Goal: Task Accomplishment & Management: Manage account settings

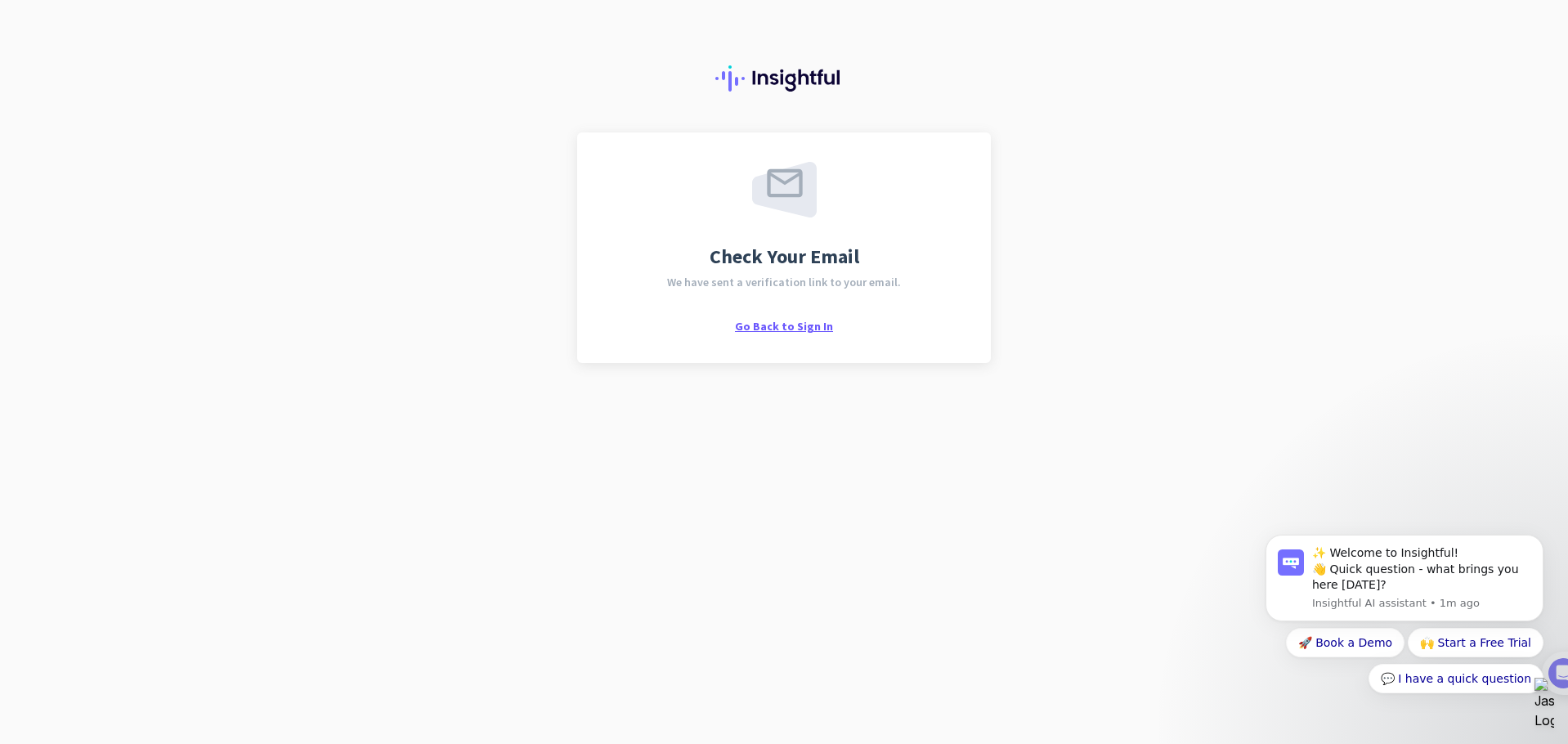
click at [781, 326] on span "Go Back to Sign In" at bounding box center [784, 326] width 98 height 15
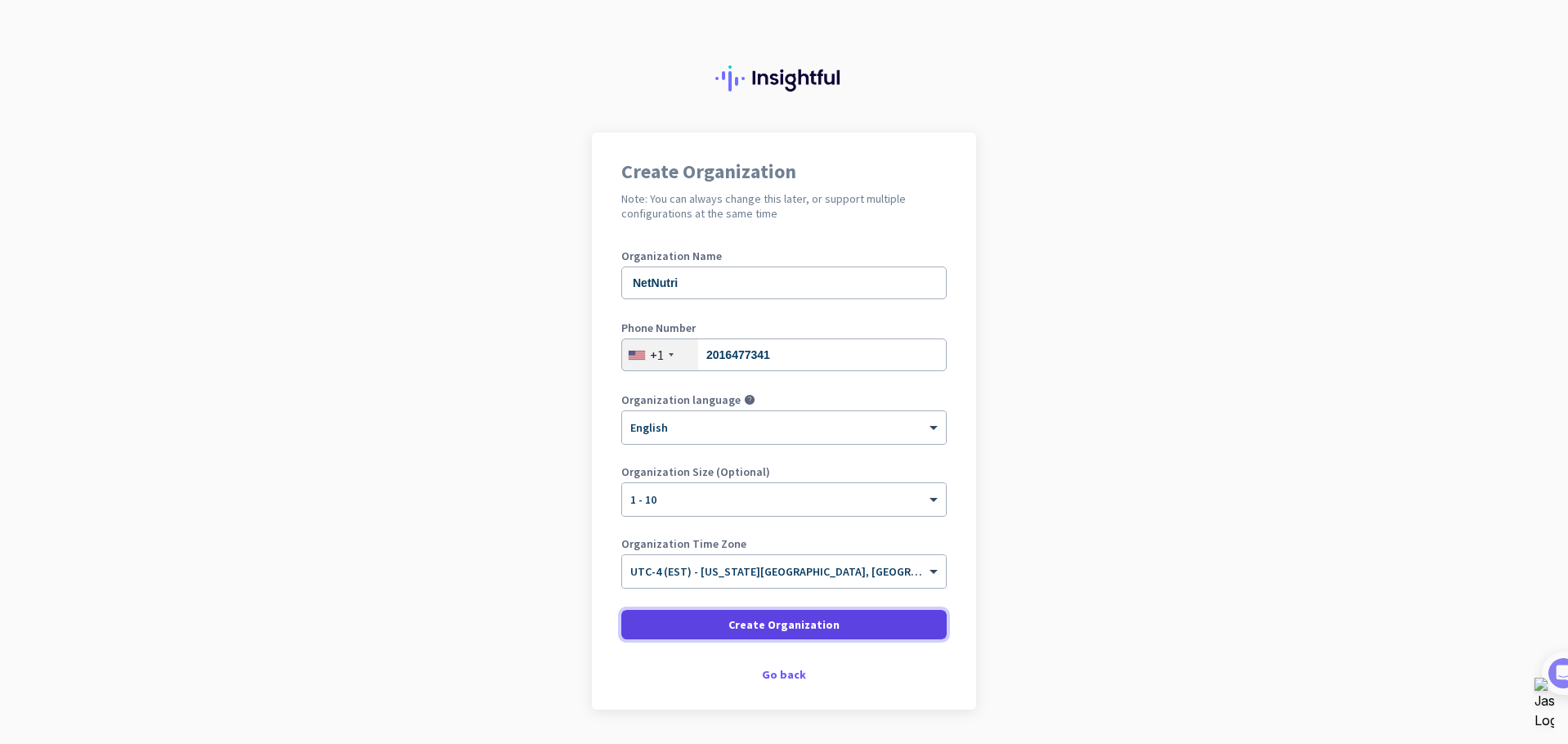
click at [753, 619] on span "Create Organization" at bounding box center [784, 625] width 111 height 17
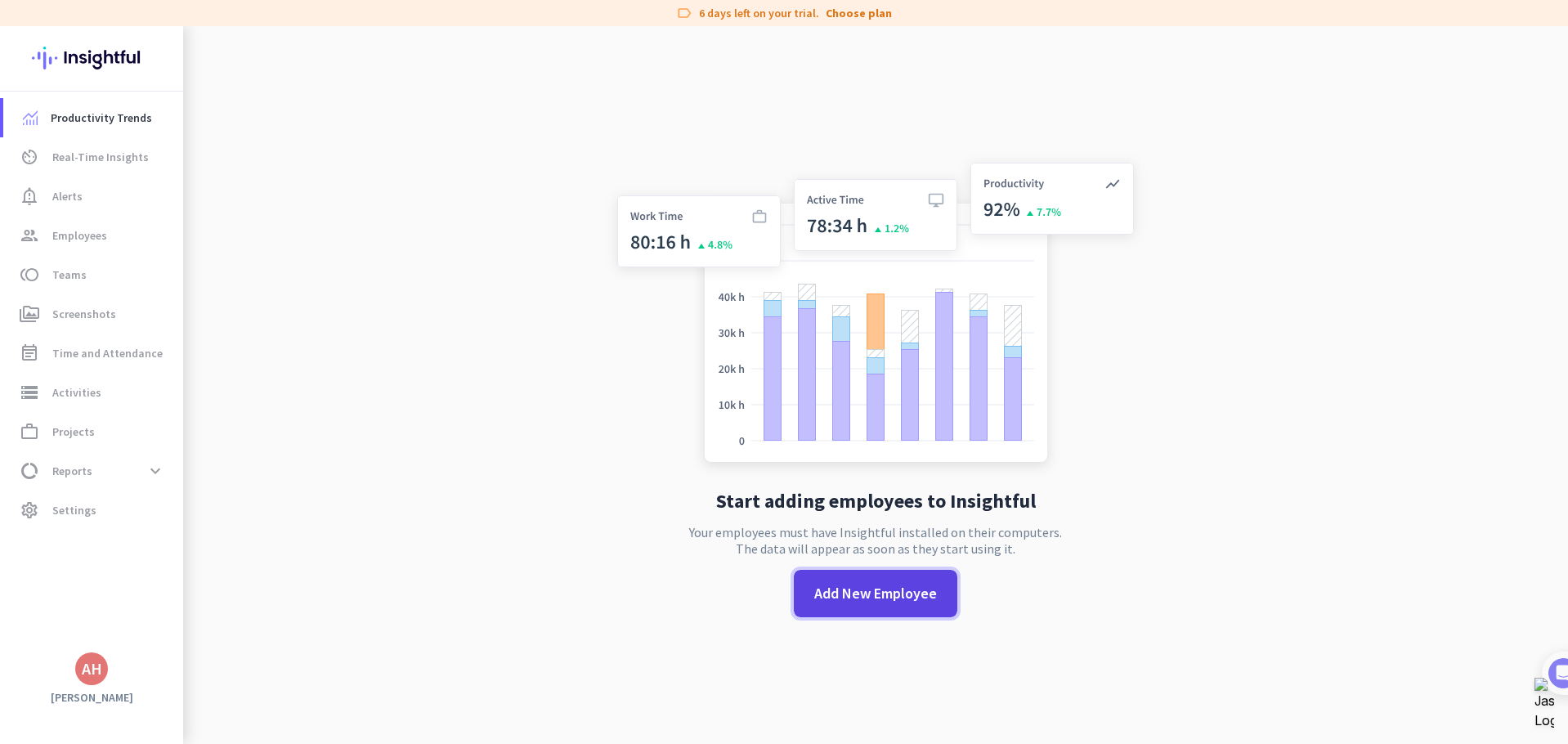
click at [843, 589] on span "Add New Employee" at bounding box center [876, 593] width 122 height 21
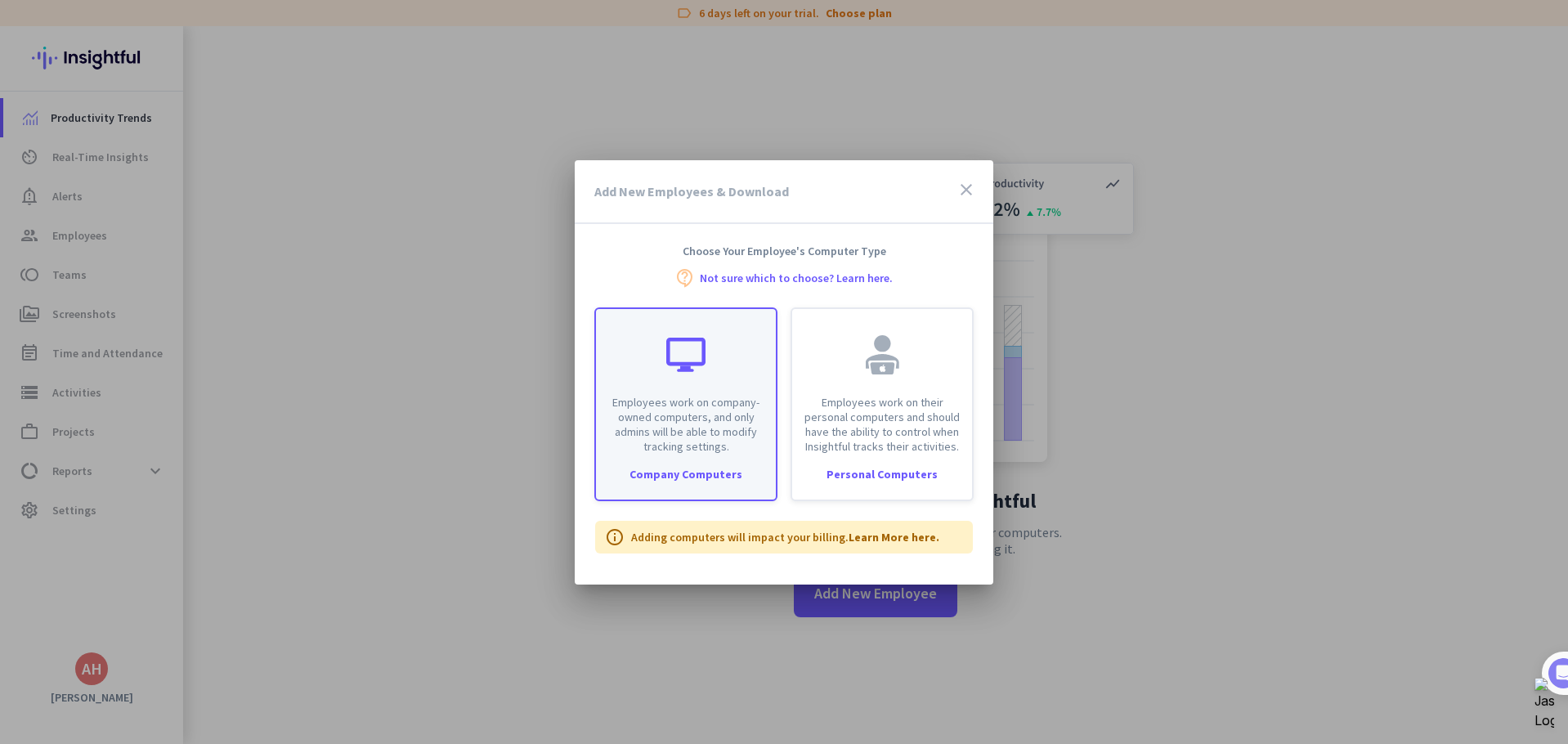
click at [726, 358] on div "Employees work on company-owned computers, and only admins will be able to modi…" at bounding box center [686, 381] width 180 height 144
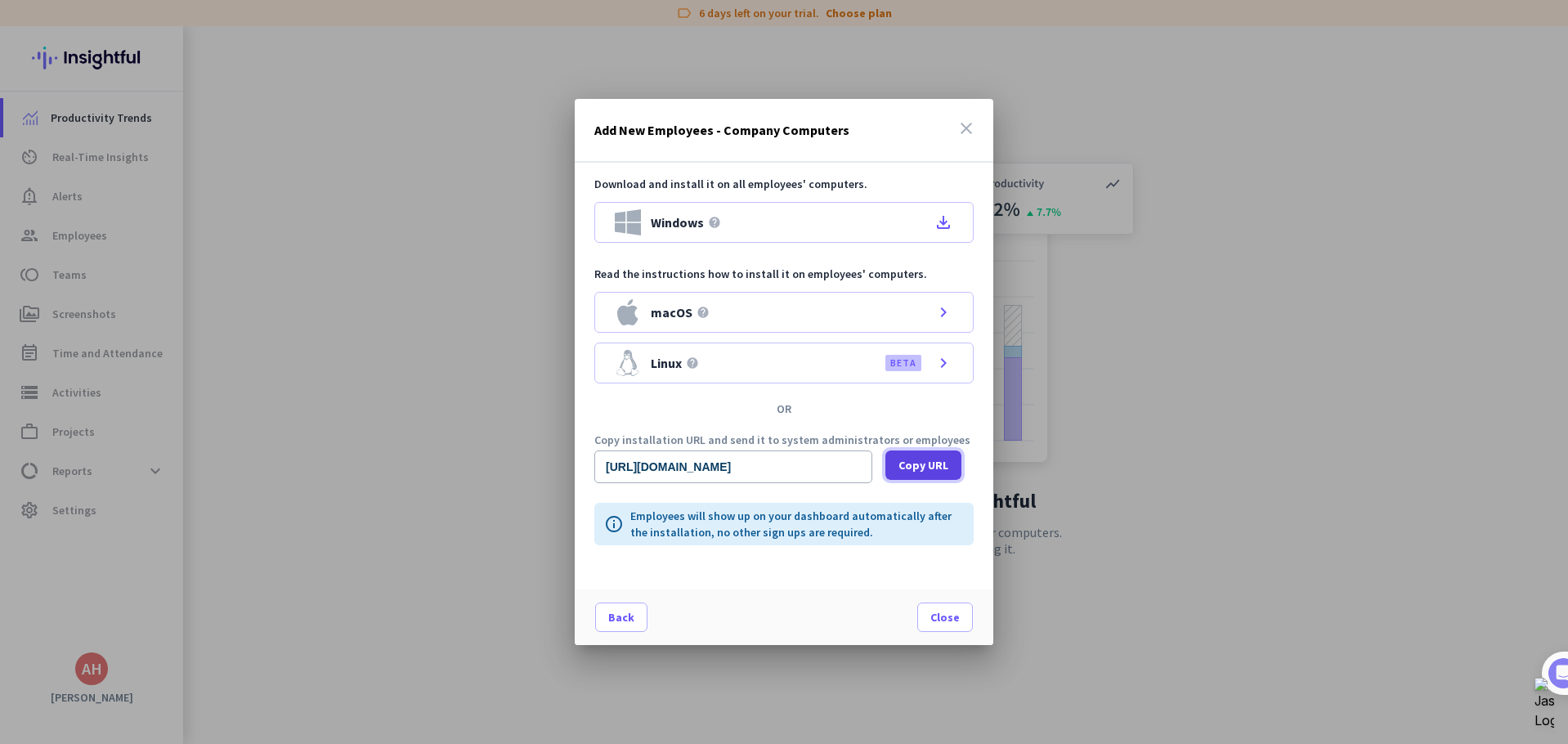
click at [927, 465] on span "Copy URL" at bounding box center [924, 465] width 50 height 17
click at [941, 618] on span "Close" at bounding box center [945, 617] width 30 height 17
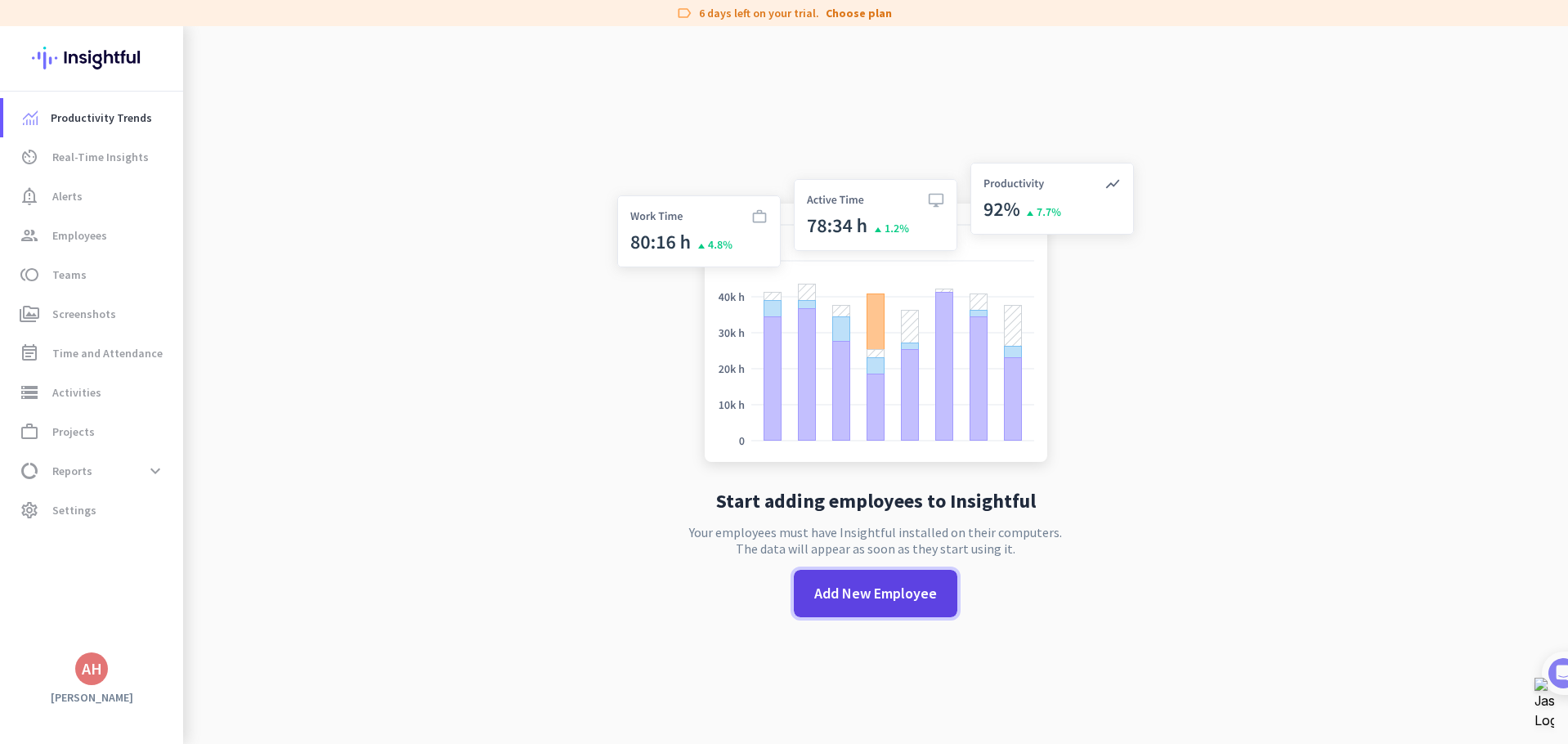
click at [828, 606] on span at bounding box center [876, 593] width 164 height 39
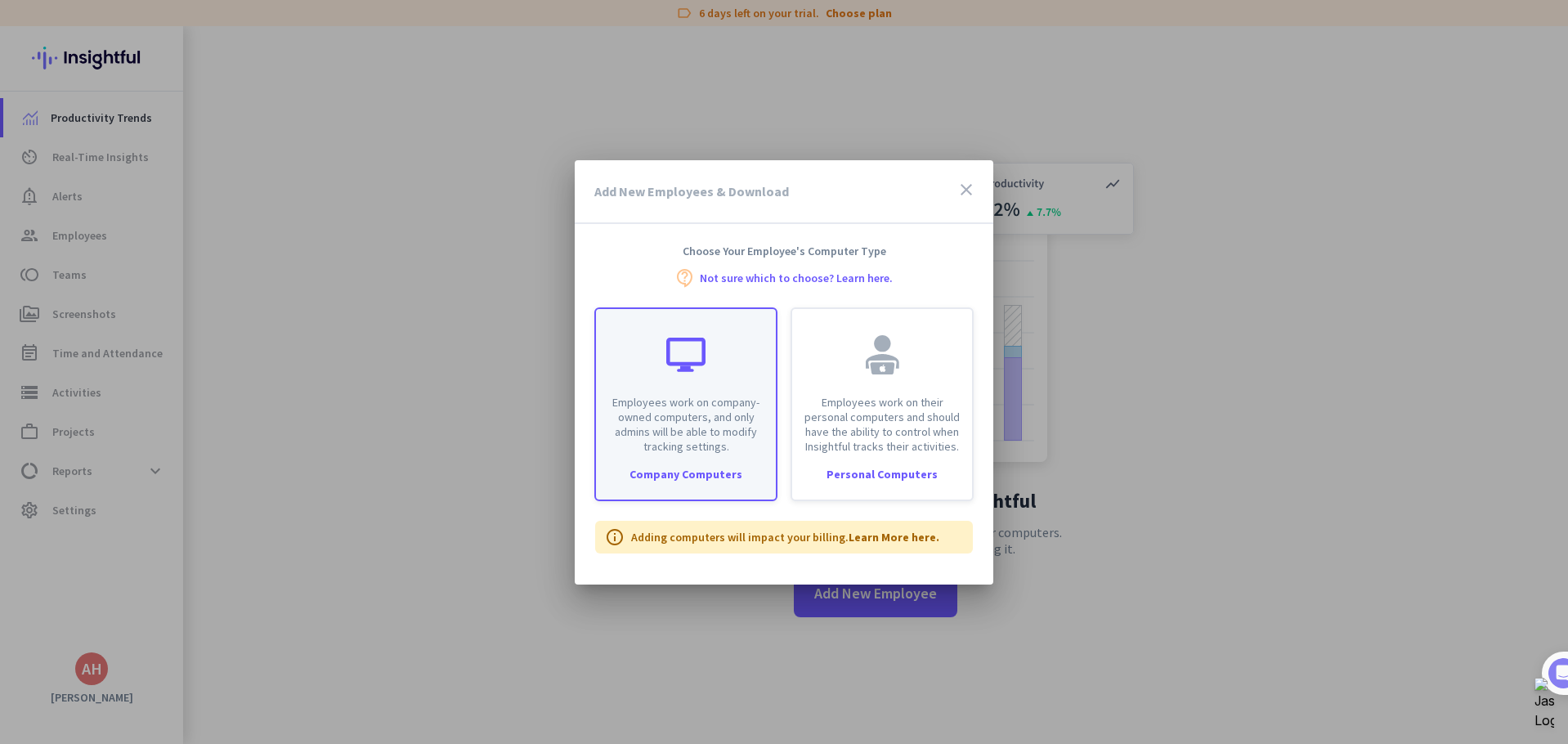
click at [711, 375] on div "Employees work on company-owned computers, and only admins will be able to modi…" at bounding box center [686, 381] width 180 height 144
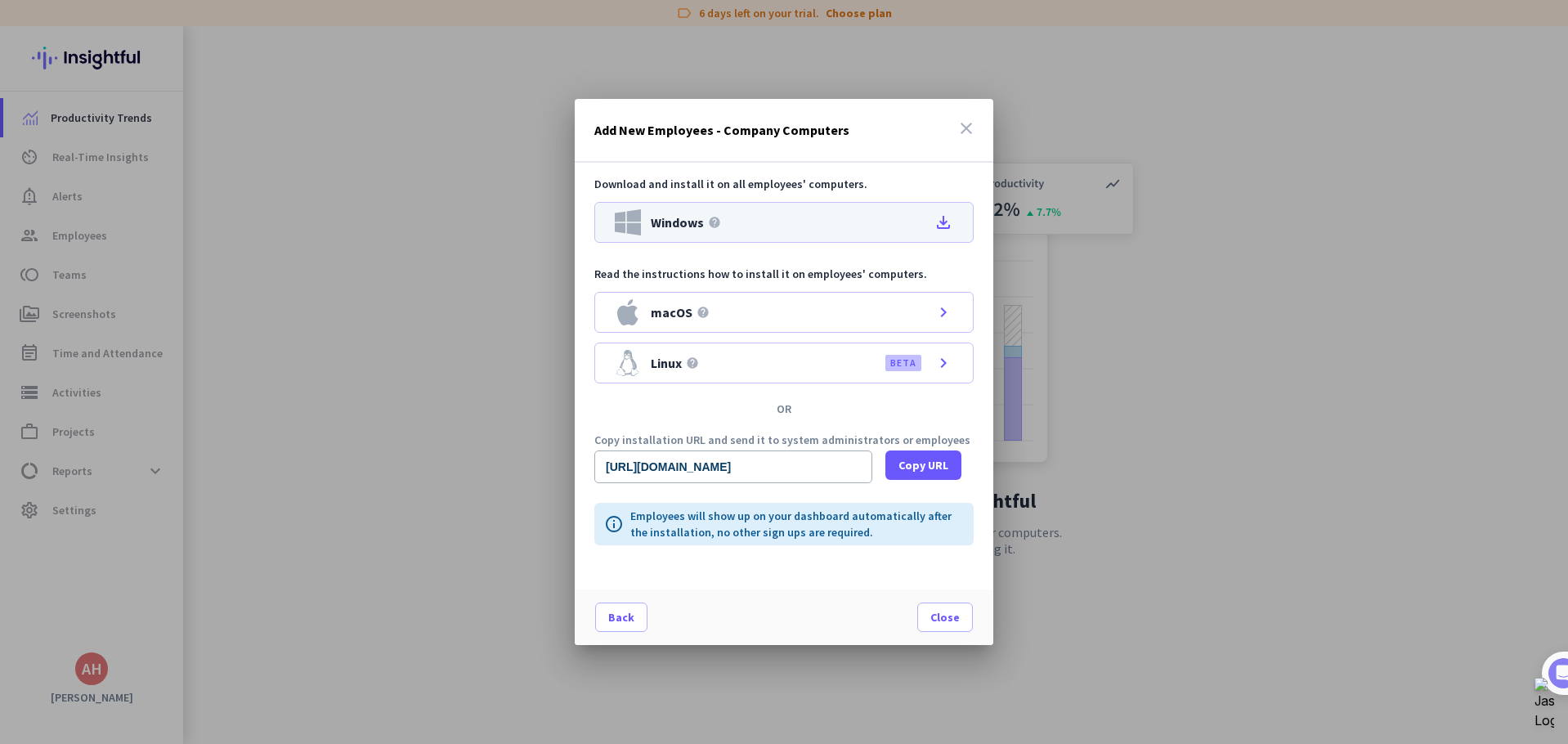
click at [751, 217] on div "Windows help file_download" at bounding box center [784, 222] width 380 height 41
click at [962, 125] on icon "close" at bounding box center [965, 128] width 19 height 19
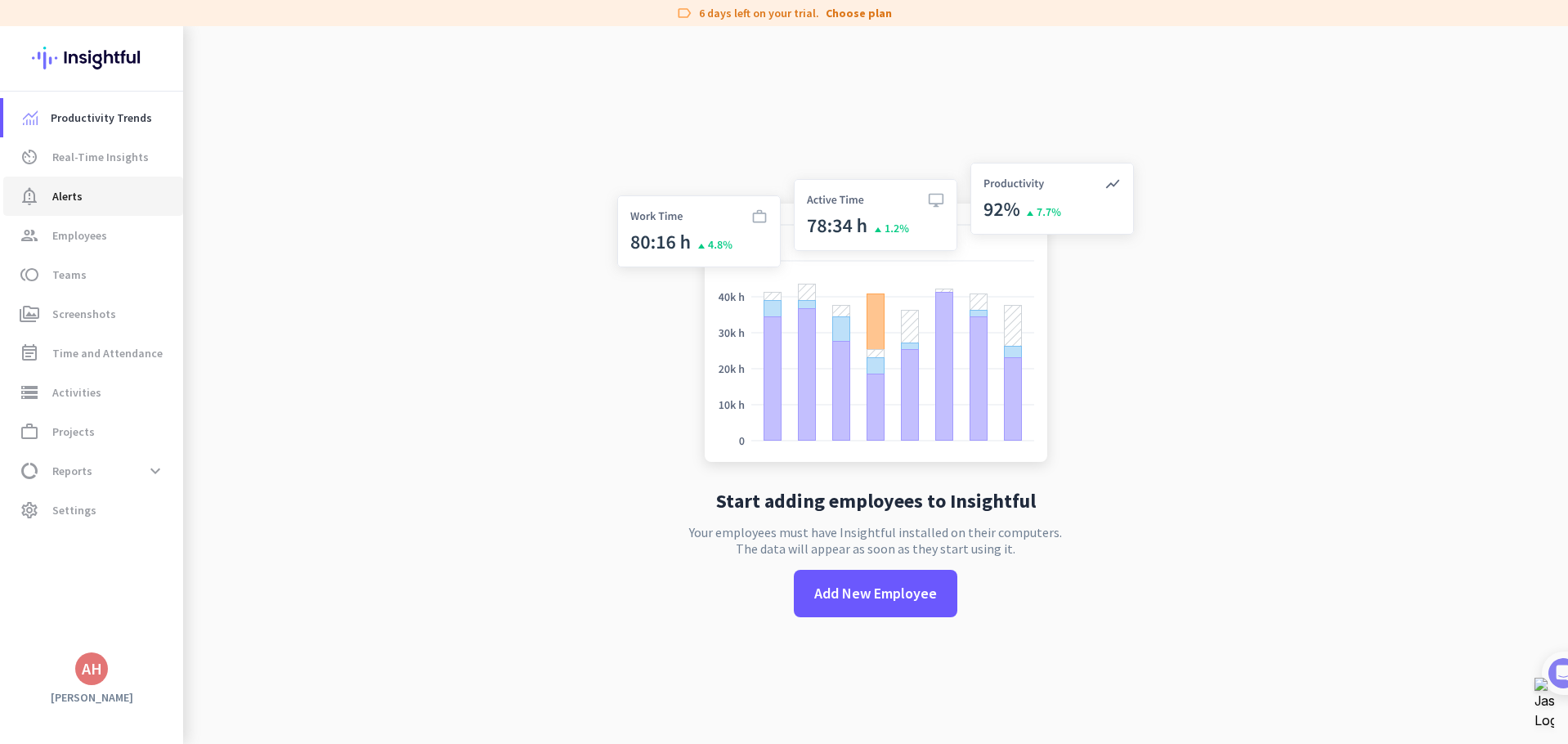
click at [71, 187] on span "Alerts" at bounding box center [68, 195] width 31 height 19
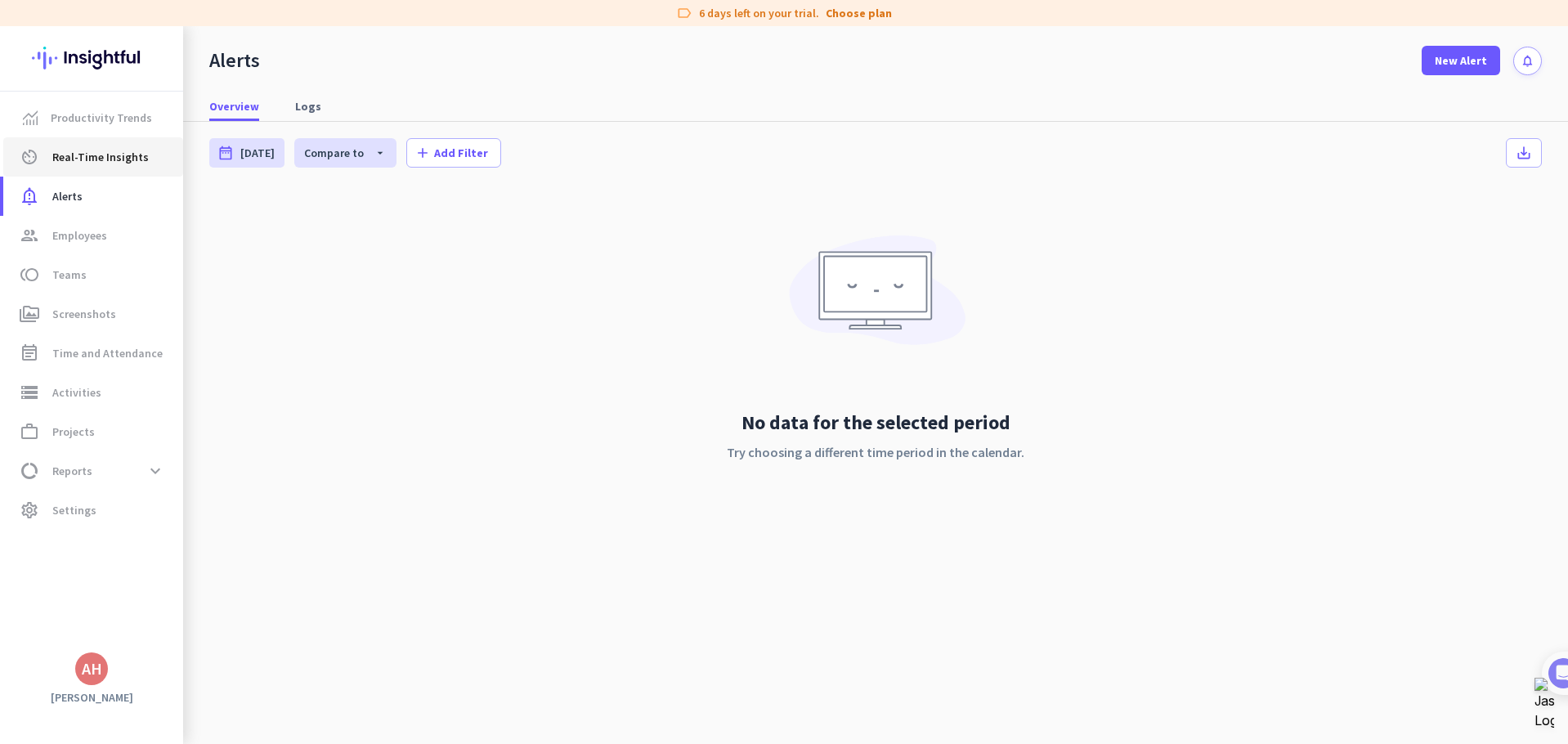
click at [89, 150] on span "Real-Time Insights" at bounding box center [101, 156] width 96 height 19
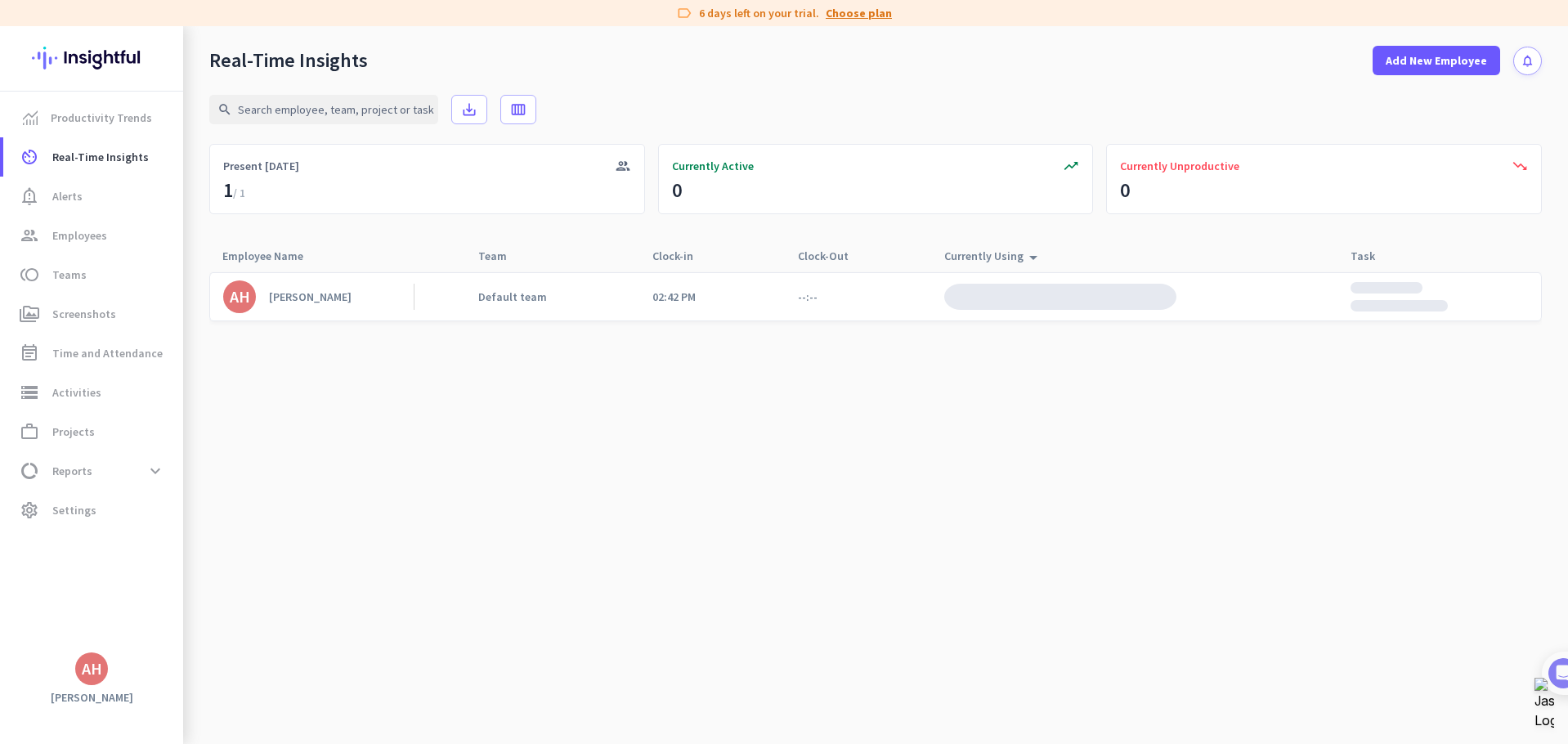
click at [855, 14] on link "Choose plan" at bounding box center [859, 13] width 67 height 17
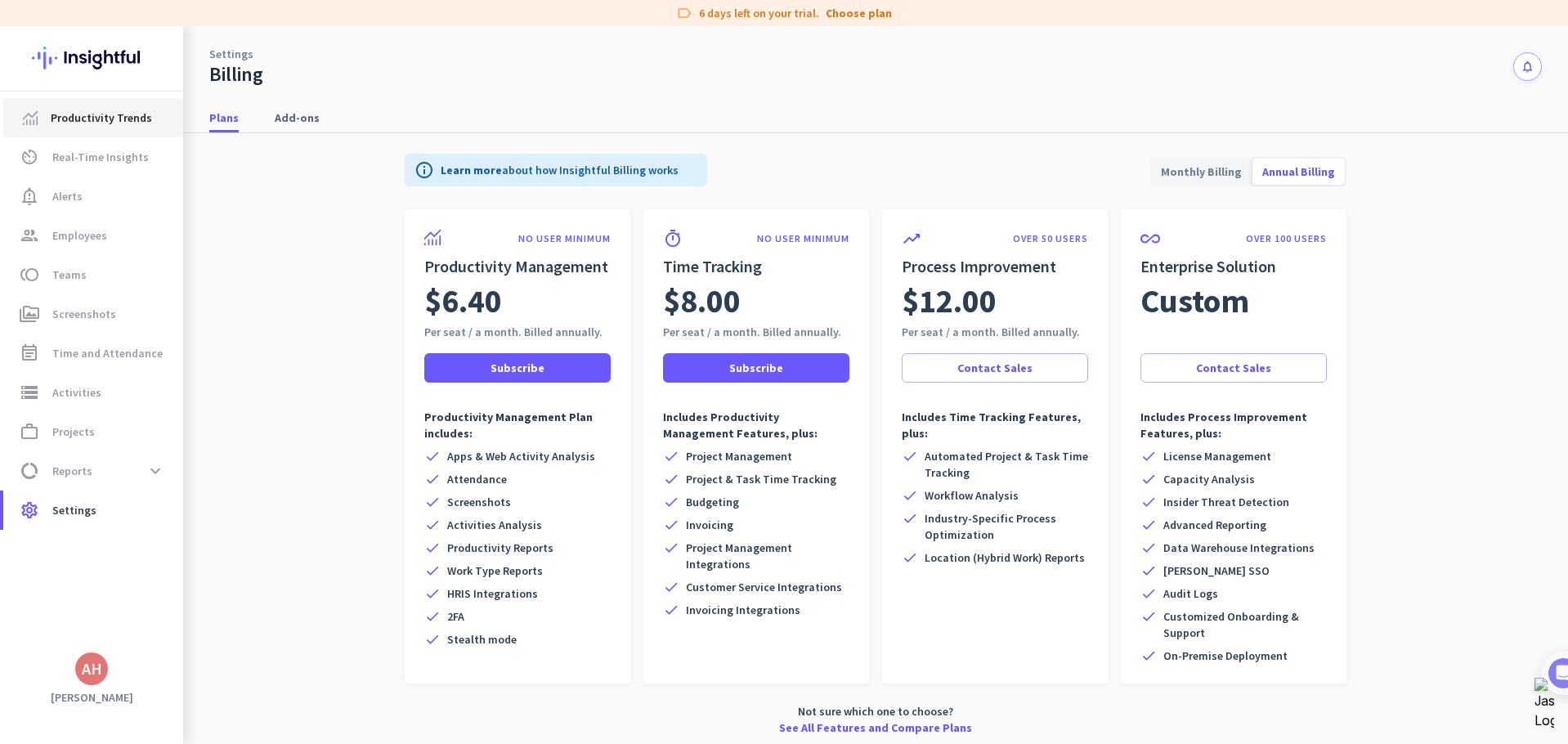
click at [94, 125] on span "Productivity Trends" at bounding box center [102, 118] width 102 height 19
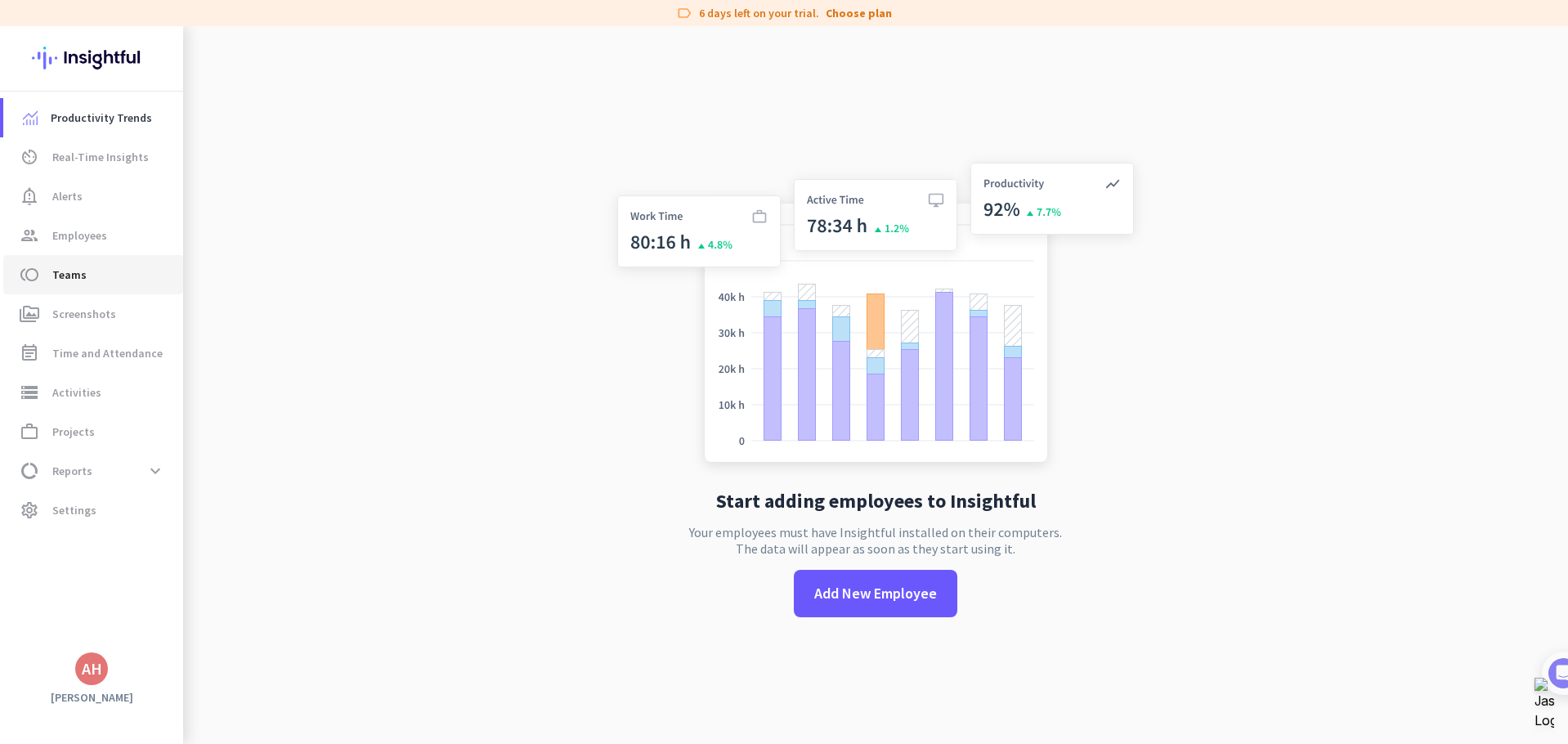
click at [76, 267] on span "Teams" at bounding box center [69, 274] width 34 height 19
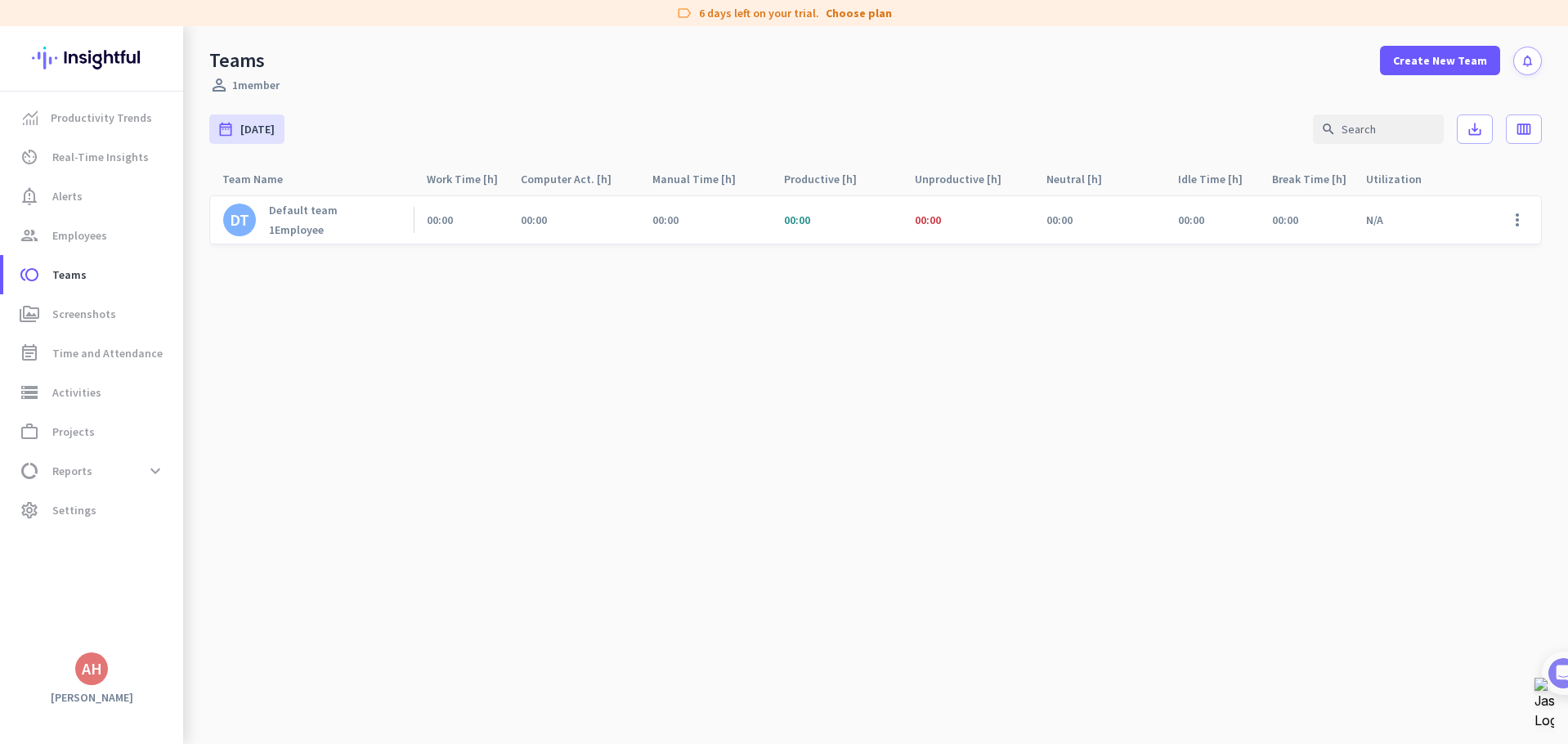
click at [812, 220] on div "00:00" at bounding box center [837, 219] width 131 height 47
click at [1516, 211] on span at bounding box center [1517, 219] width 39 height 39
click at [1451, 253] on span "Edit" at bounding box center [1474, 254] width 102 height 17
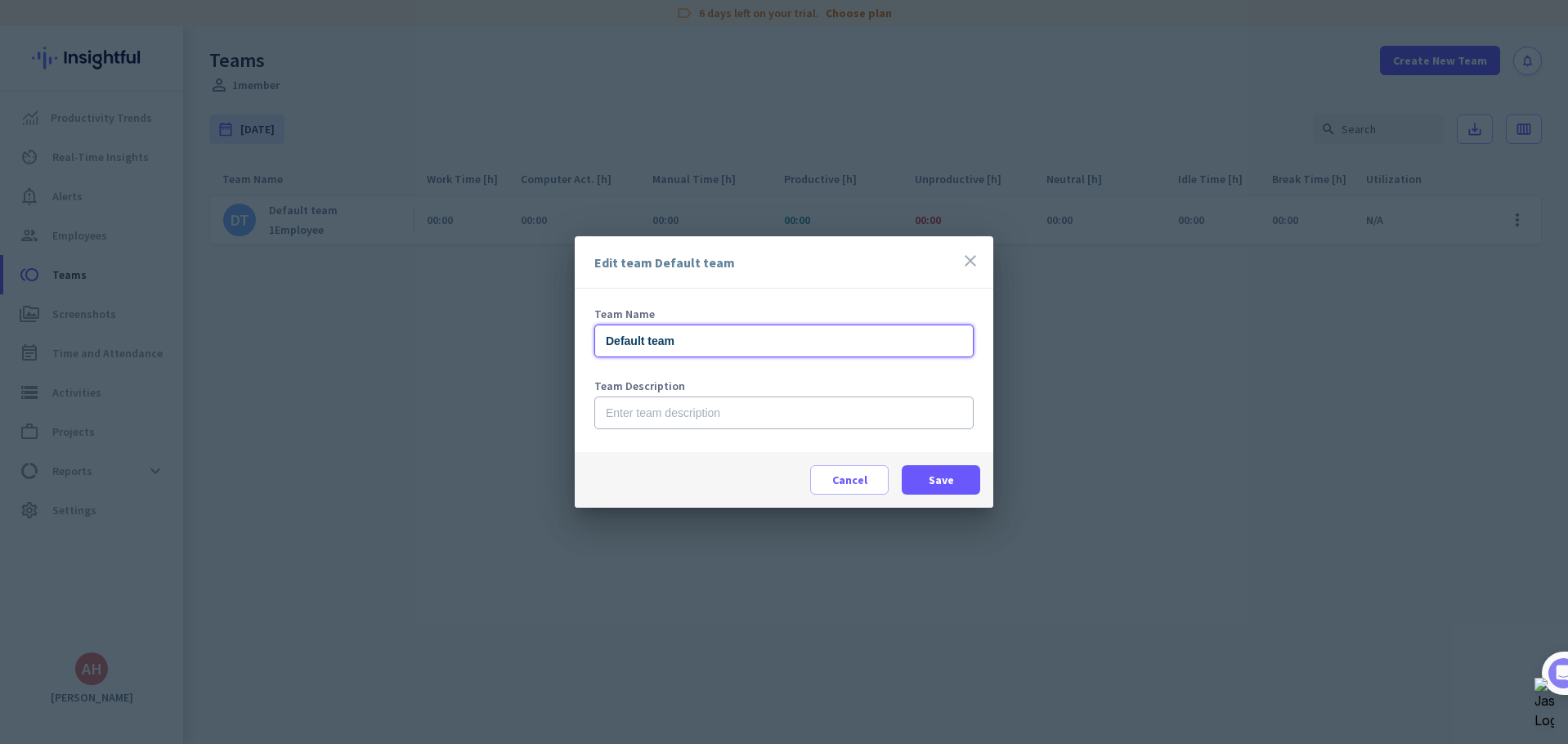
click at [684, 336] on input "Default team" at bounding box center [784, 341] width 380 height 32
type input "NetNutri Customer Service"
click at [734, 415] on input "text" at bounding box center [784, 412] width 380 height 32
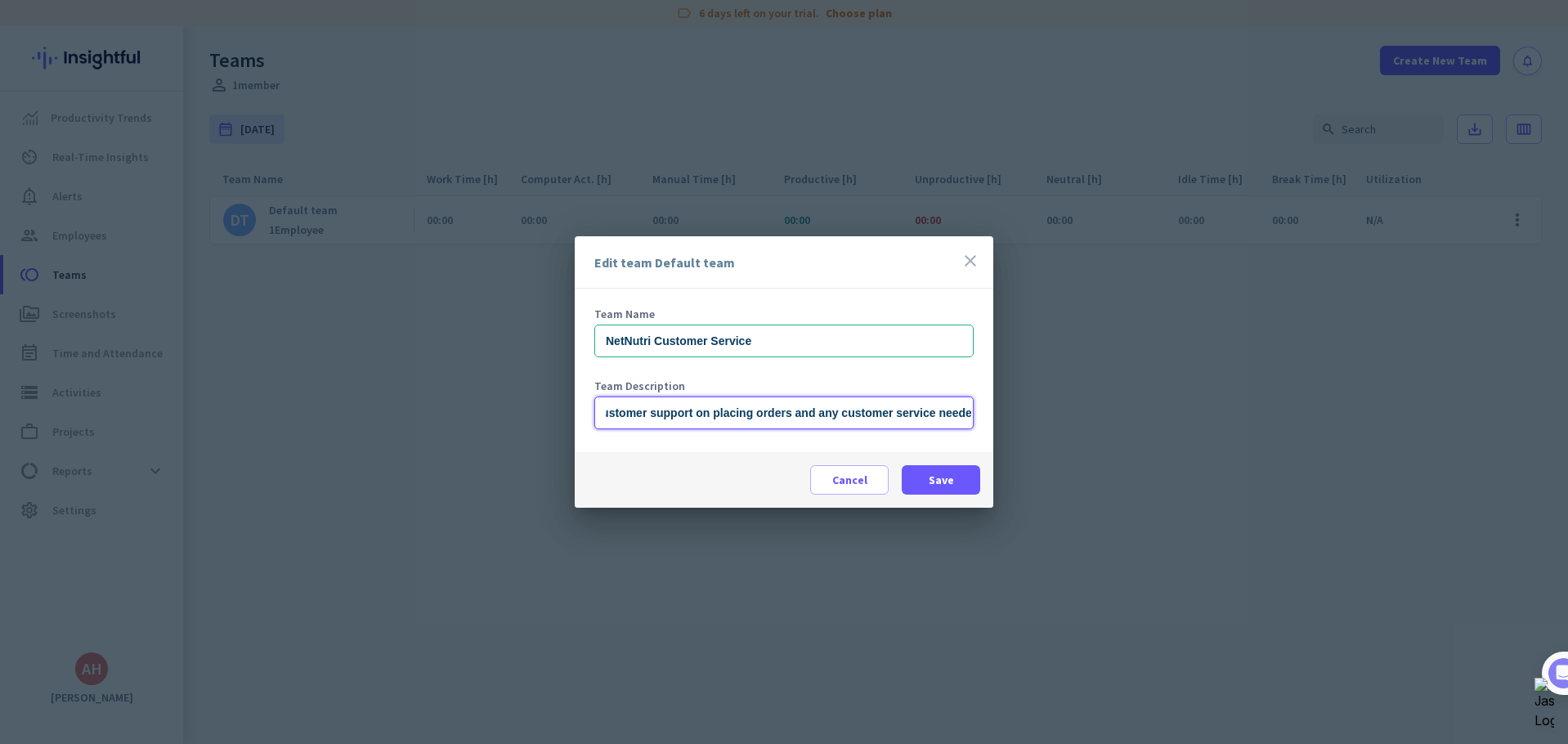
scroll to position [0, 23]
type input "Customer support on placing orders and any customer service needed."
click at [956, 489] on span at bounding box center [940, 479] width 79 height 39
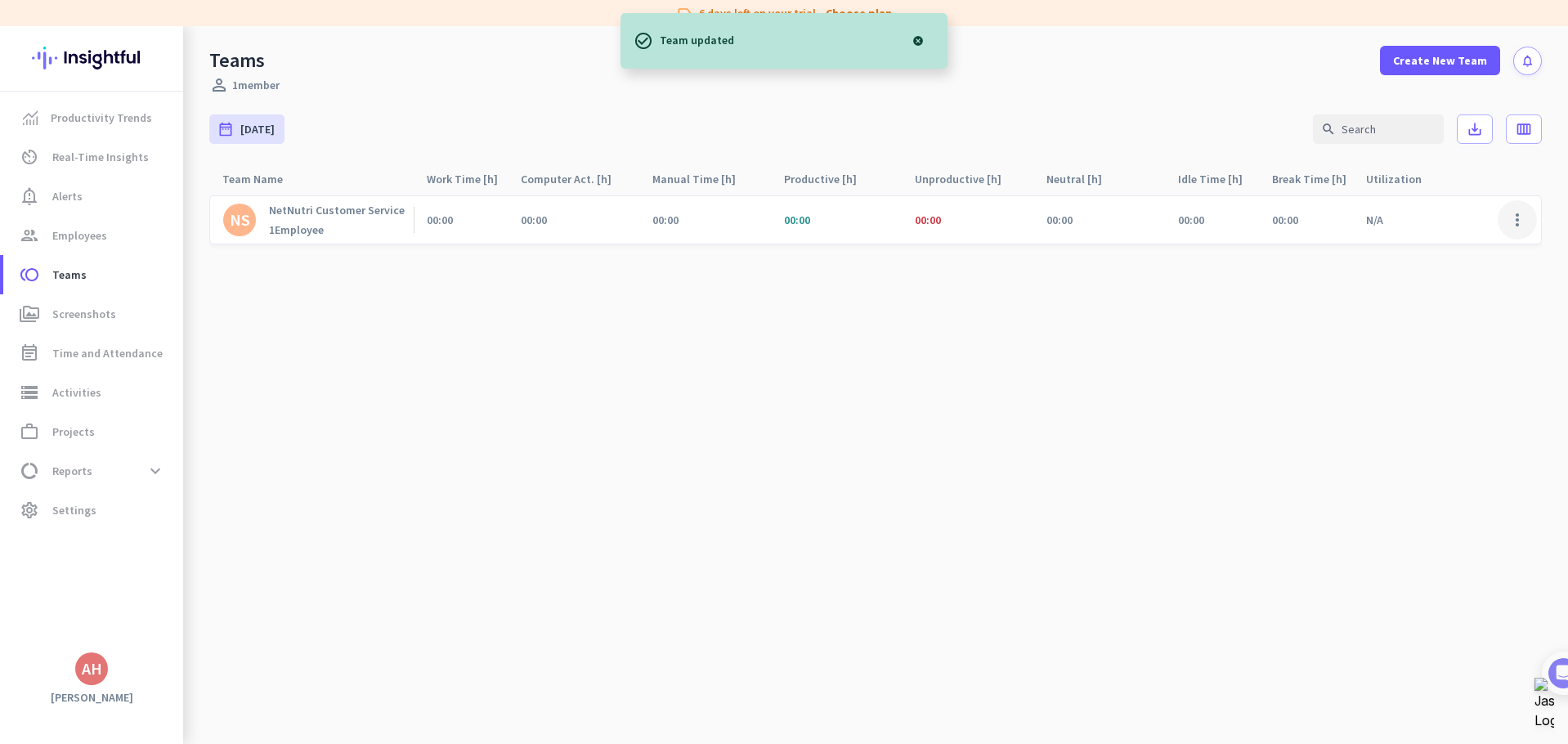
click at [1516, 218] on span at bounding box center [1517, 219] width 39 height 39
drag, startPoint x: 967, startPoint y: 359, endPoint x: 325, endPoint y: 238, distance: 653.3
click at [960, 359] on div at bounding box center [784, 372] width 1568 height 744
click at [53, 230] on span "Employees" at bounding box center [80, 235] width 55 height 19
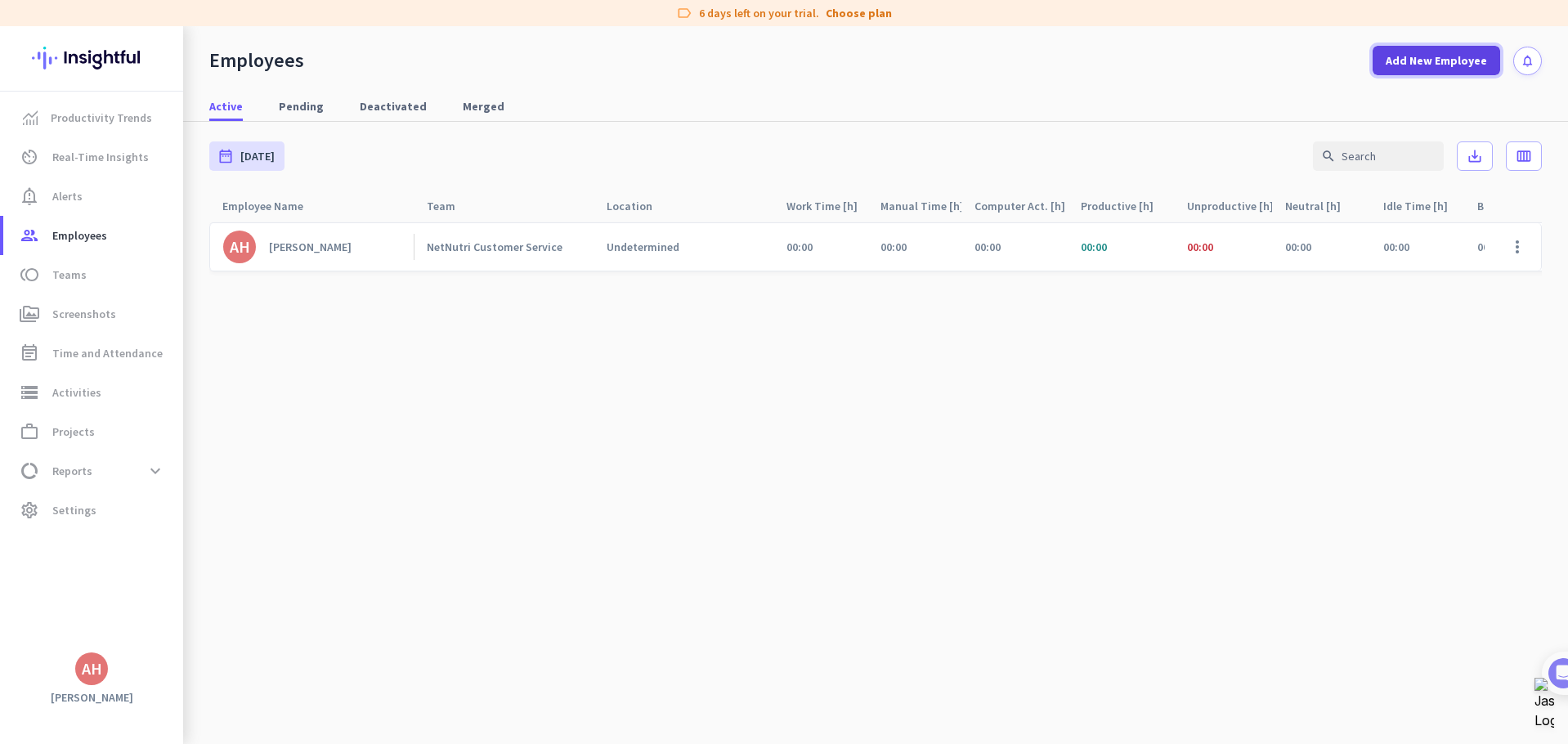
click at [1431, 60] on span "Add New Employee" at bounding box center [1437, 61] width 102 height 17
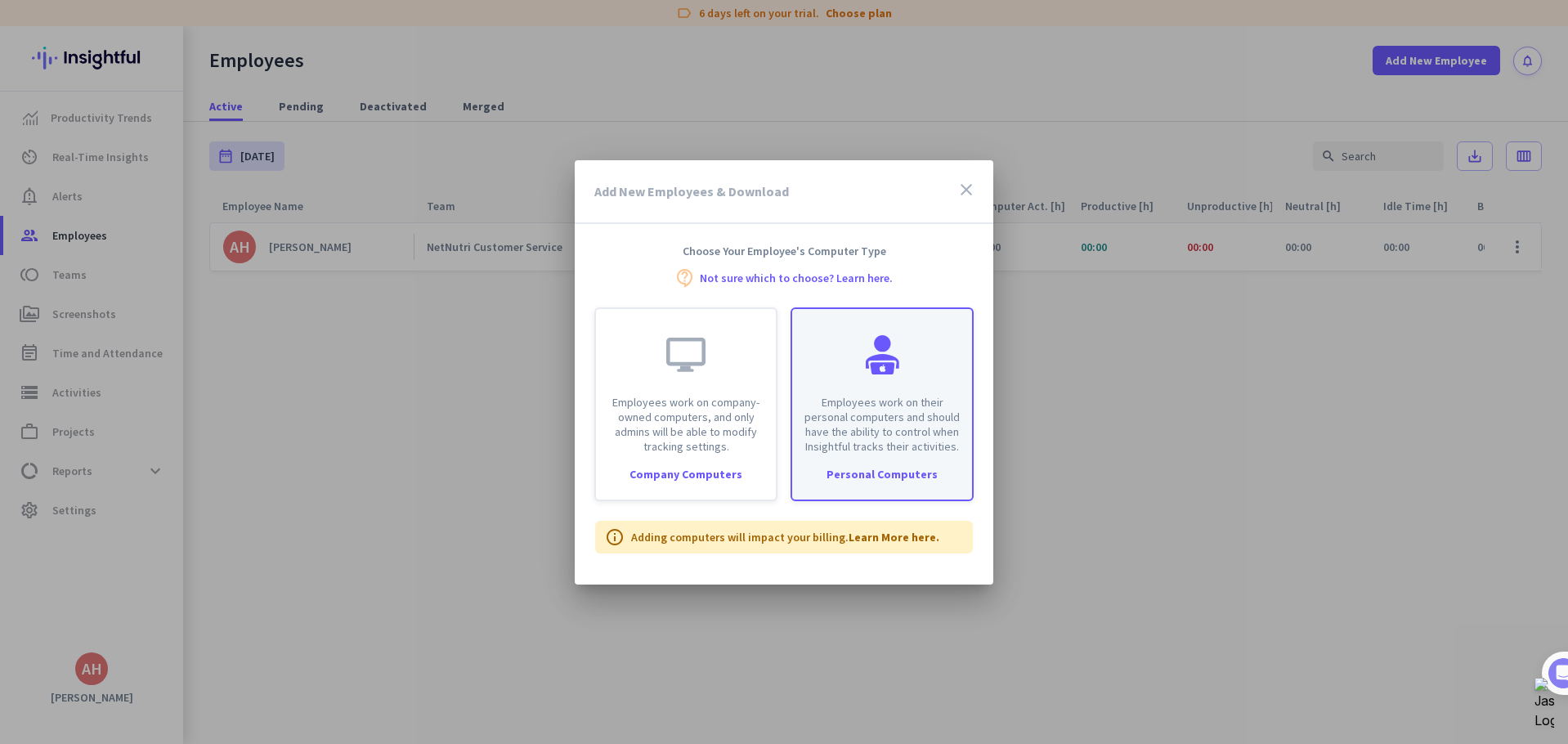
click at [845, 390] on div "Employees work on their personal computers and should have the ability to contr…" at bounding box center [882, 381] width 180 height 144
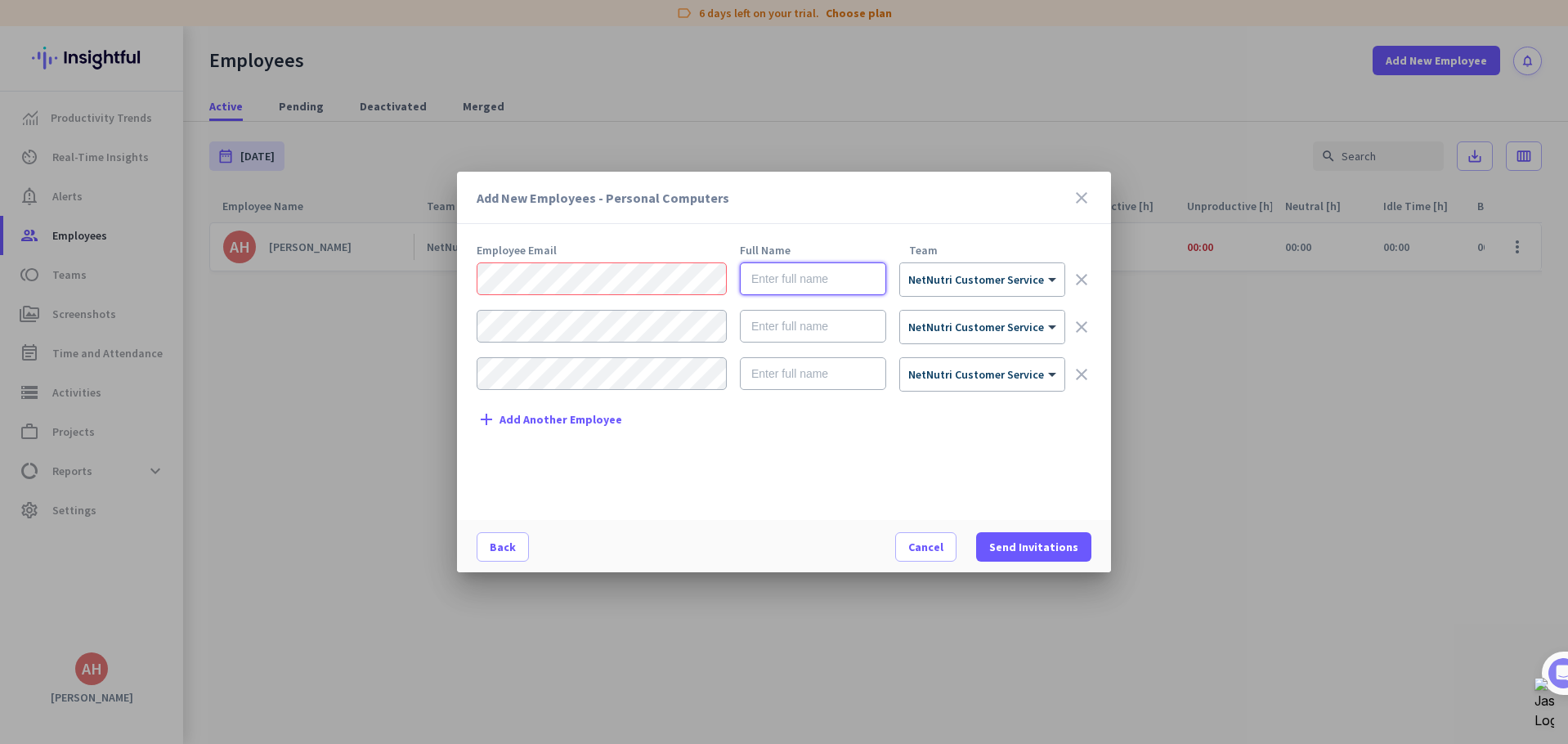
click at [773, 275] on input "text" at bounding box center [813, 279] width 146 height 32
click at [807, 280] on input "text" at bounding box center [813, 279] width 146 height 32
paste input "[PERSON_NAME]"
type input "[PERSON_NAME]"
click at [1031, 546] on span "Send Invitations" at bounding box center [1034, 547] width 89 height 17
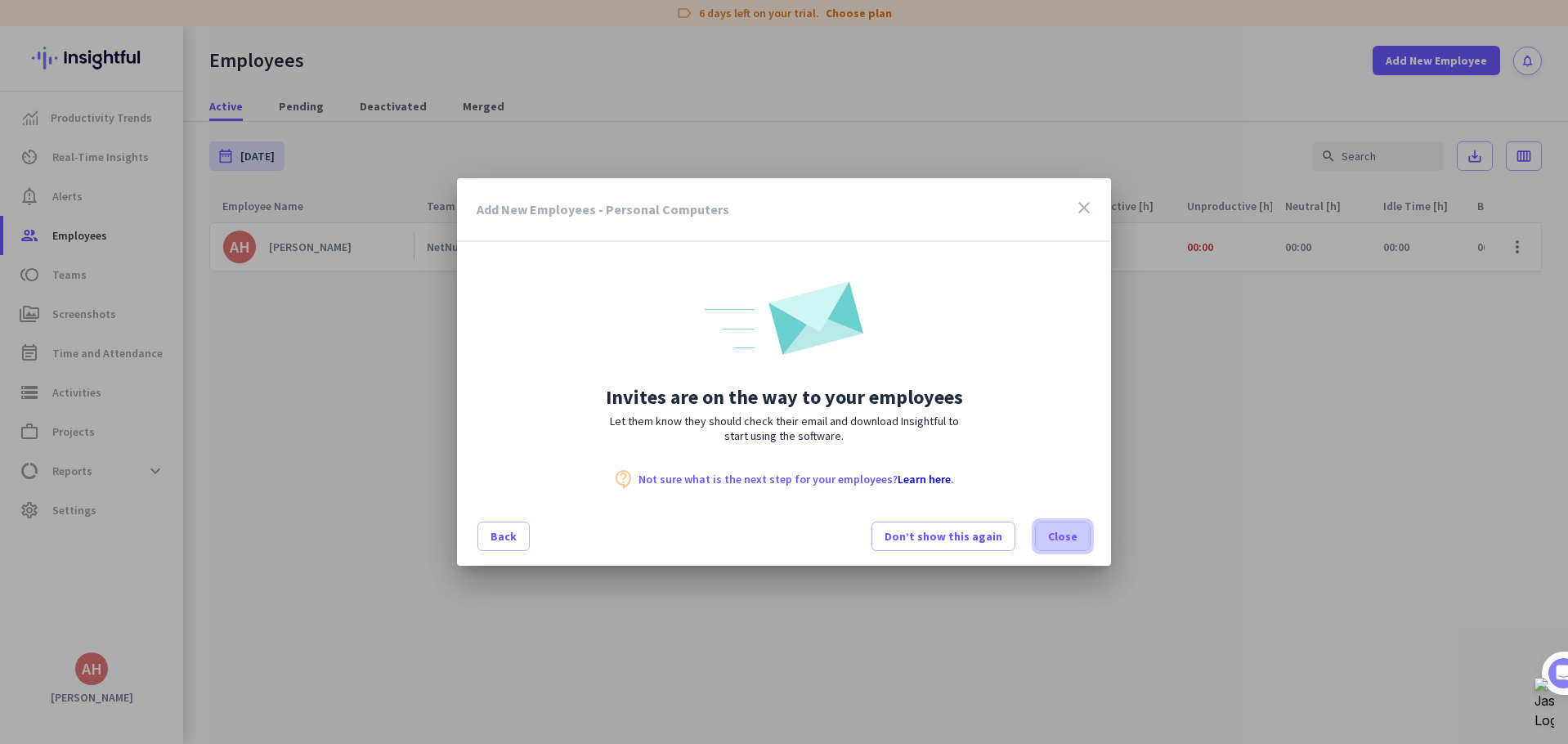
click at [1067, 530] on span "Close" at bounding box center [1063, 537] width 30 height 17
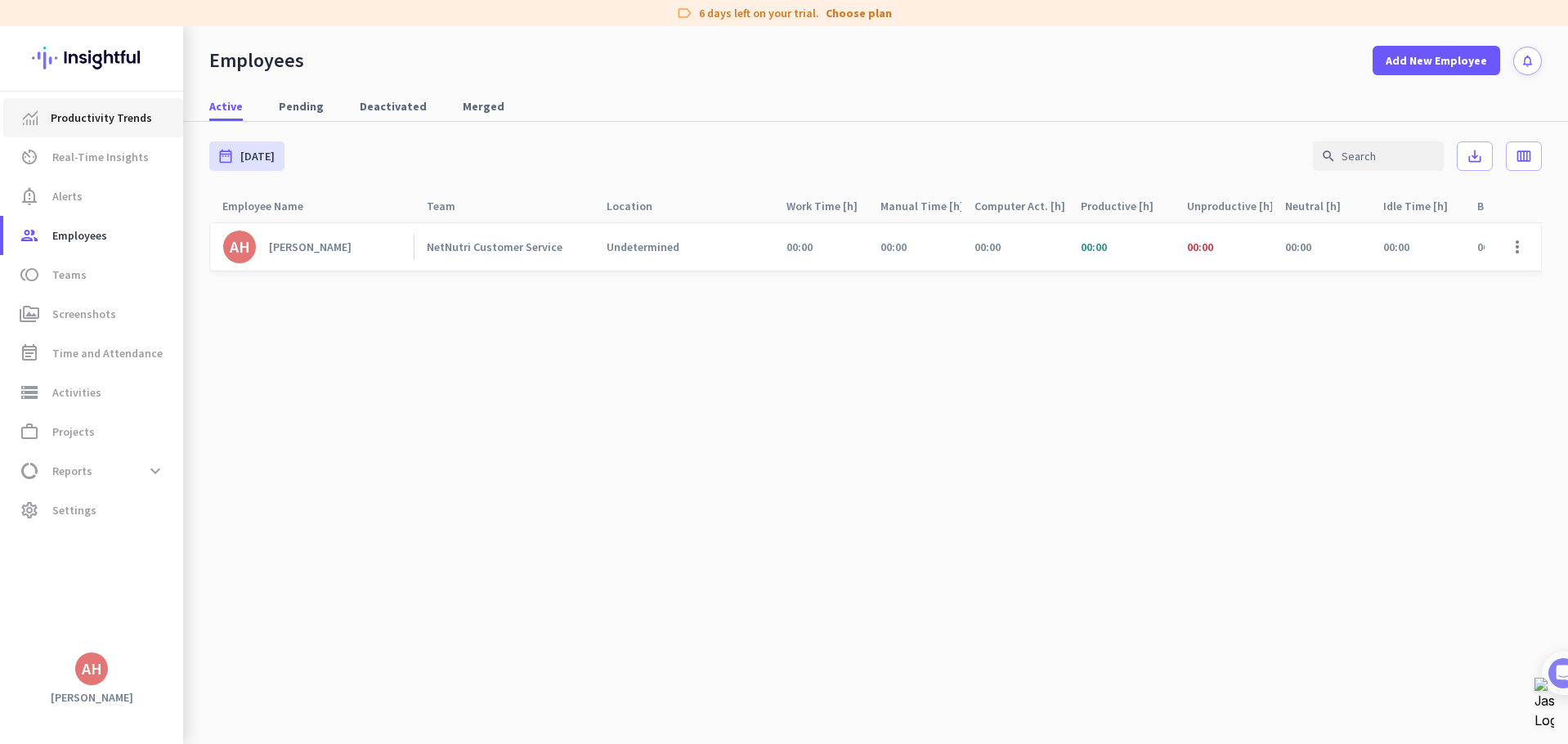
click at [108, 121] on span "Productivity Trends" at bounding box center [102, 118] width 102 height 19
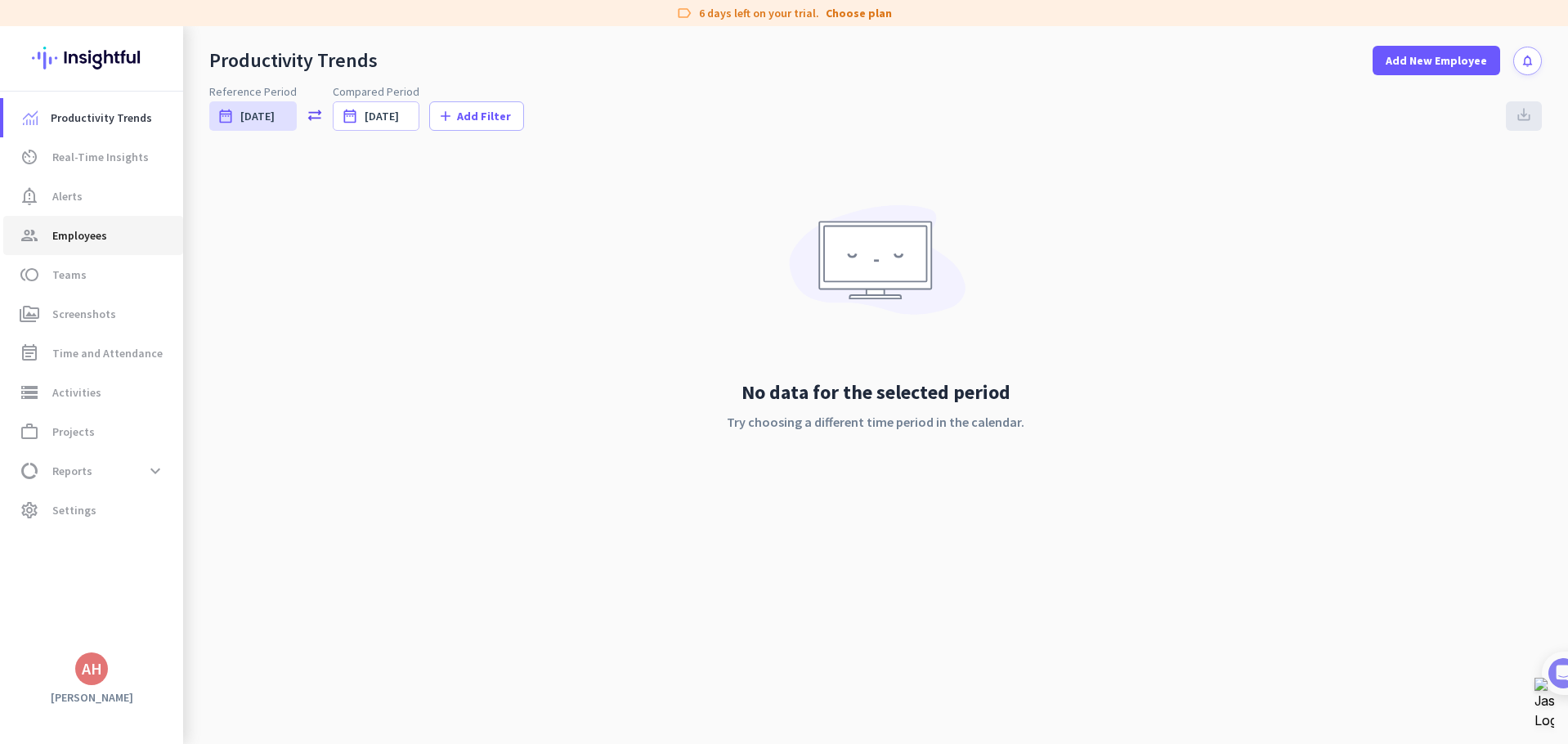
click at [79, 232] on span "Employees" at bounding box center [80, 235] width 55 height 19
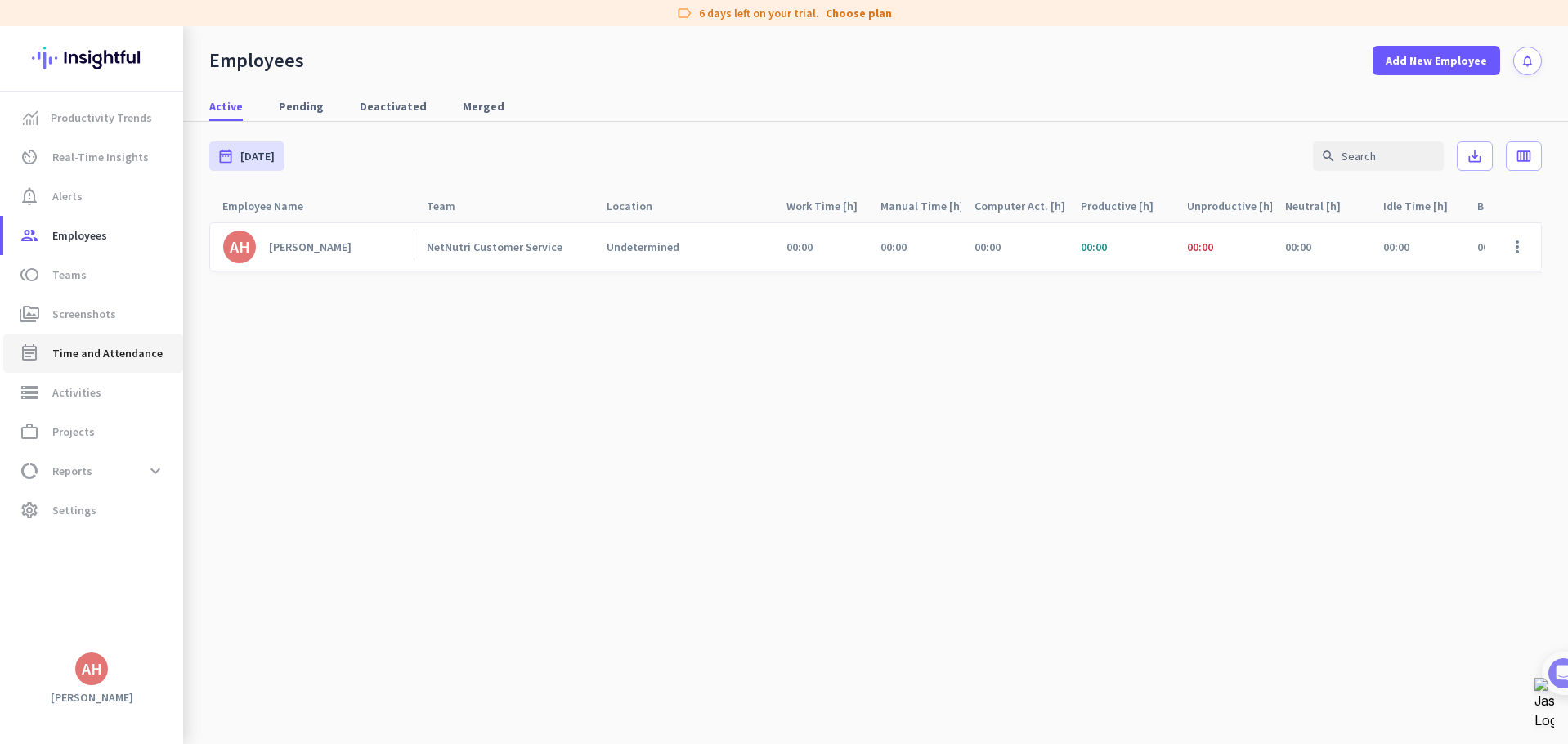
click at [108, 353] on span "Time and Attendance" at bounding box center [107, 353] width 110 height 19
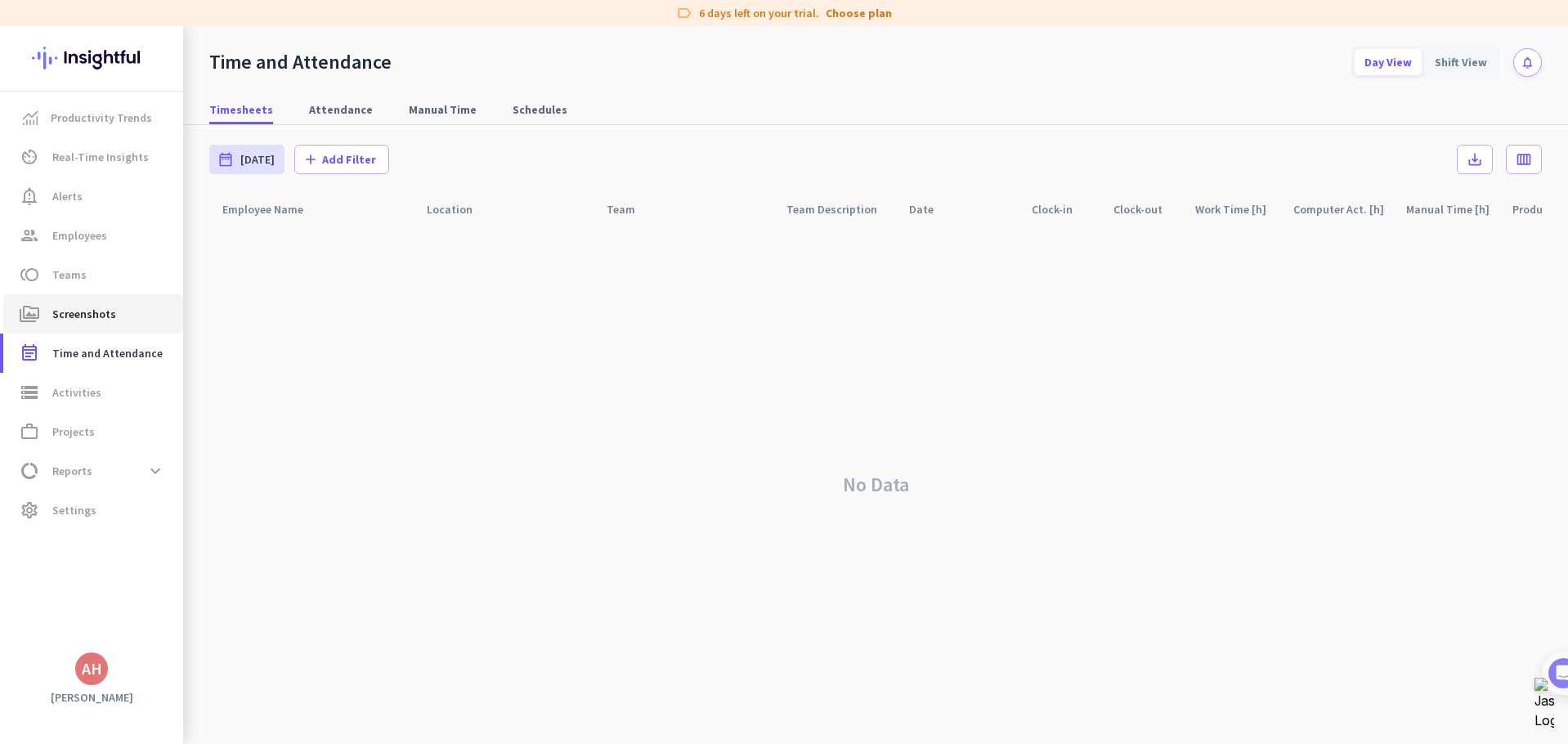
click at [68, 312] on span "Screenshots" at bounding box center [84, 314] width 64 height 19
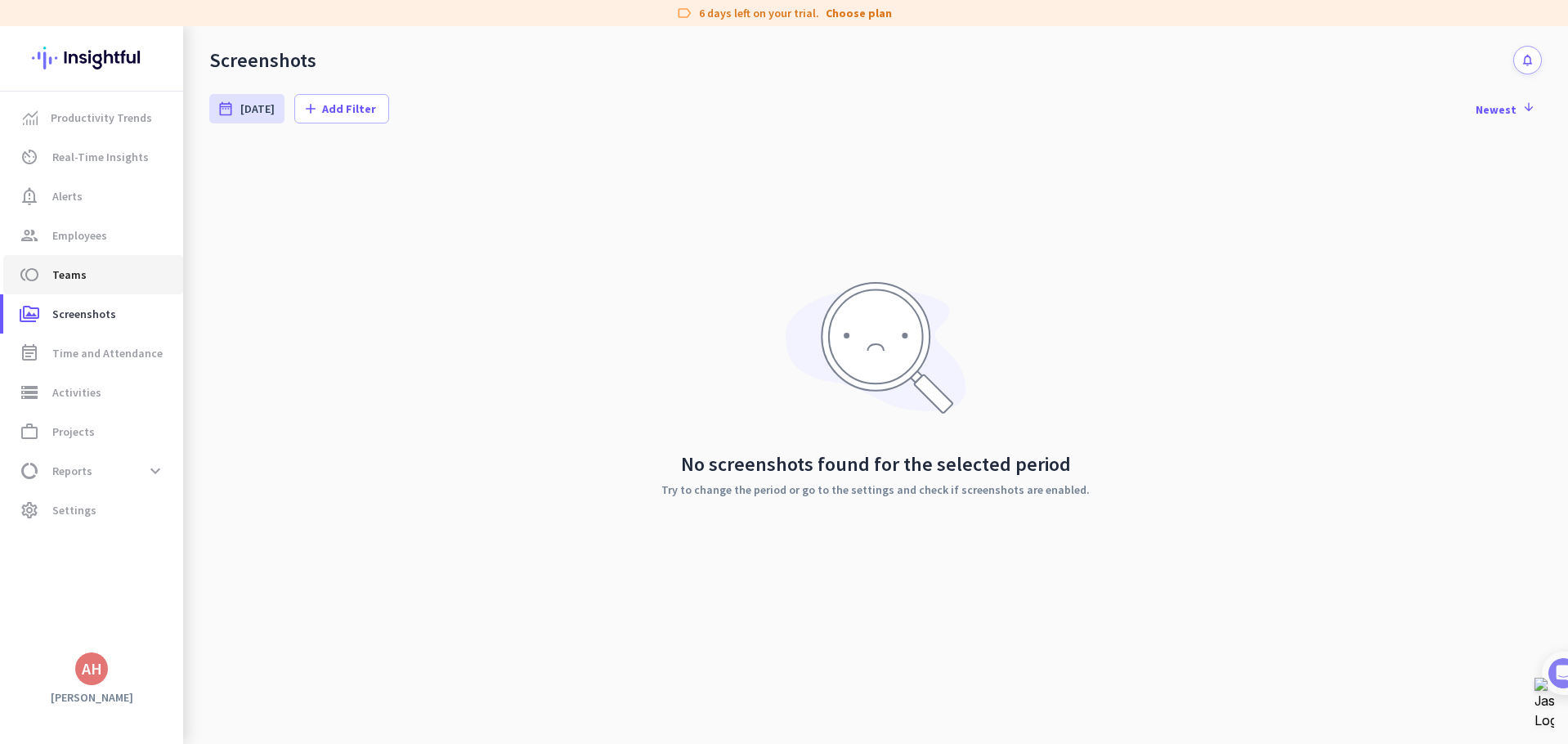
click at [81, 262] on link "toll Teams" at bounding box center [93, 275] width 180 height 39
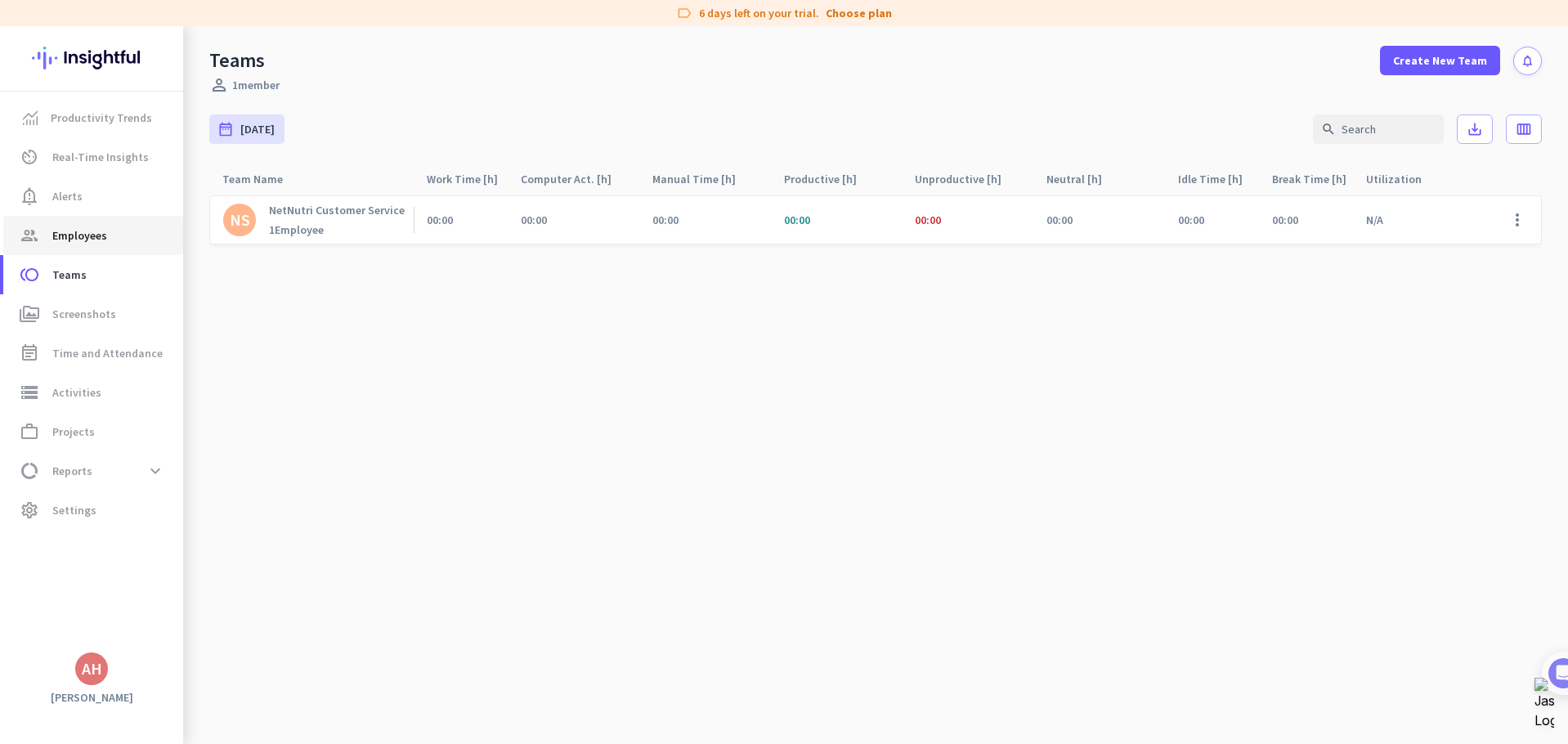
click at [88, 234] on span "Employees" at bounding box center [80, 235] width 55 height 19
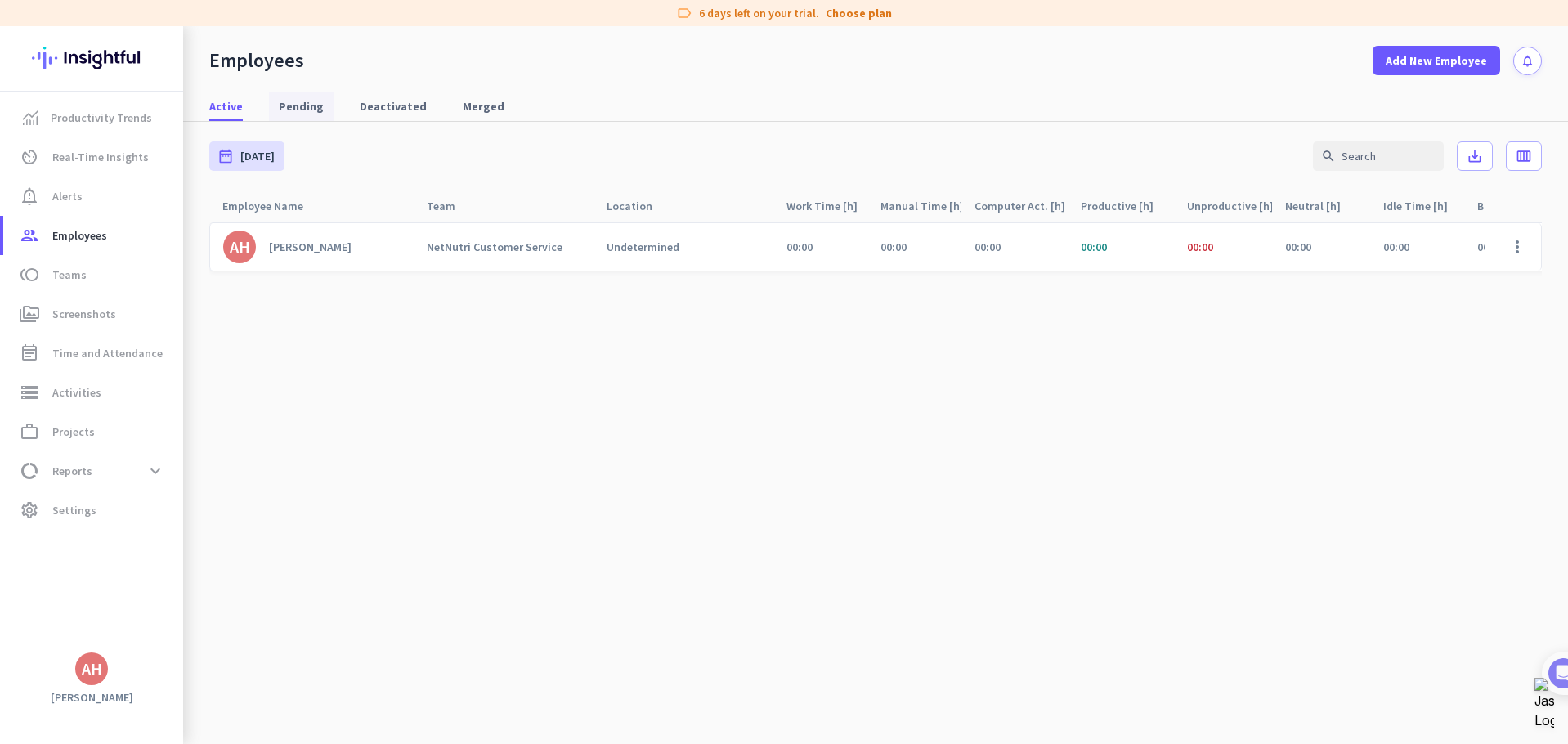
click at [303, 105] on span "Pending" at bounding box center [301, 106] width 45 height 17
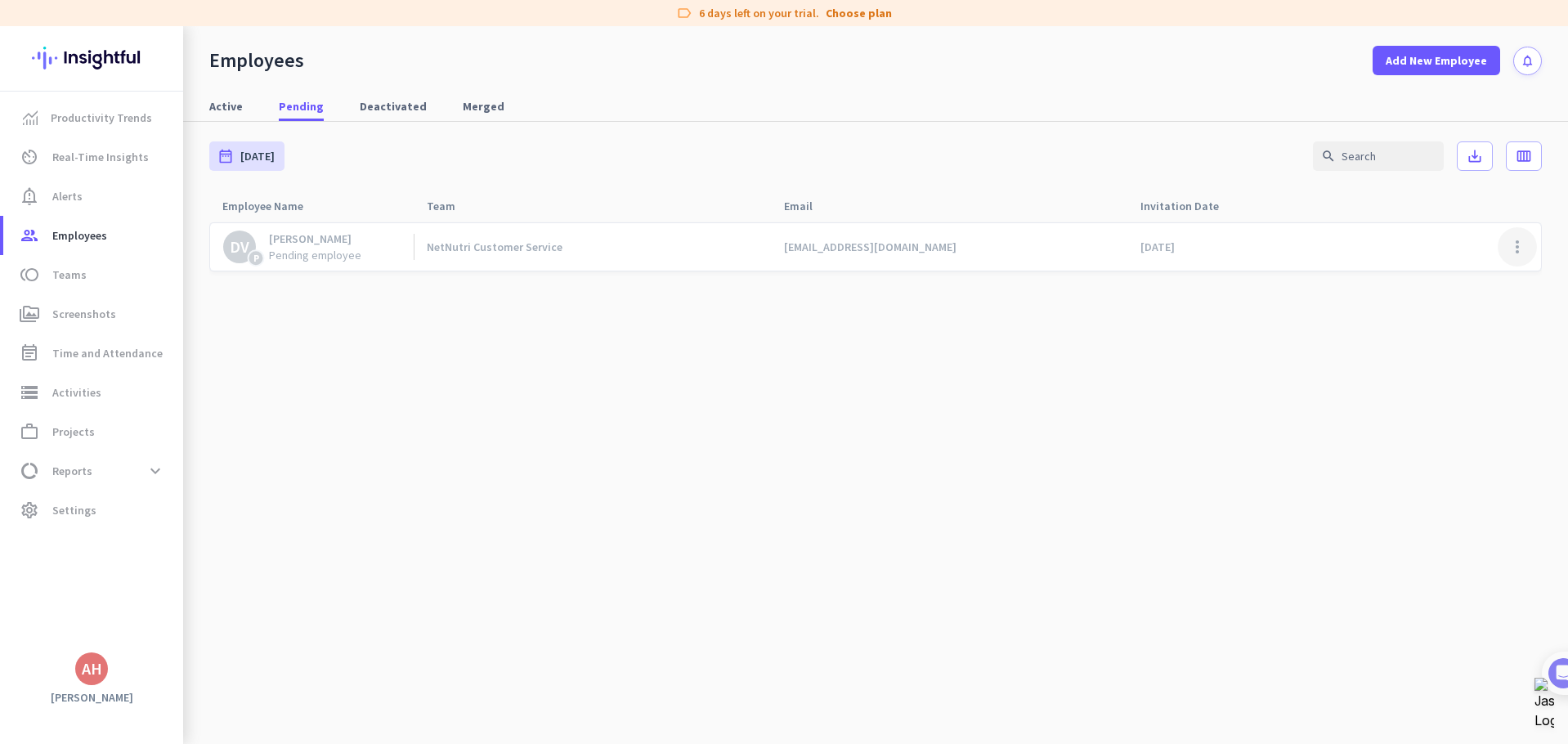
click at [1512, 248] on span at bounding box center [1517, 247] width 39 height 39
click at [1136, 365] on div at bounding box center [784, 372] width 1568 height 744
click at [900, 451] on cdk-virtual-scroll-viewport "[PERSON_NAME] [PERSON_NAME] Pending employee NetNutri Customer Service [EMAIL_A…" at bounding box center [876, 482] width 1333 height 522
click at [83, 118] on span "Productivity Trends" at bounding box center [102, 118] width 102 height 19
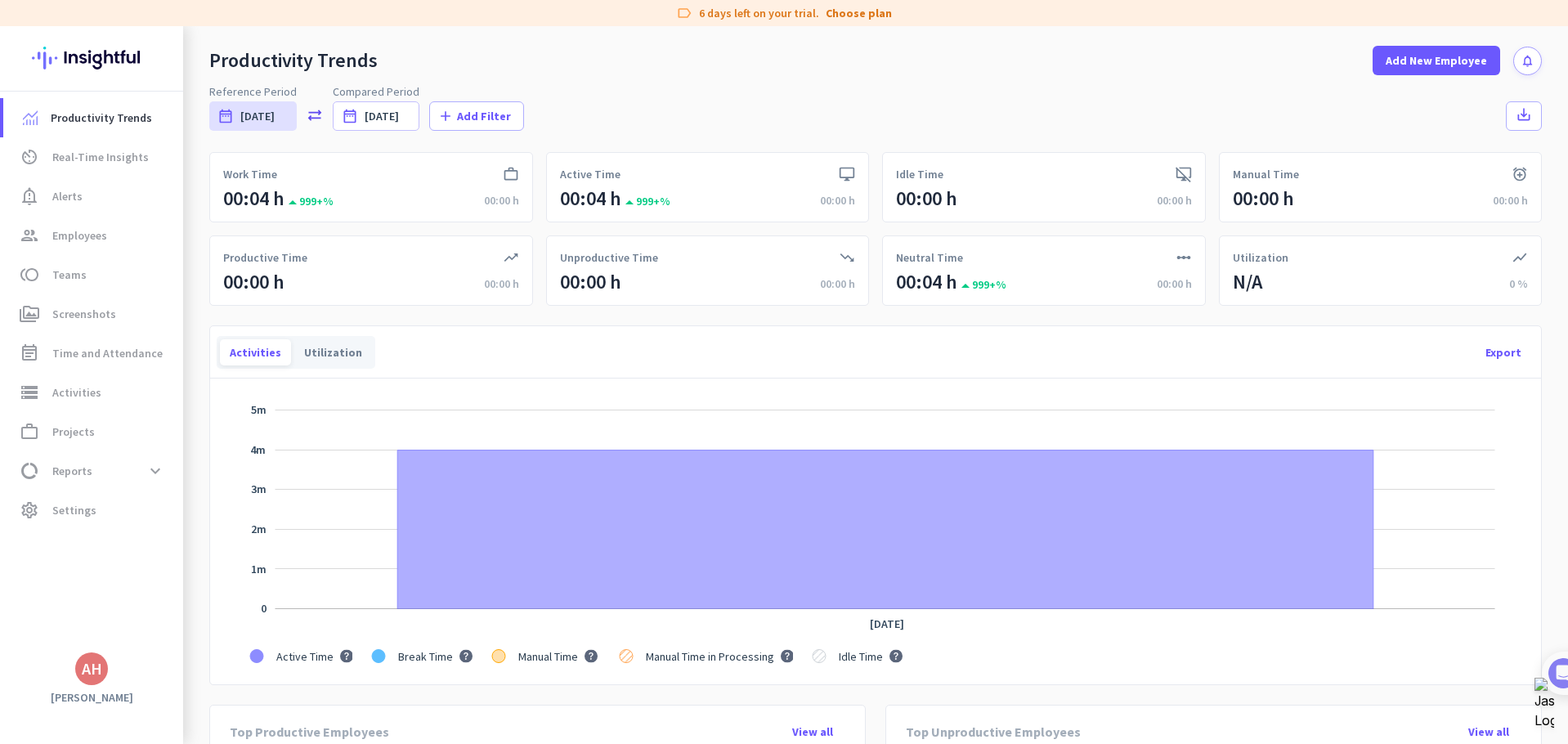
click at [274, 202] on div "00:04 h" at bounding box center [254, 199] width 61 height 26
click at [109, 362] on span "Time and Attendance" at bounding box center [107, 353] width 110 height 19
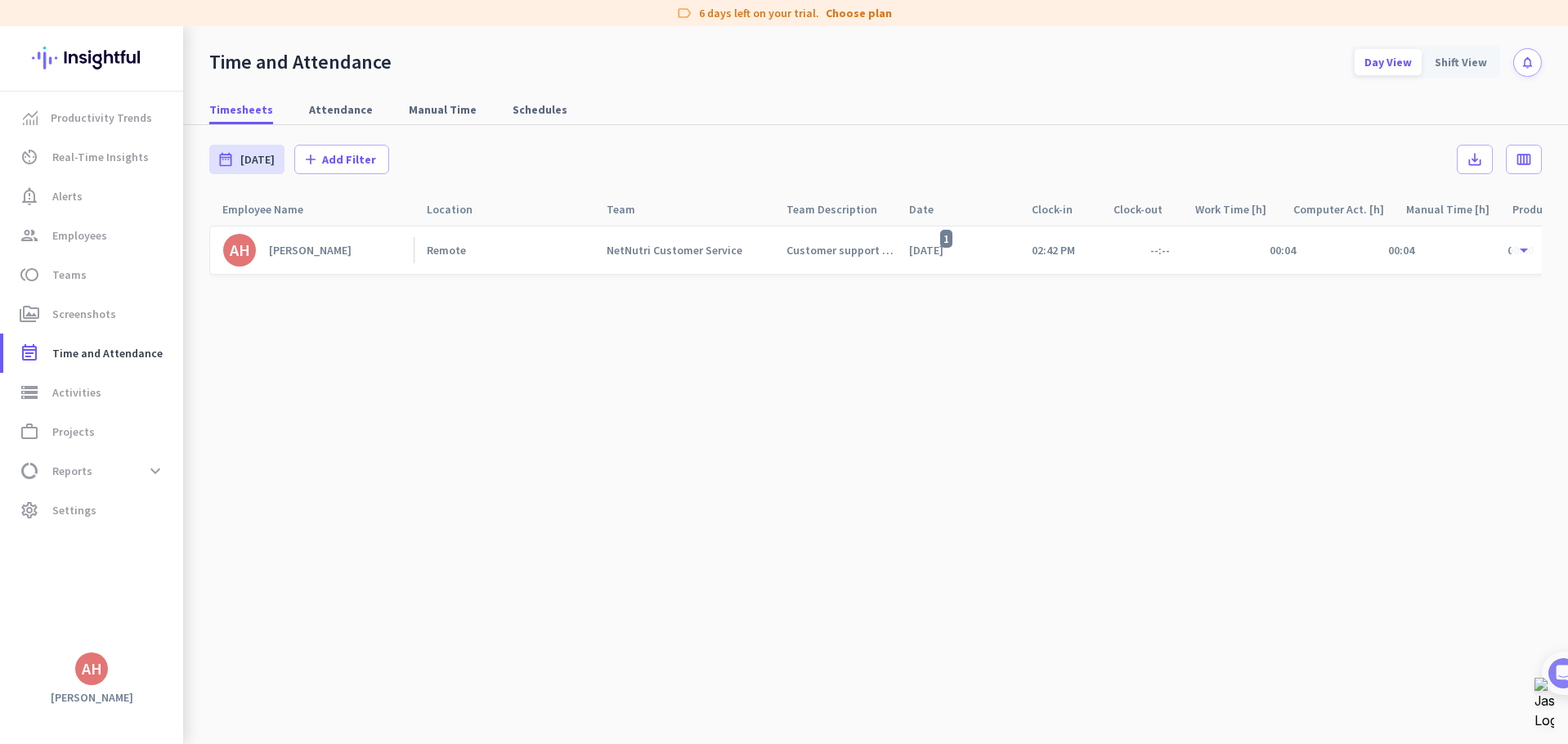
click at [354, 253] on link "AH [PERSON_NAME]" at bounding box center [318, 250] width 191 height 32
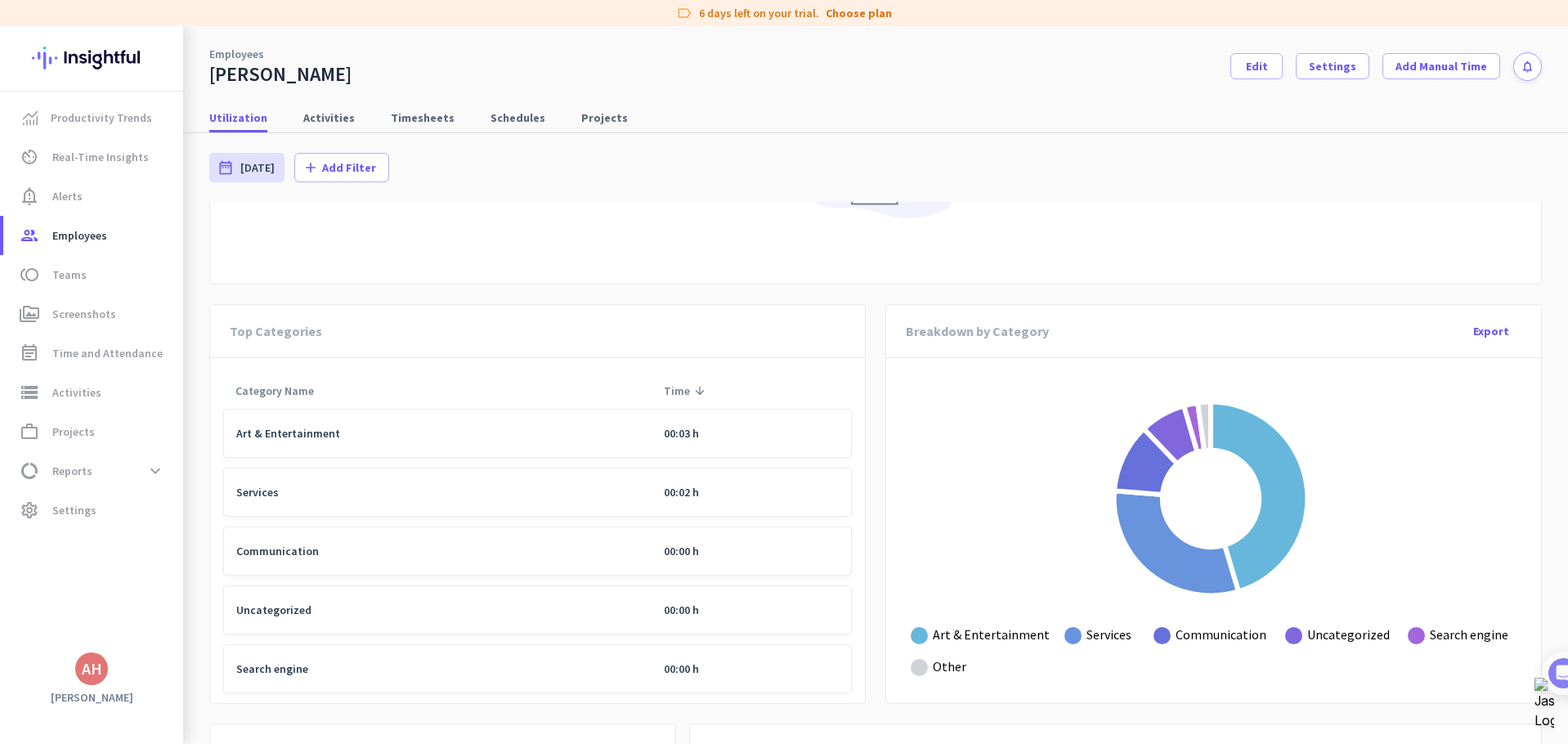
scroll to position [703, 0]
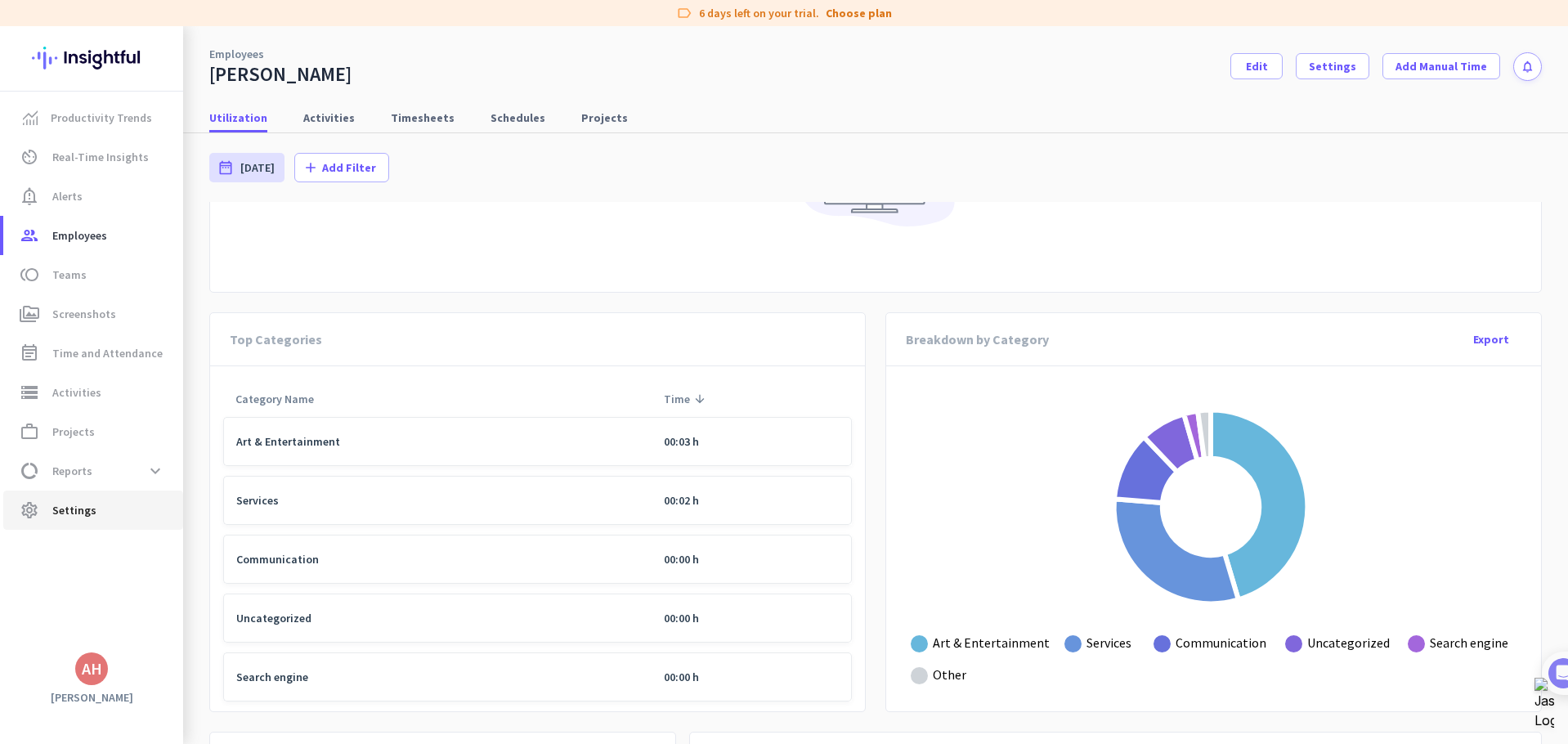
click at [81, 500] on link "settings Settings" at bounding box center [93, 510] width 180 height 39
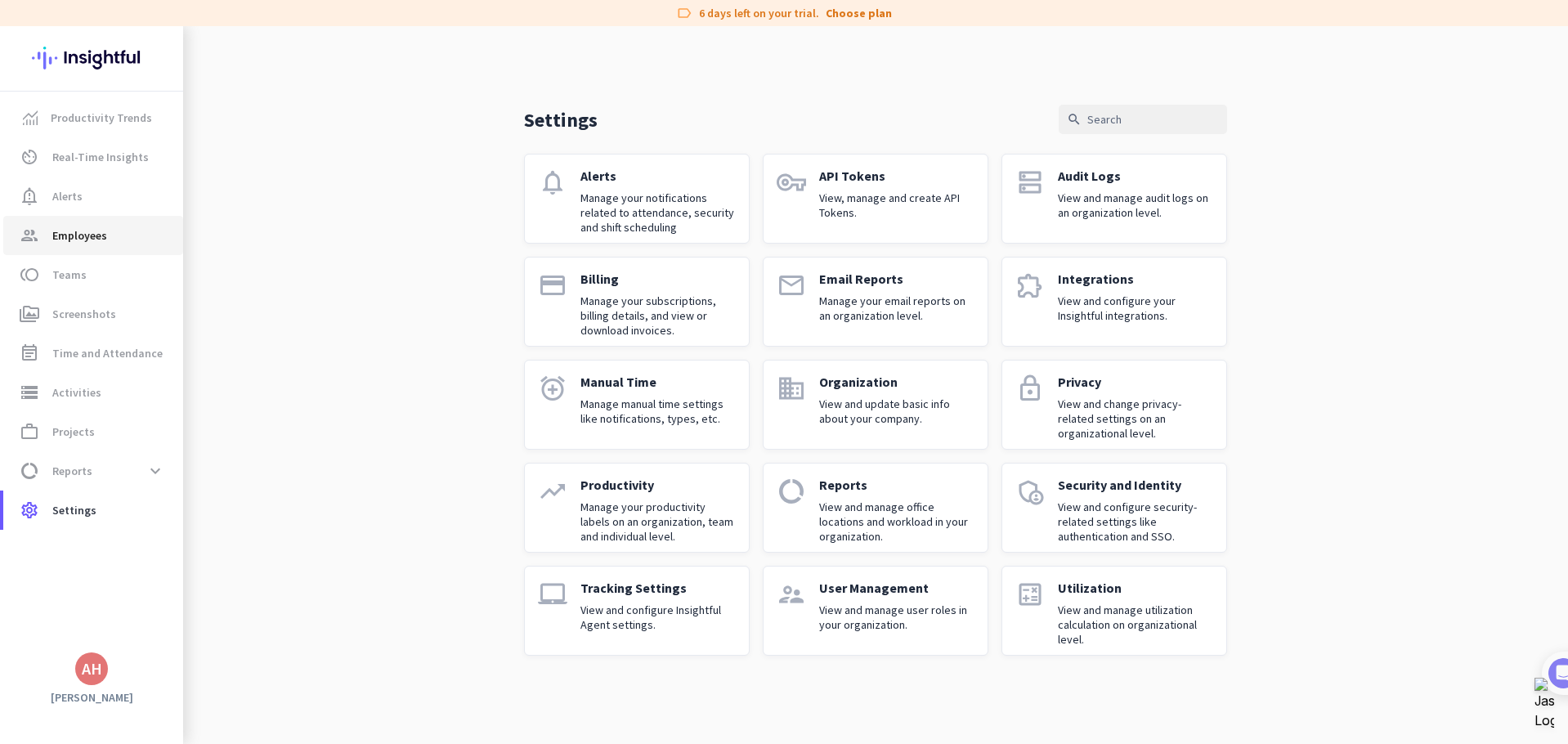
click at [108, 237] on span "group Employees" at bounding box center [93, 235] width 154 height 19
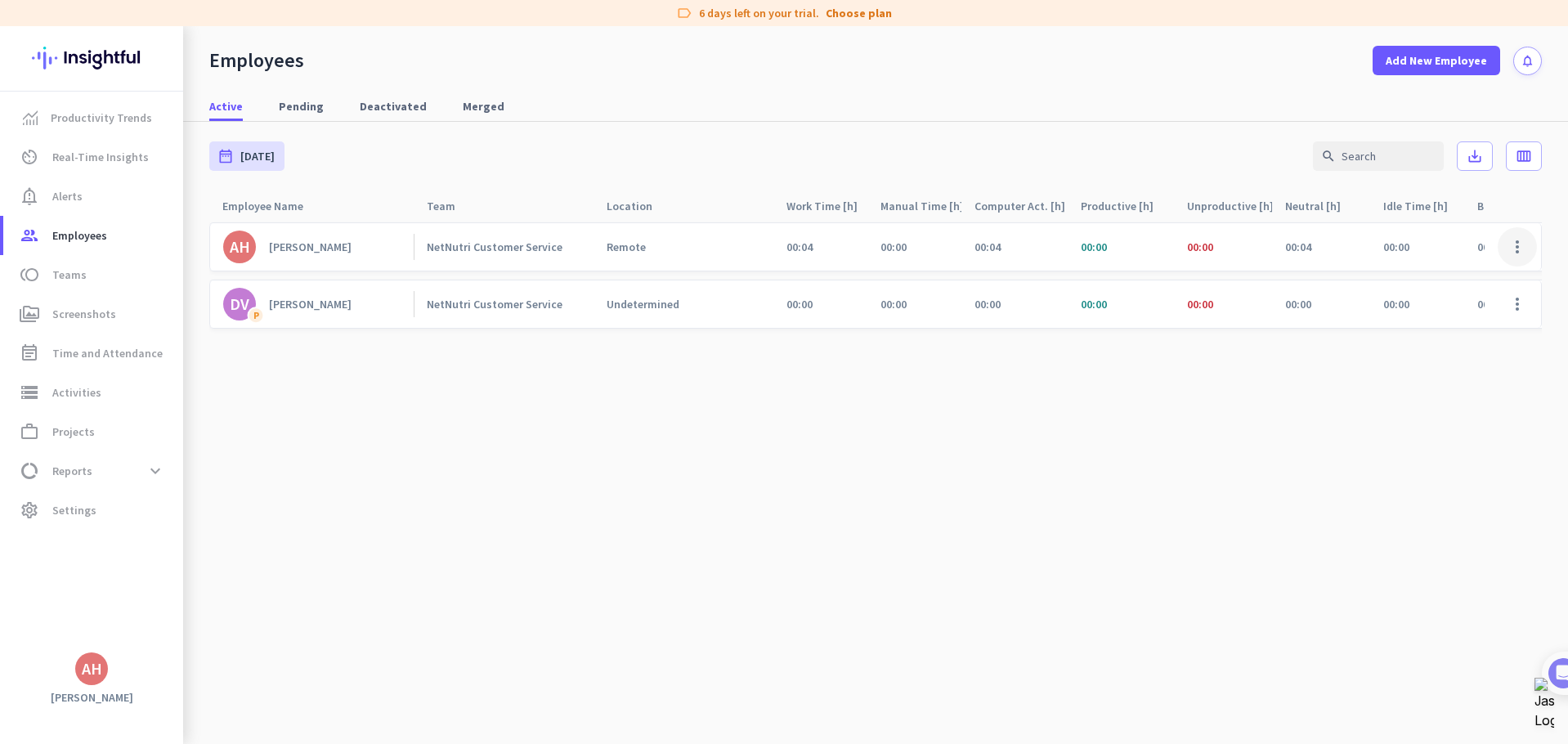
click at [1524, 252] on span at bounding box center [1517, 247] width 39 height 39
click at [1467, 306] on span "Deactivate Employee" at bounding box center [1470, 312] width 108 height 15
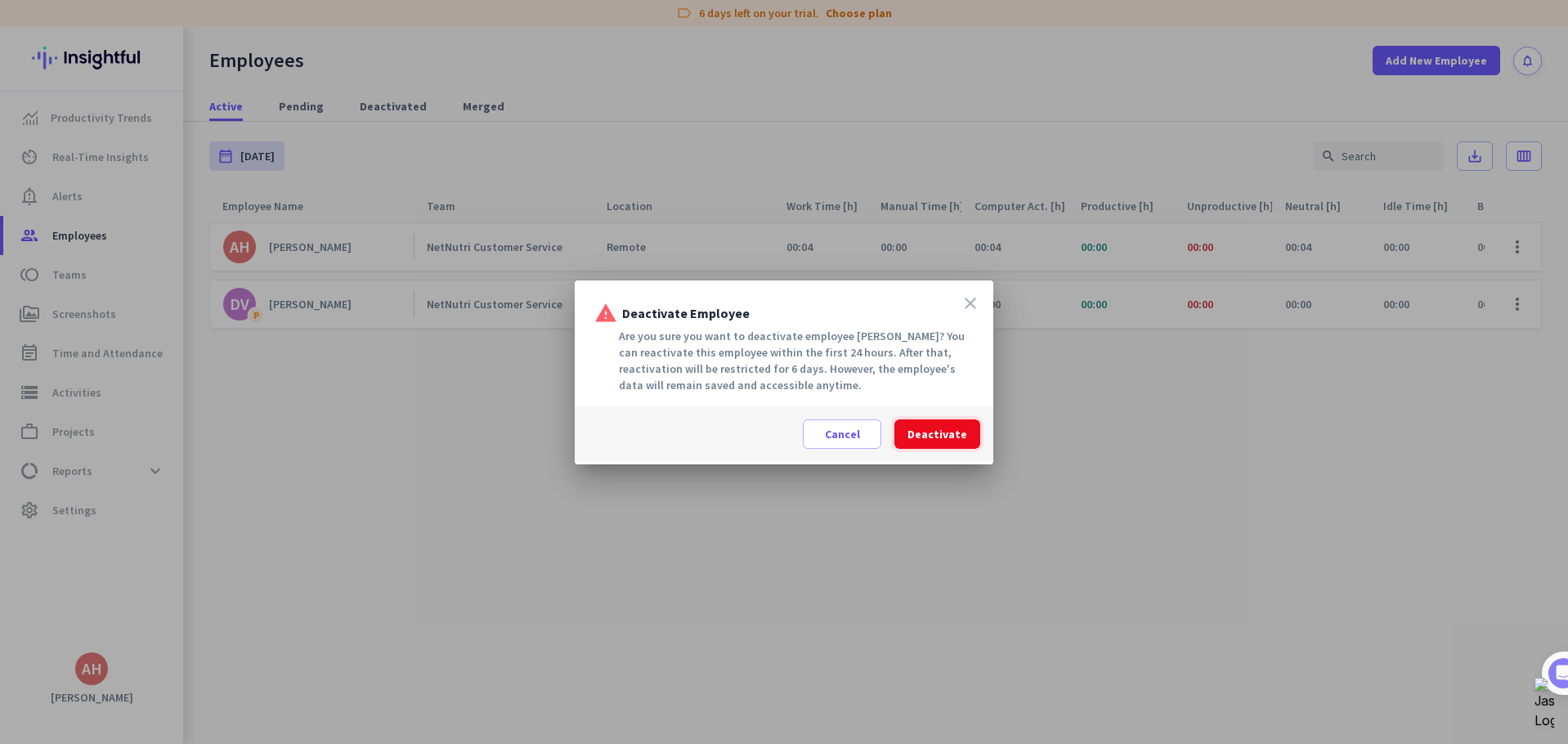
click at [949, 438] on span "Deactivate" at bounding box center [937, 434] width 59 height 17
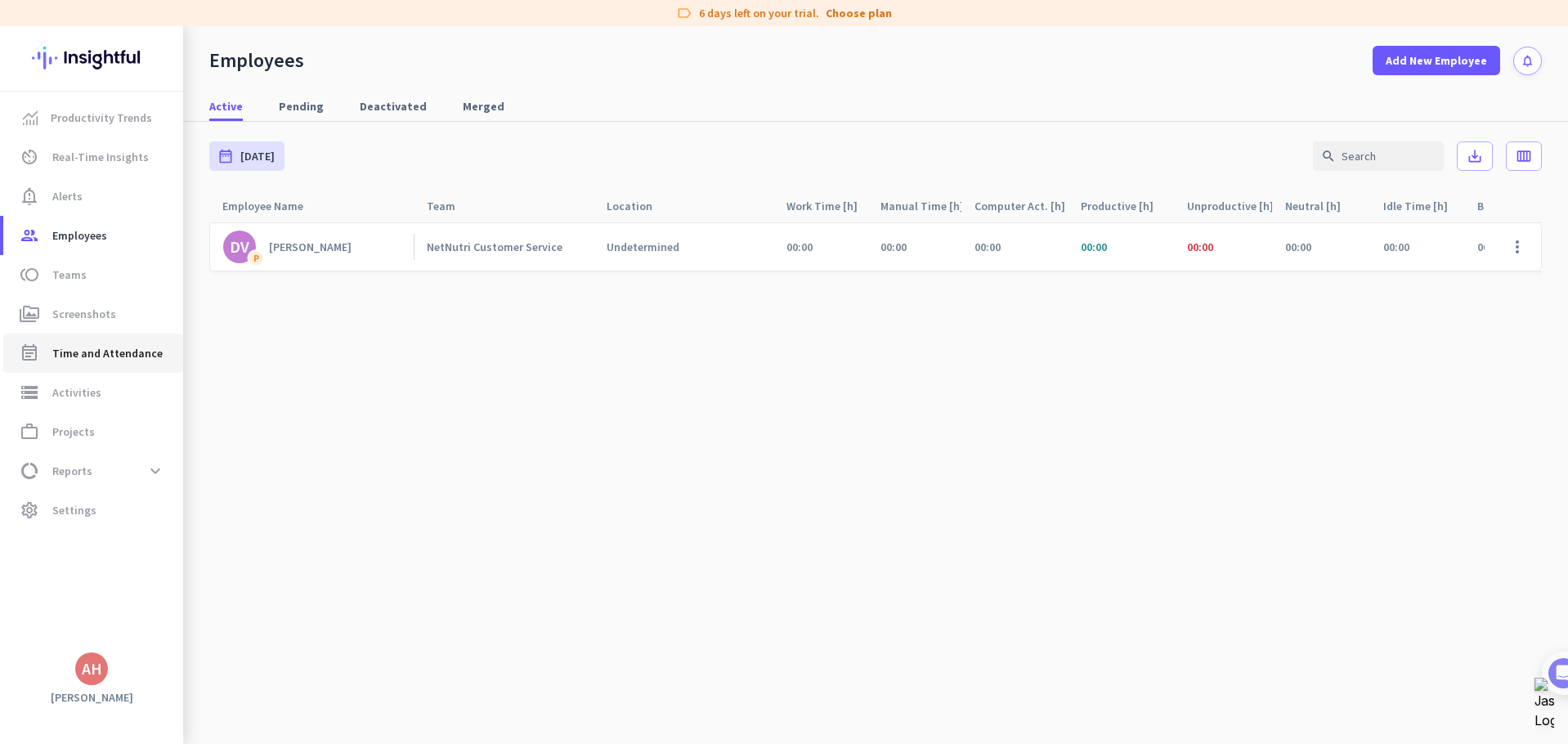
click at [106, 353] on span "Time and Attendance" at bounding box center [107, 353] width 110 height 19
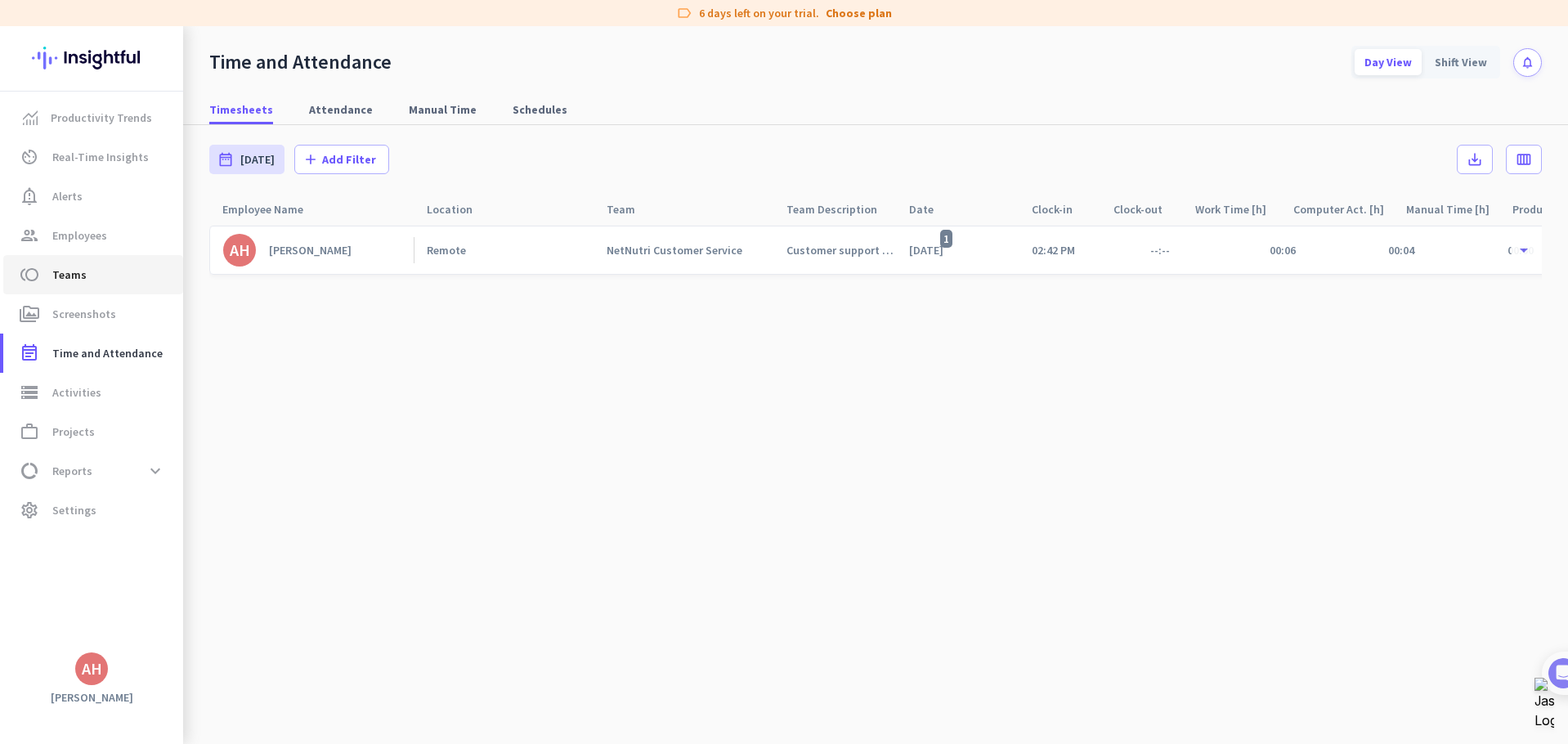
click at [81, 271] on span "Teams" at bounding box center [69, 274] width 34 height 19
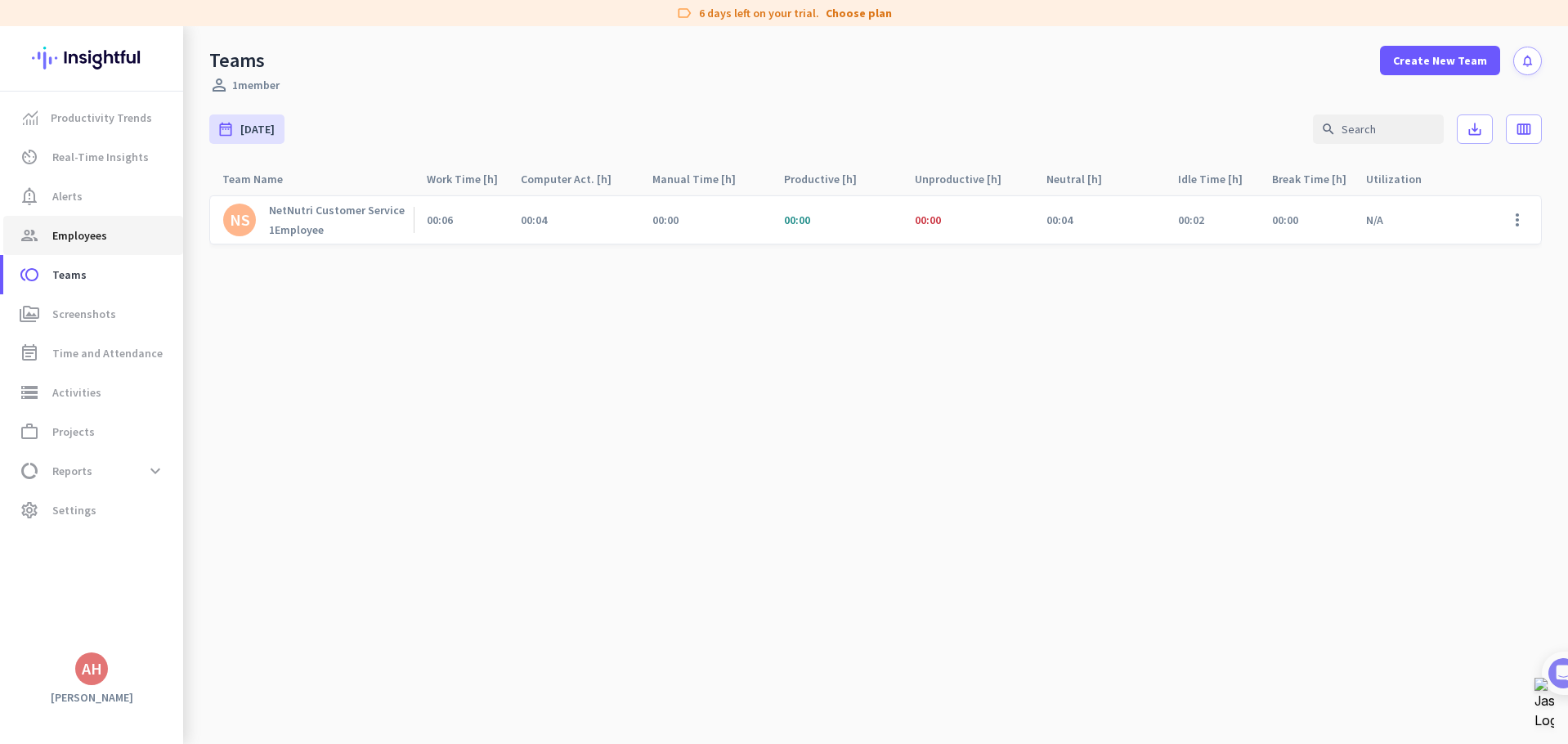
click at [93, 241] on span "Employees" at bounding box center [80, 235] width 55 height 19
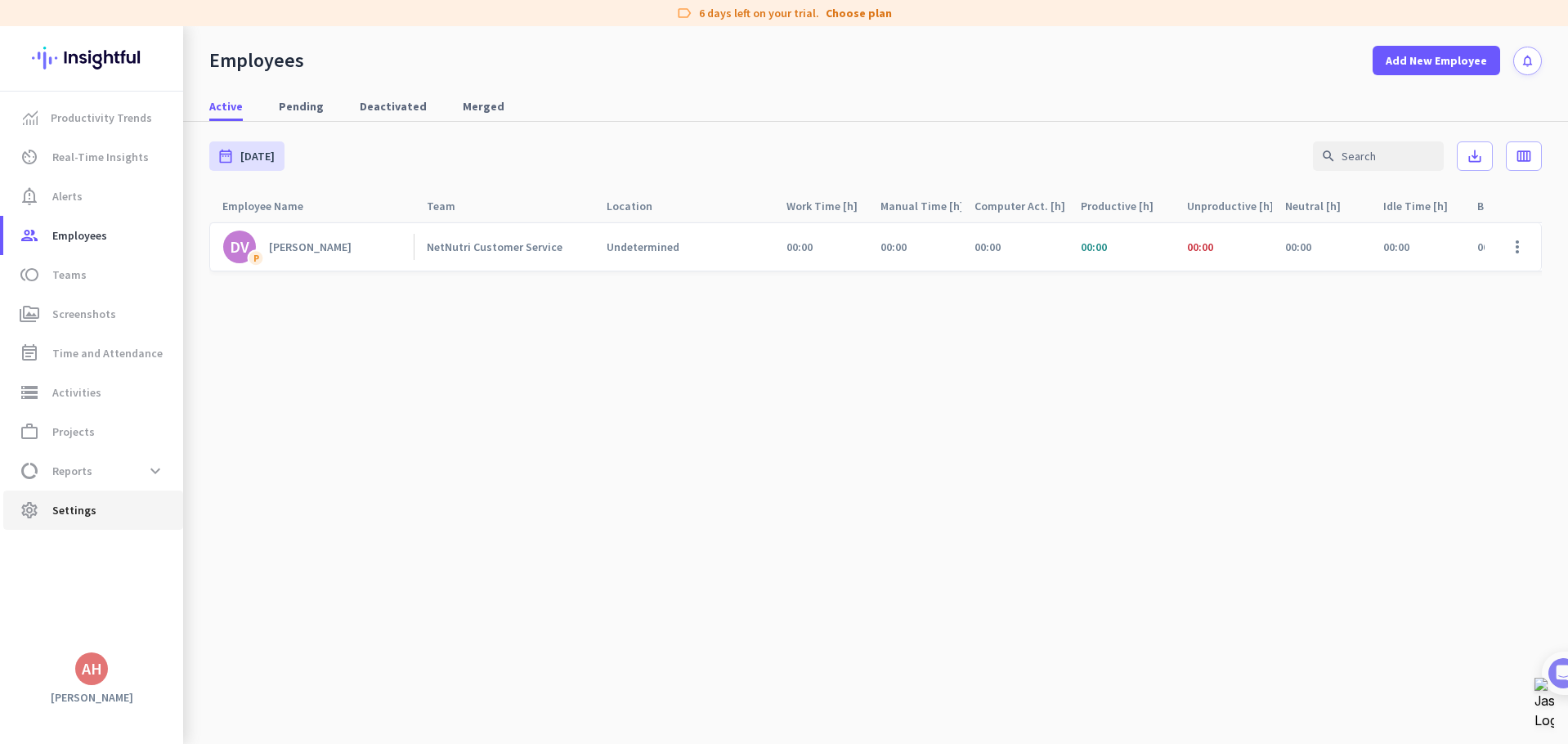
click at [94, 511] on span "settings Settings" at bounding box center [93, 510] width 154 height 19
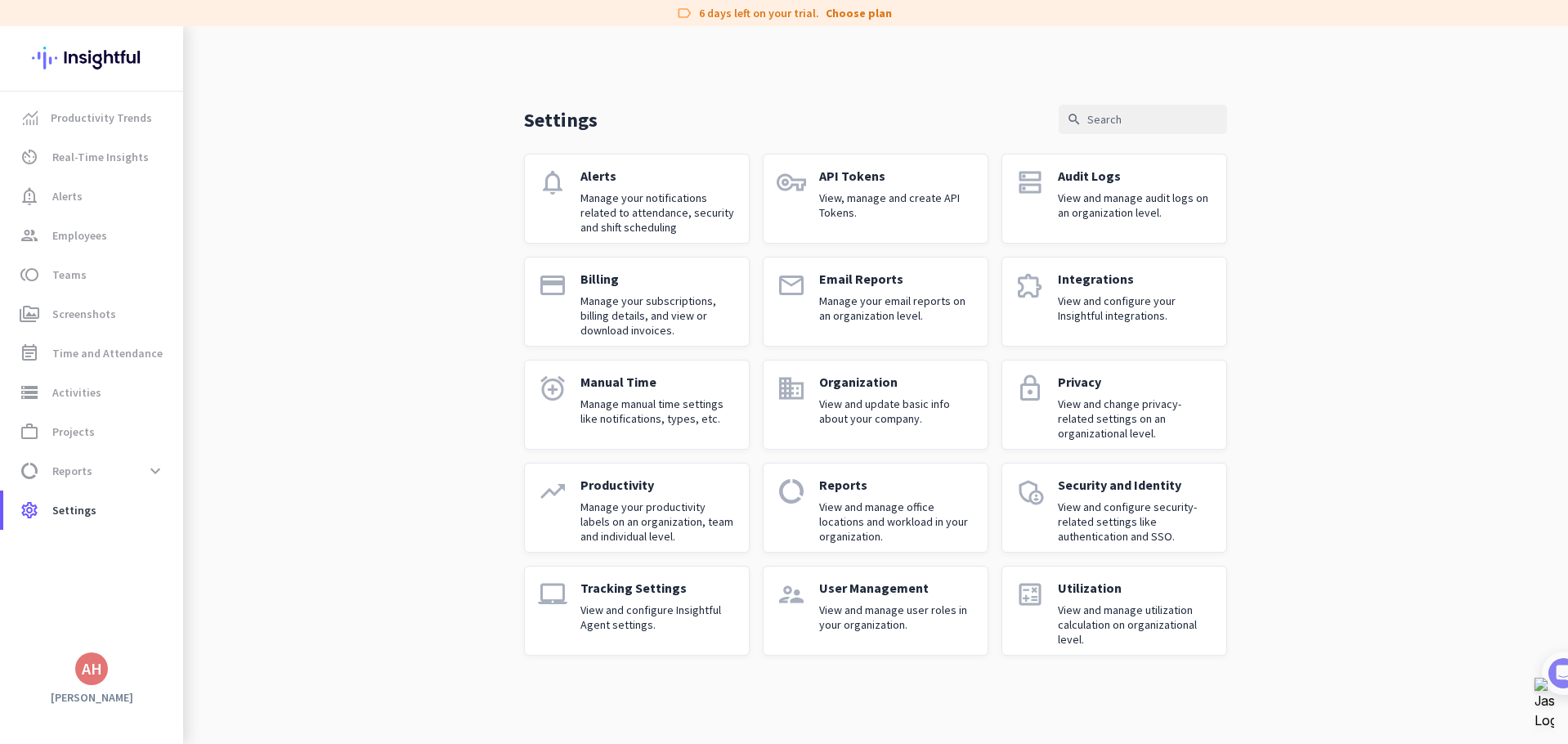
click at [627, 624] on p "View and configure Insightful Agent settings." at bounding box center [658, 617] width 156 height 30
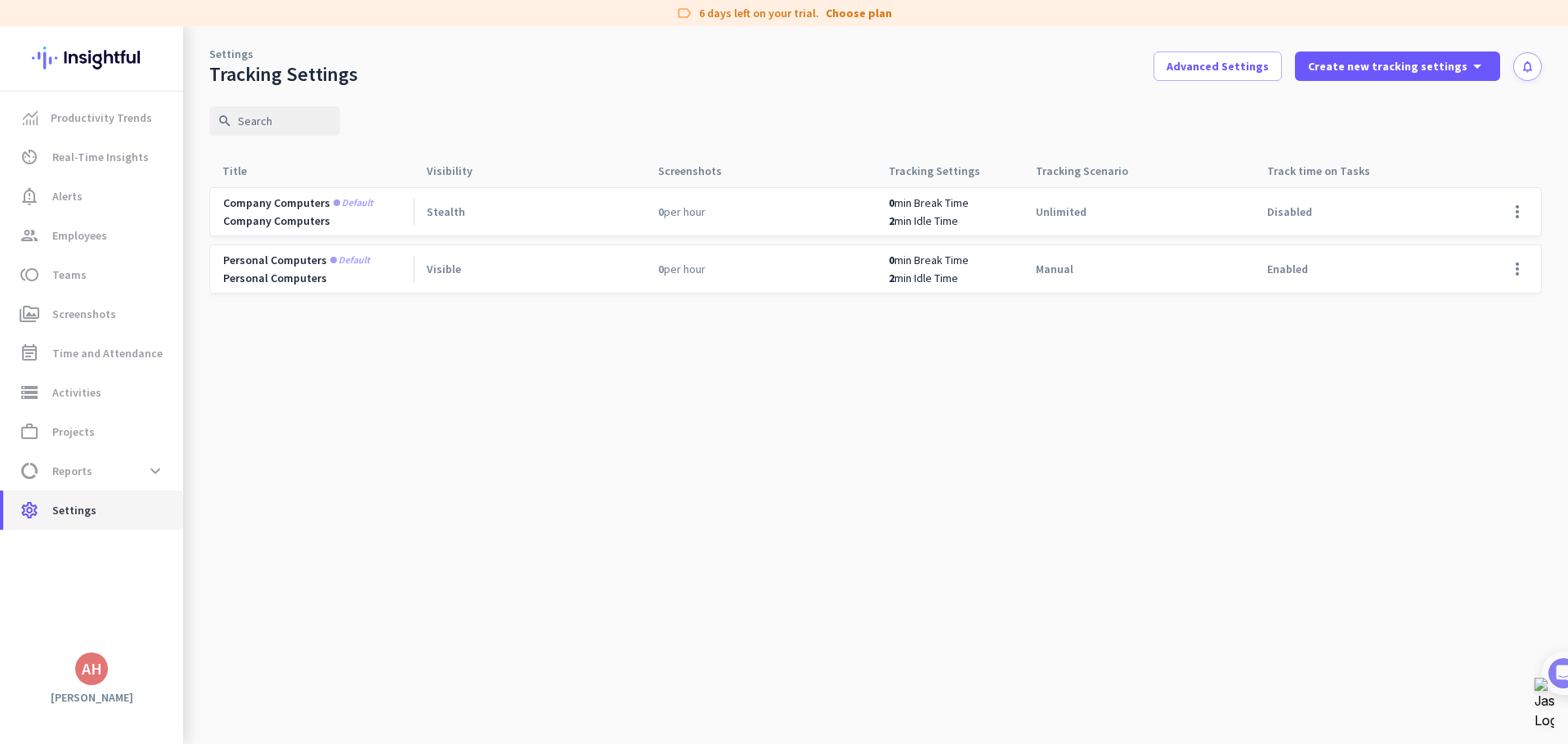
click at [93, 501] on span "settings Settings" at bounding box center [93, 510] width 154 height 19
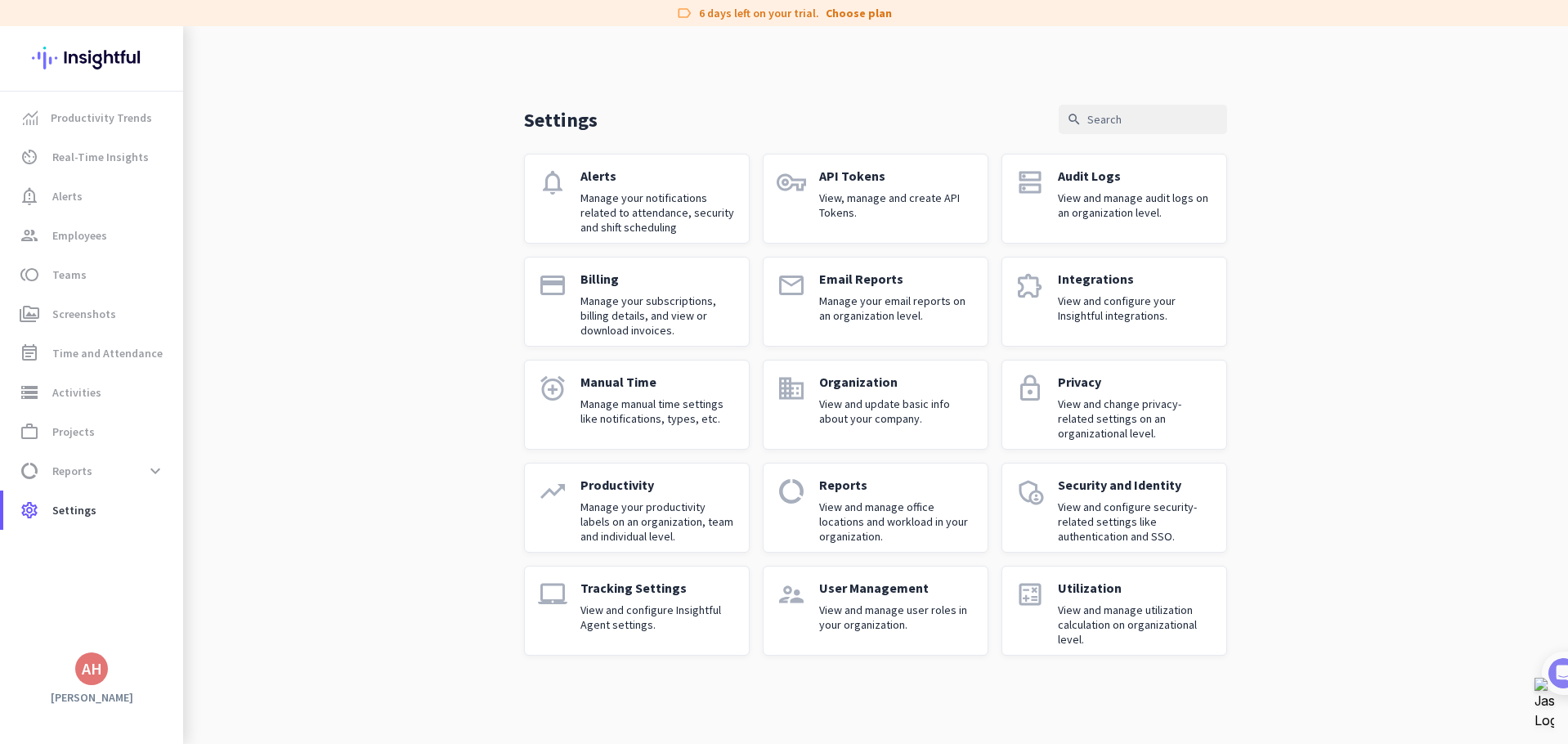
click at [612, 400] on p "Manage manual time settings like notifications, types, etc." at bounding box center [658, 411] width 156 height 30
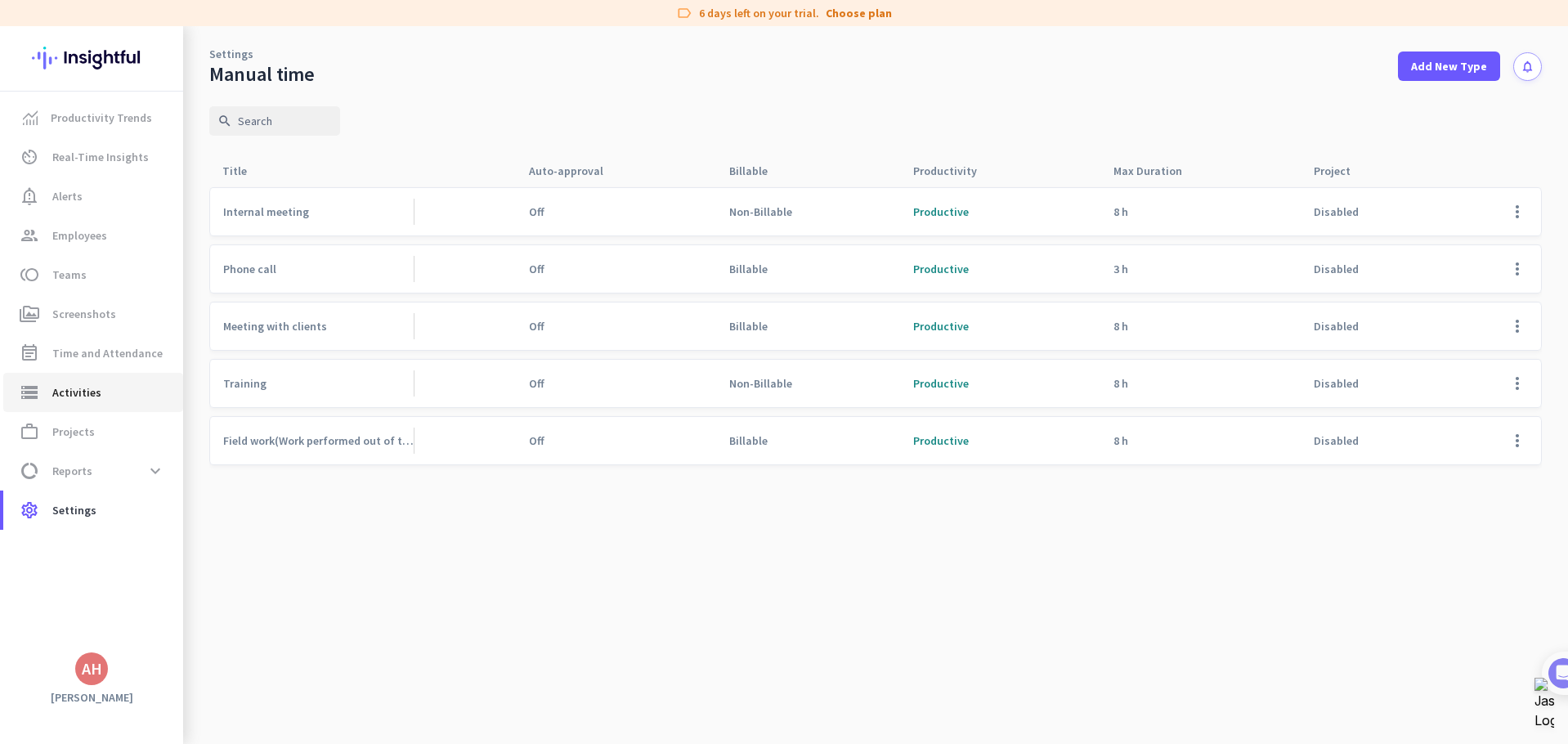
click at [104, 389] on span "storage Activities" at bounding box center [93, 391] width 154 height 19
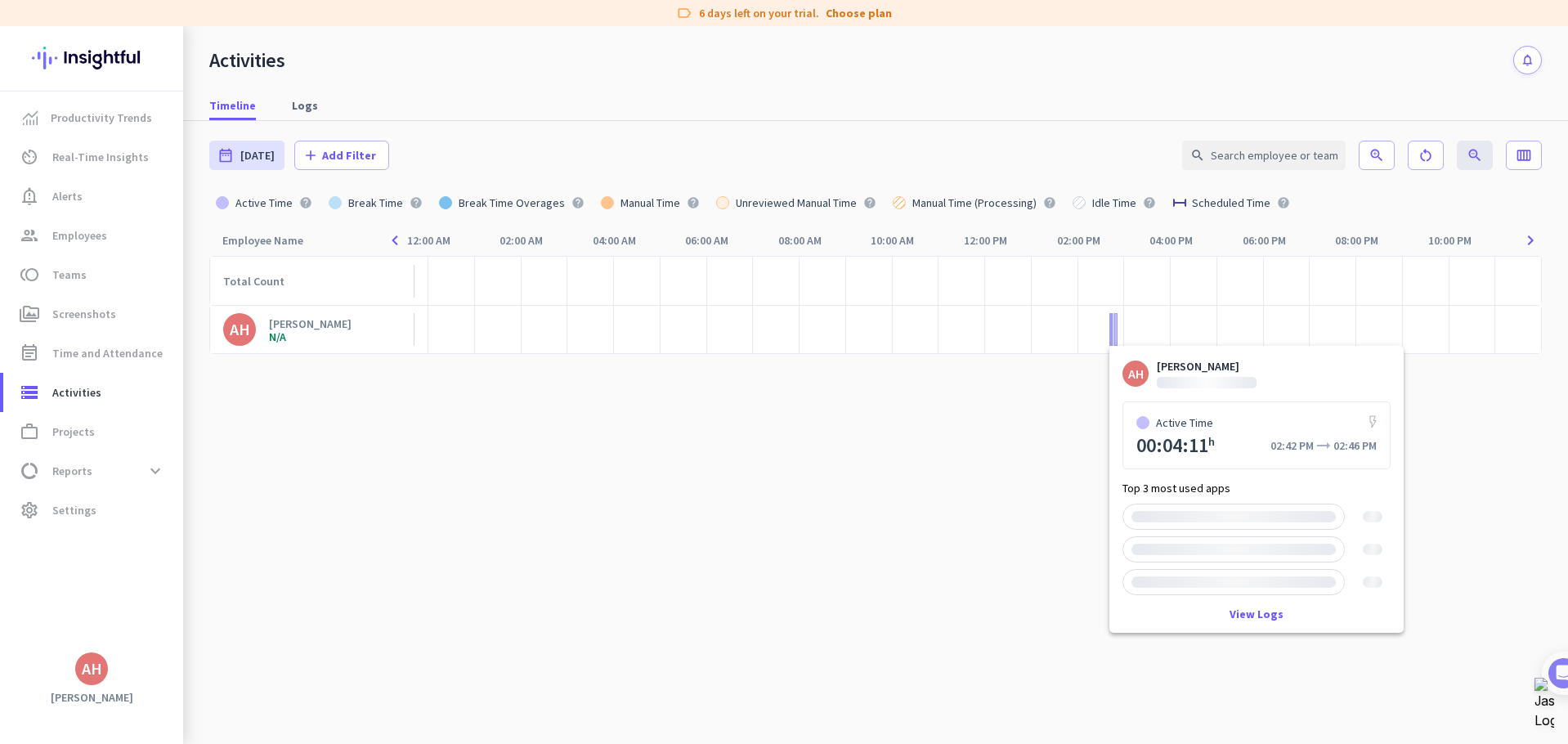
click at [1113, 330] on div at bounding box center [1112, 329] width 4 height 32
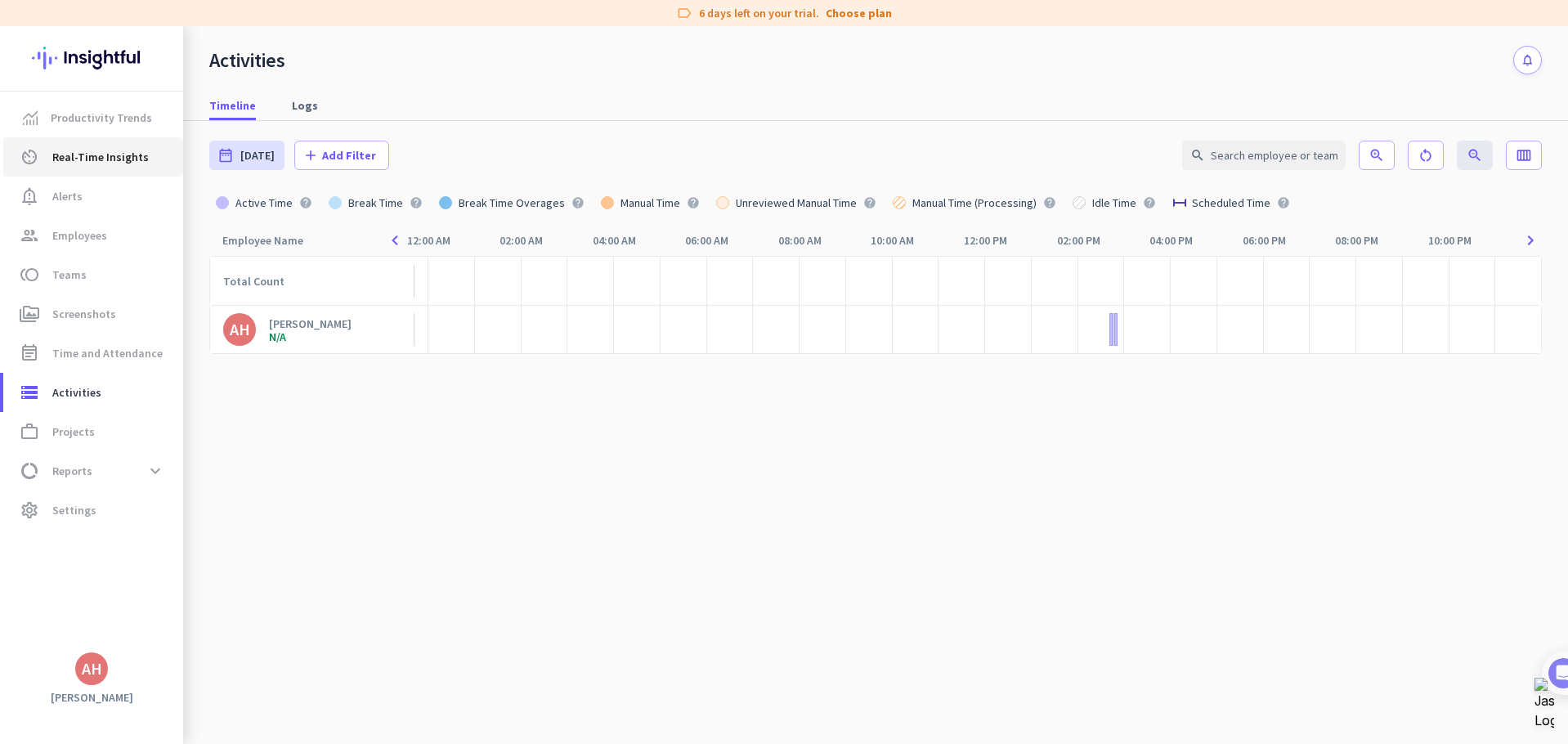
click at [102, 149] on span "Real-Time Insights" at bounding box center [101, 156] width 96 height 19
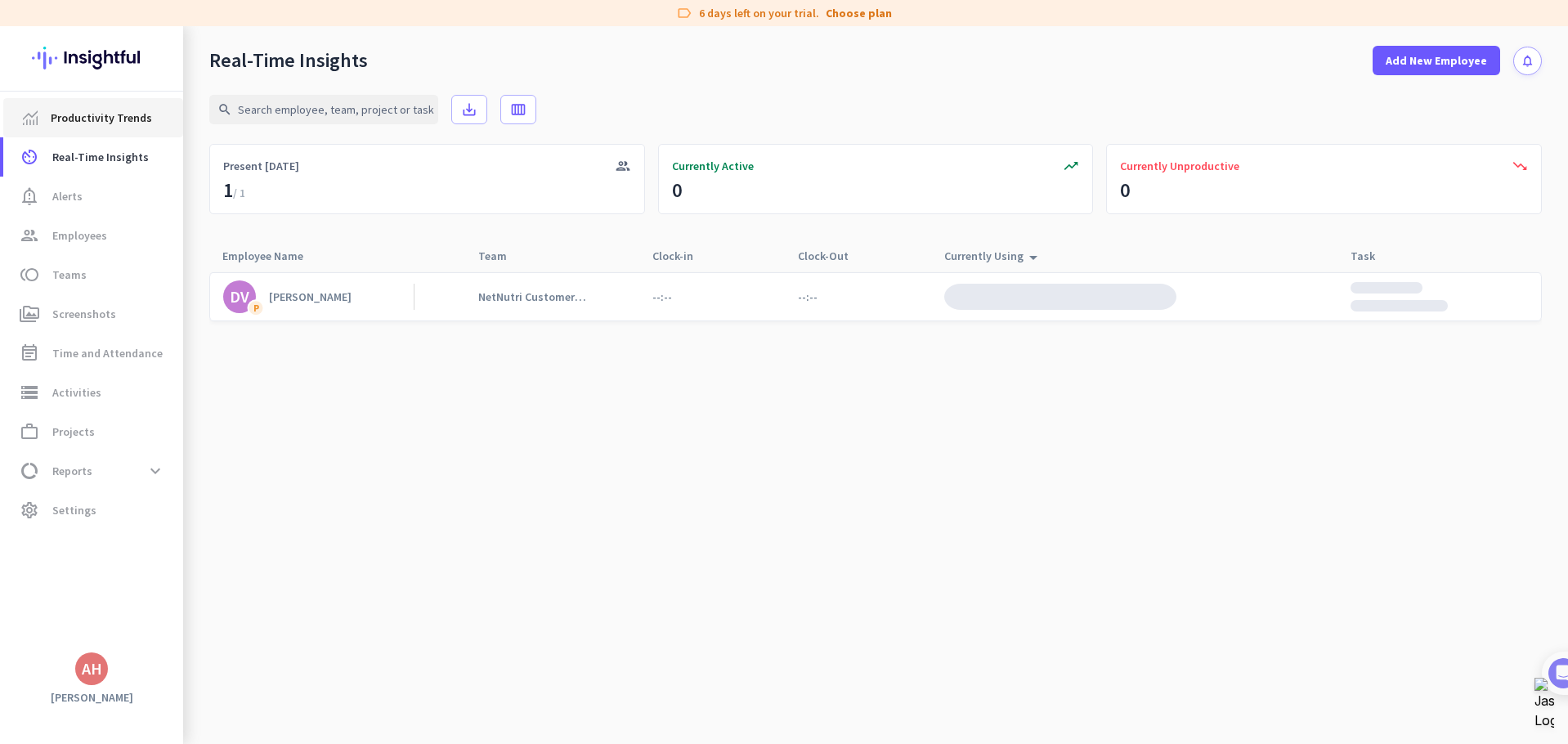
click at [116, 122] on span "Productivity Trends" at bounding box center [102, 118] width 102 height 19
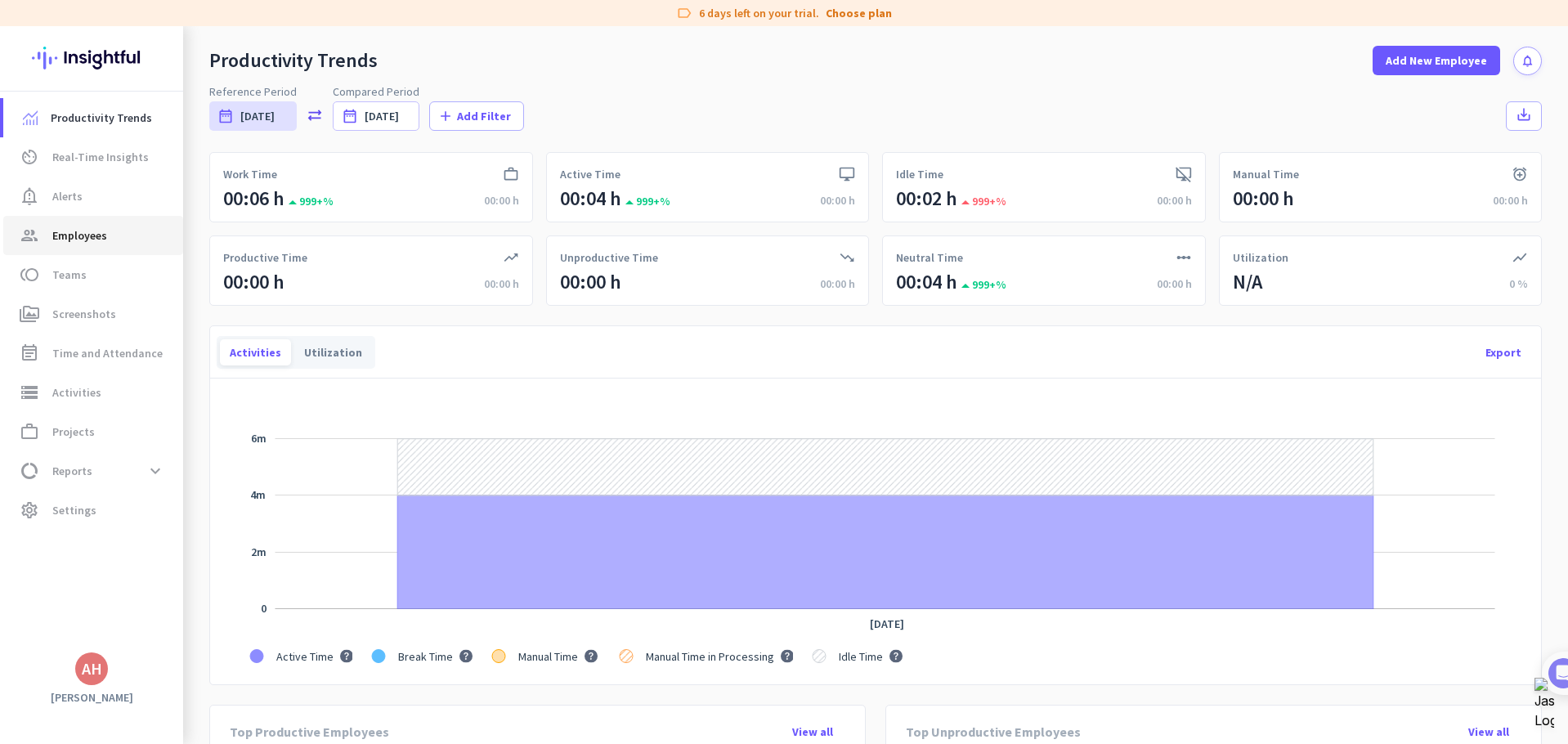
click at [74, 231] on span "Employees" at bounding box center [80, 235] width 55 height 19
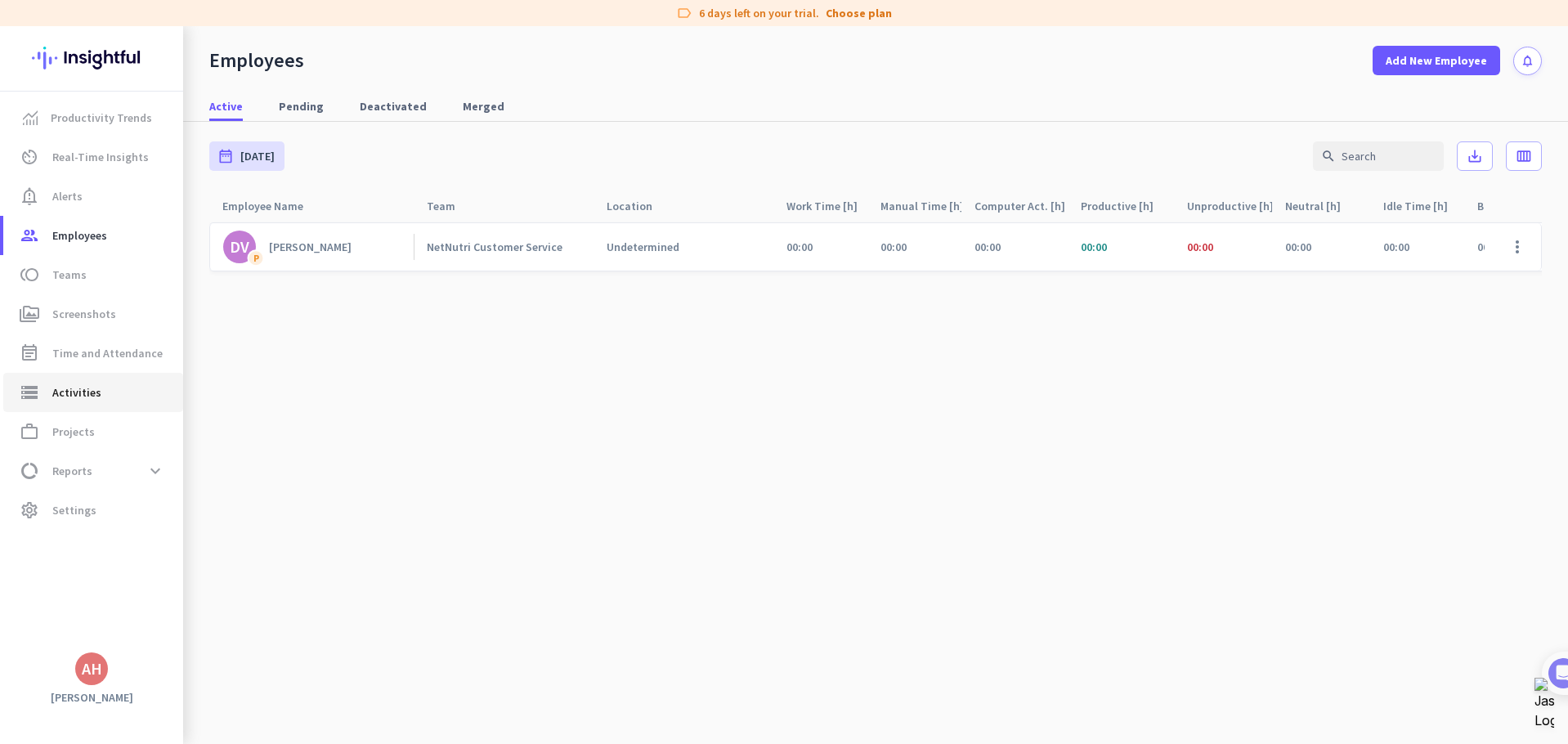
click at [78, 400] on span "Activities" at bounding box center [77, 391] width 49 height 19
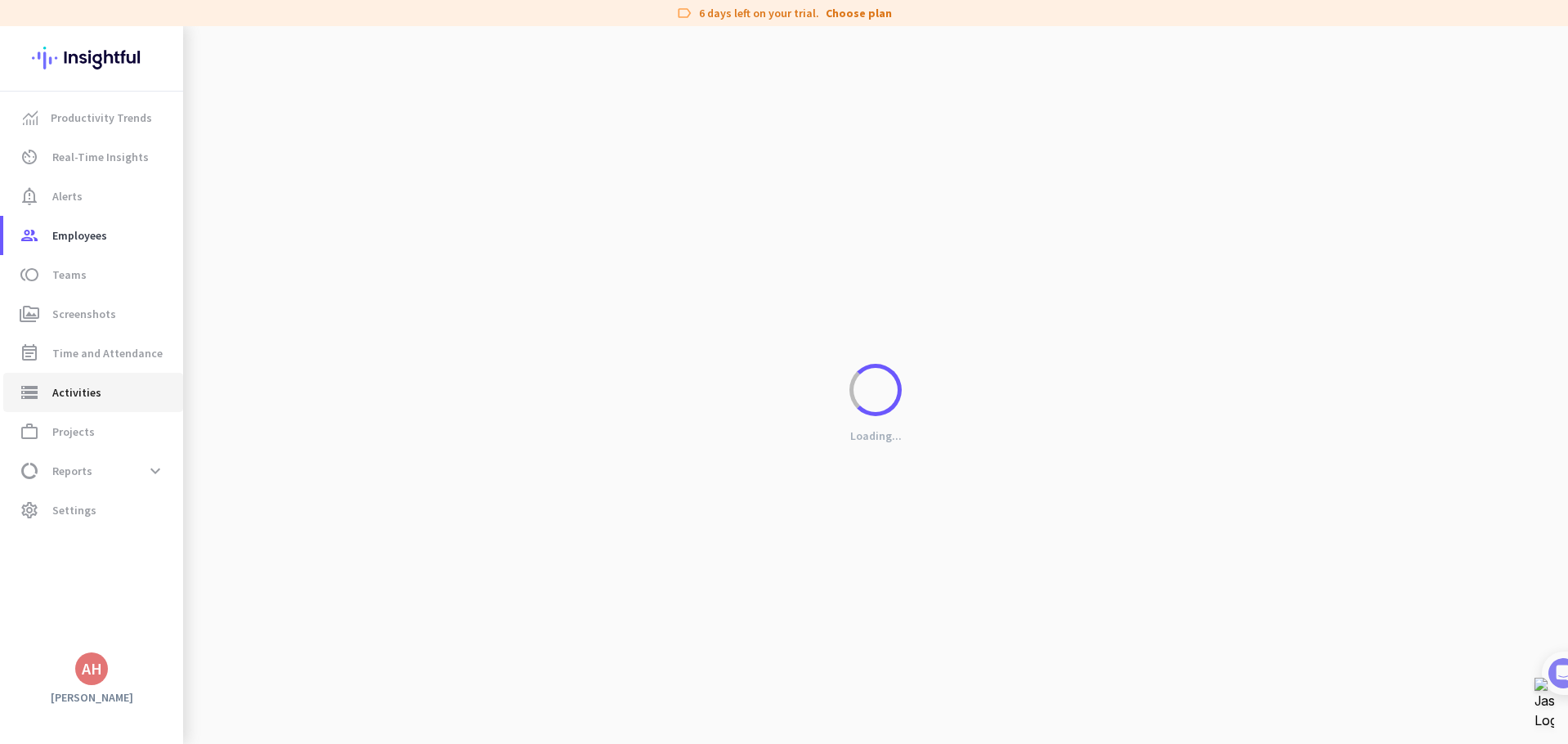
type input "[DATE]"
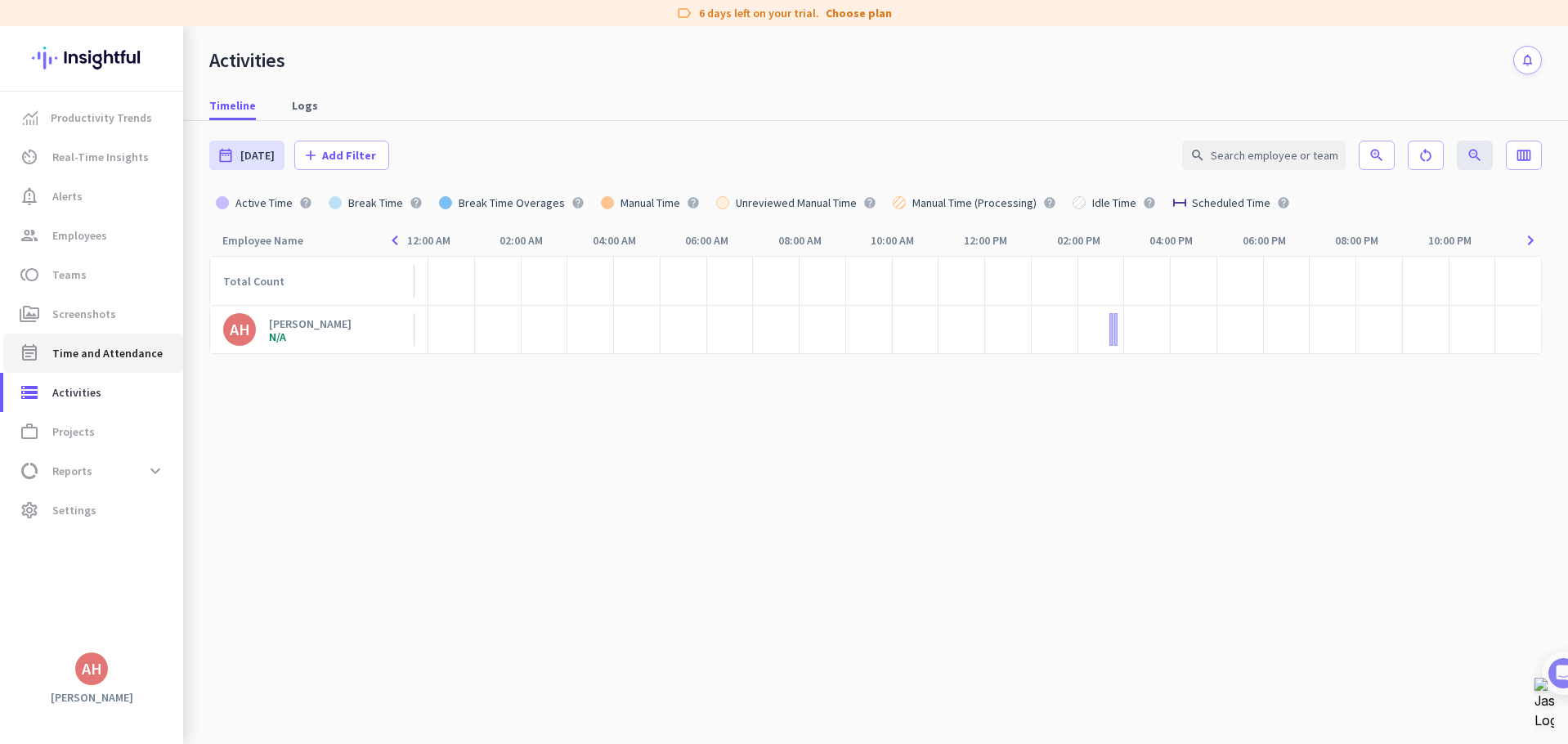
click at [109, 362] on span "Time and Attendance" at bounding box center [107, 353] width 110 height 19
type input "[DATE] - [DATE]"
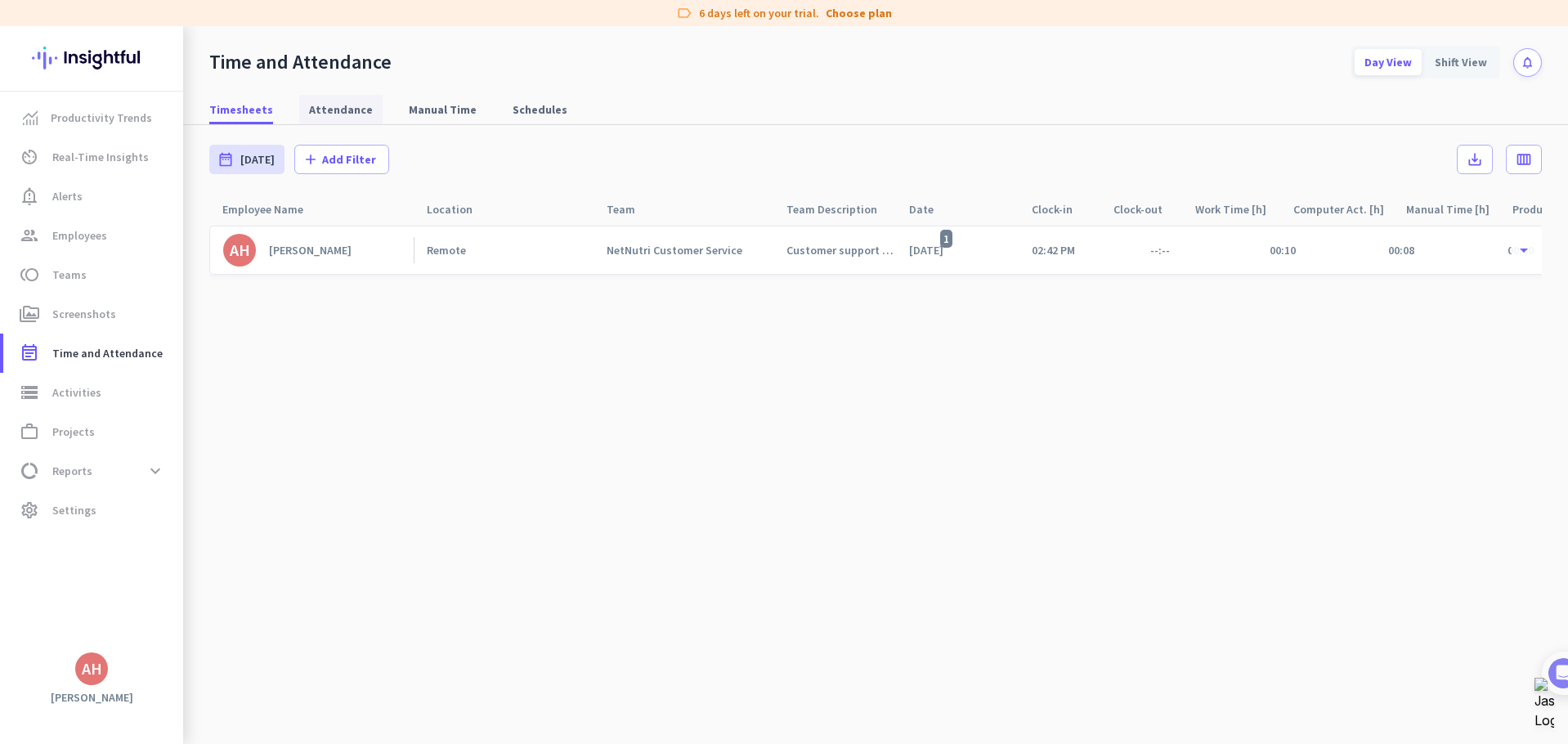
click at [339, 108] on span "Attendance" at bounding box center [341, 110] width 64 height 17
type input "[DATE] - [DATE]"
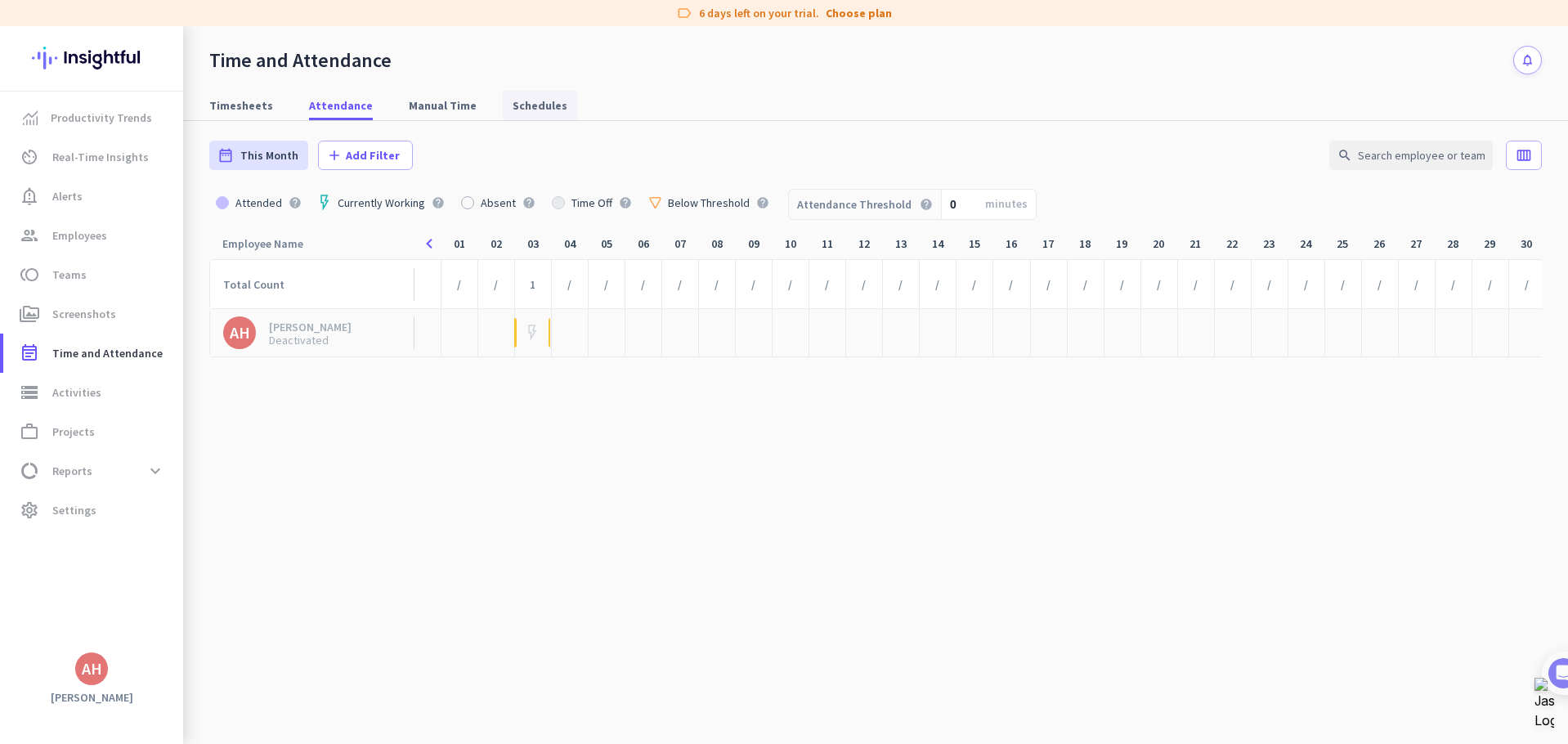
click at [550, 102] on link "Schedules" at bounding box center [540, 105] width 74 height 30
type input "[DATE] - [DATE]"
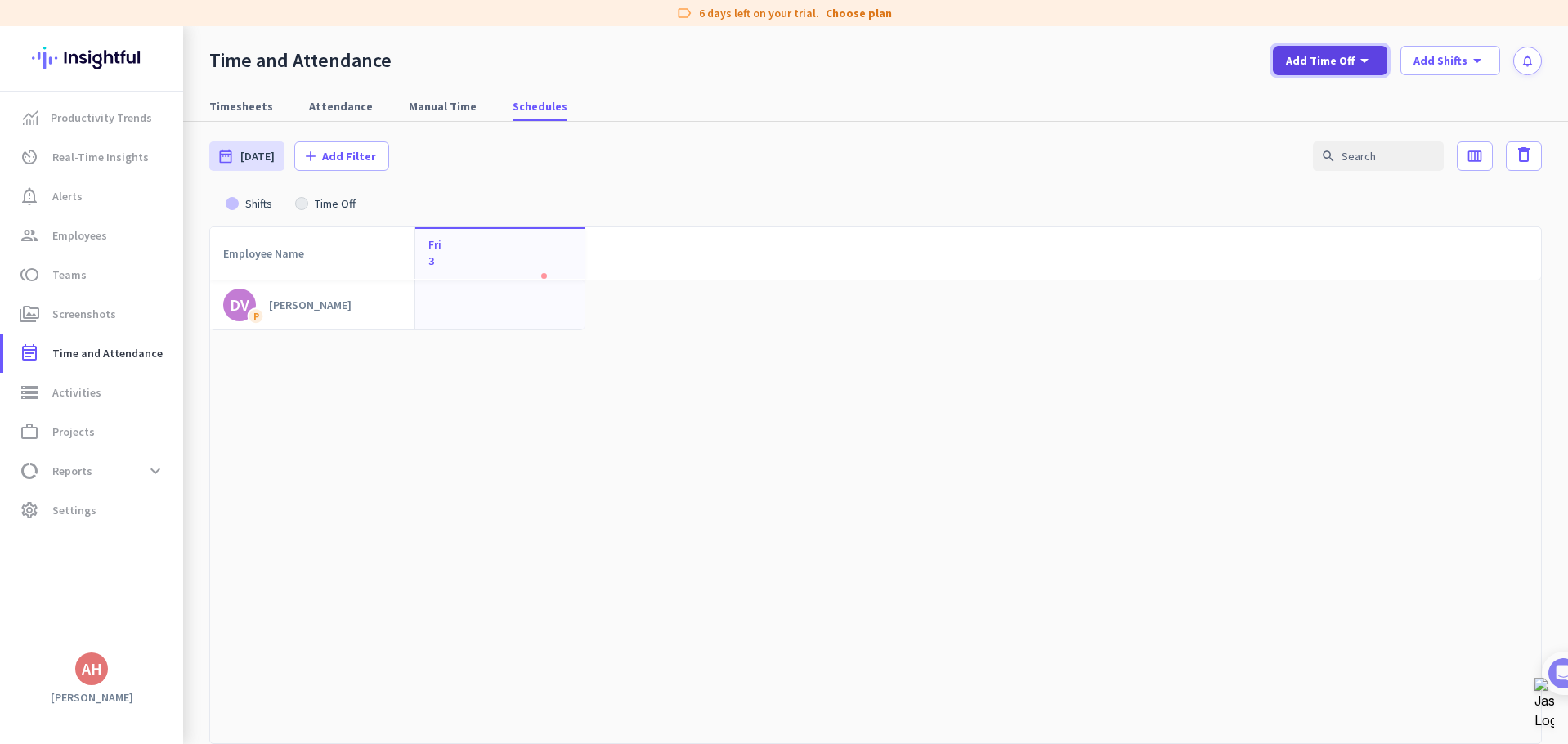
click at [1343, 59] on span "Add Time Off" at bounding box center [1320, 61] width 68 height 17
click at [1213, 66] on div at bounding box center [784, 372] width 1568 height 744
click at [1459, 61] on span "Add Shifts" at bounding box center [1440, 61] width 54 height 17
click at [1448, 91] on div "Add New Shift" at bounding box center [1478, 96] width 78 height 17
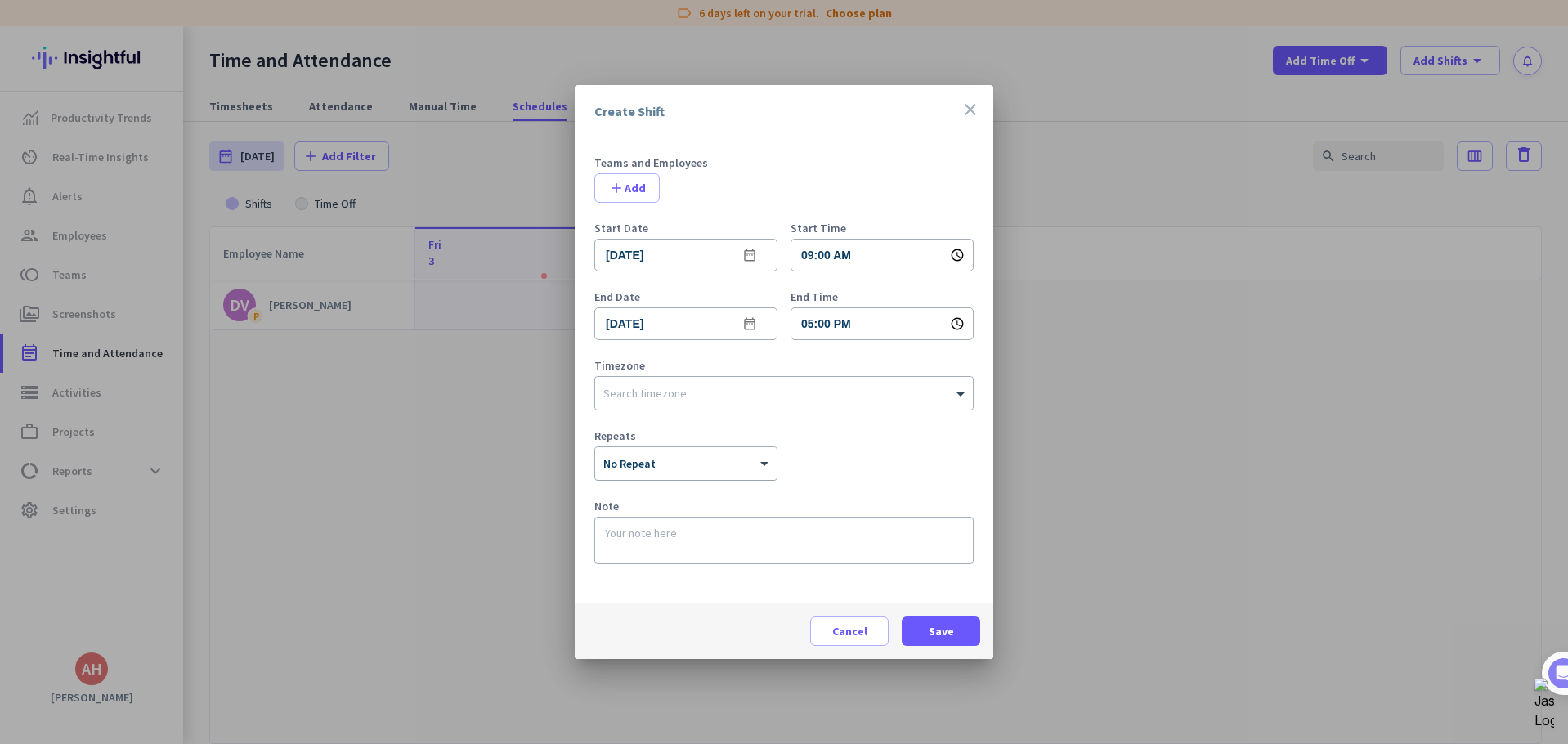
click at [703, 459] on div at bounding box center [686, 458] width 181 height 14
click at [658, 522] on div "Weekly" at bounding box center [686, 525] width 181 height 30
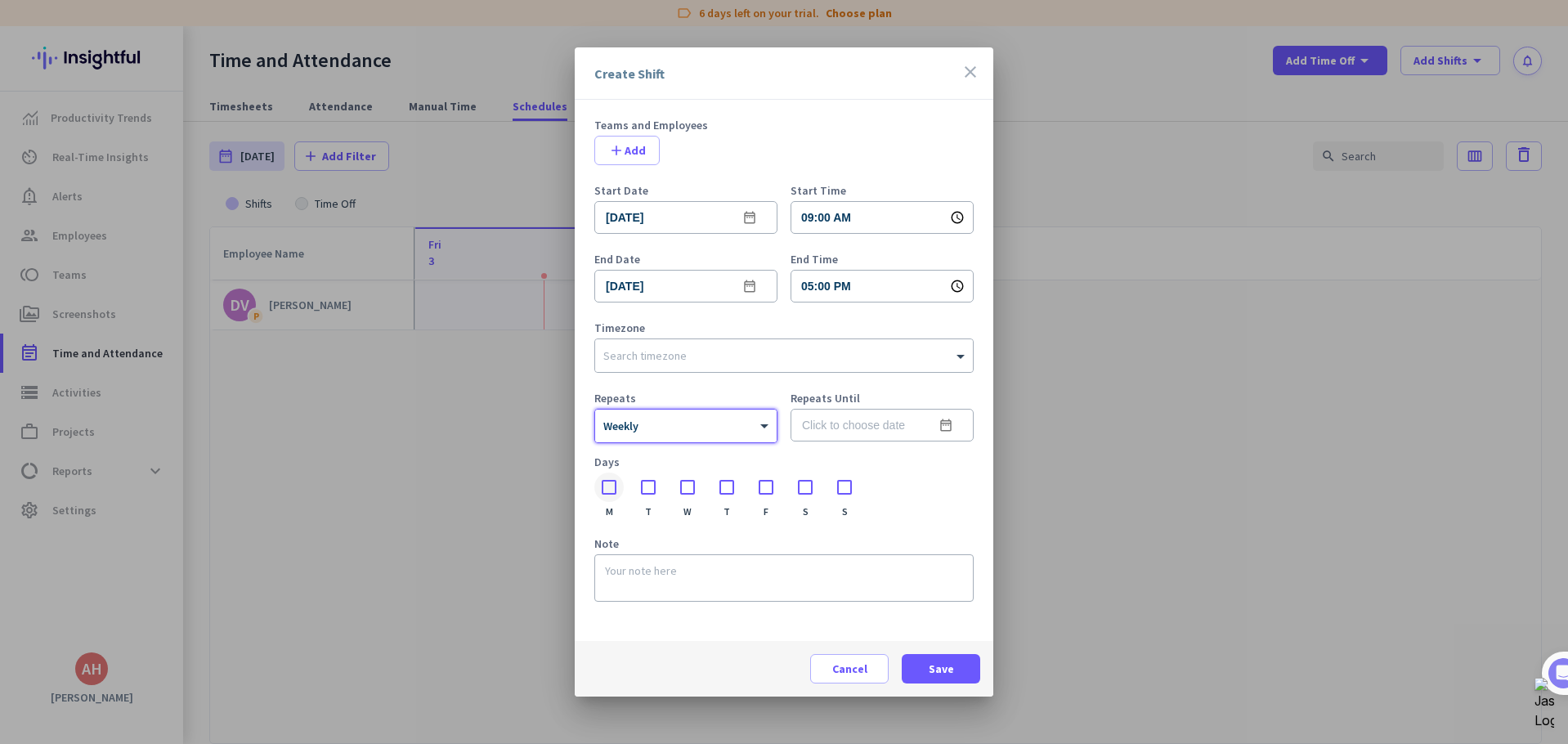
click at [610, 489] on div at bounding box center [609, 488] width 30 height 30
click at [648, 487] on div at bounding box center [649, 488] width 30 height 30
click at [690, 485] on div at bounding box center [688, 488] width 30 height 30
click at [727, 483] on div at bounding box center [727, 488] width 30 height 30
click at [765, 484] on div at bounding box center [766, 488] width 30 height 30
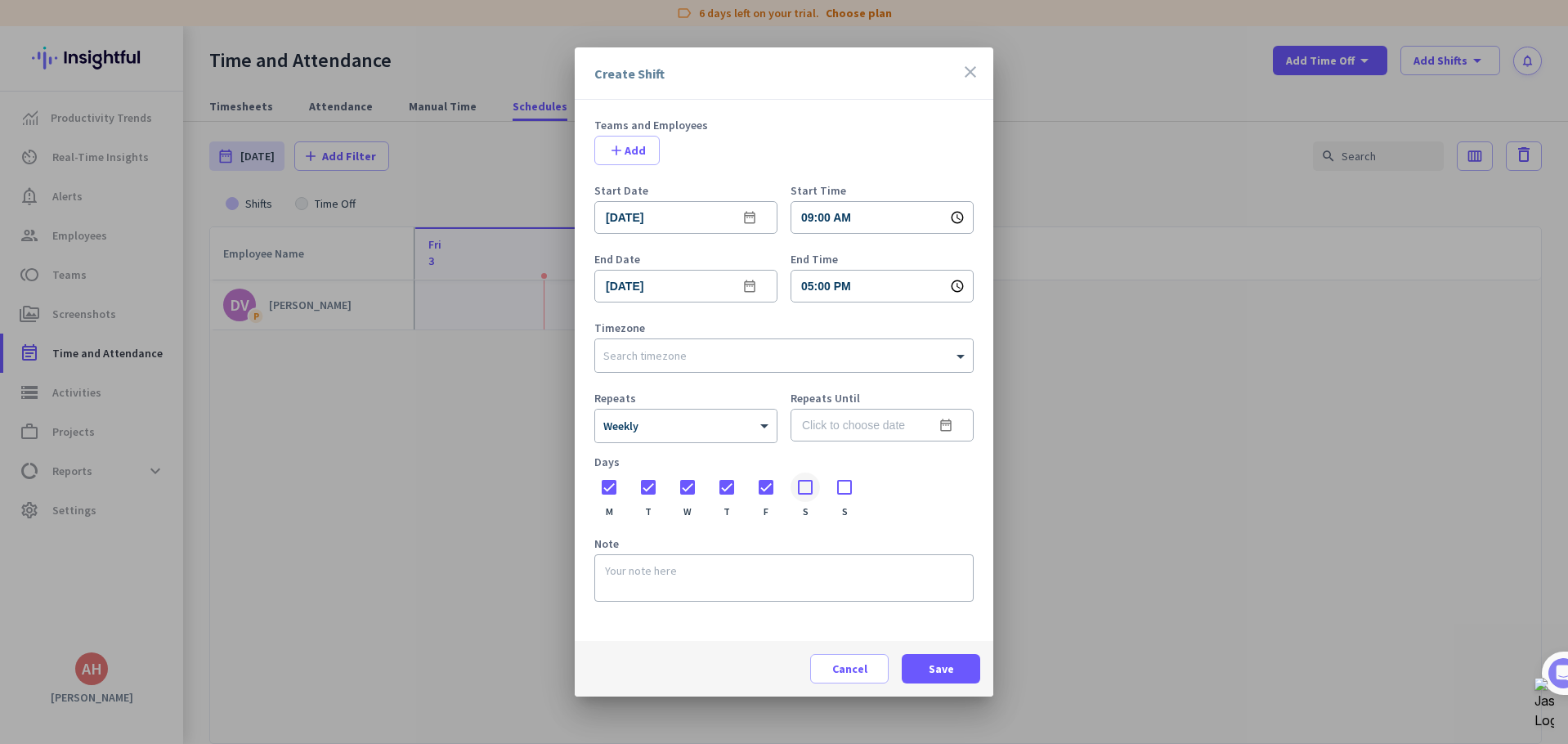
click at [810, 487] on div at bounding box center [805, 488] width 30 height 30
click at [850, 482] on div at bounding box center [845, 488] width 30 height 30
click at [705, 348] on input "text" at bounding box center [767, 353] width 329 height 12
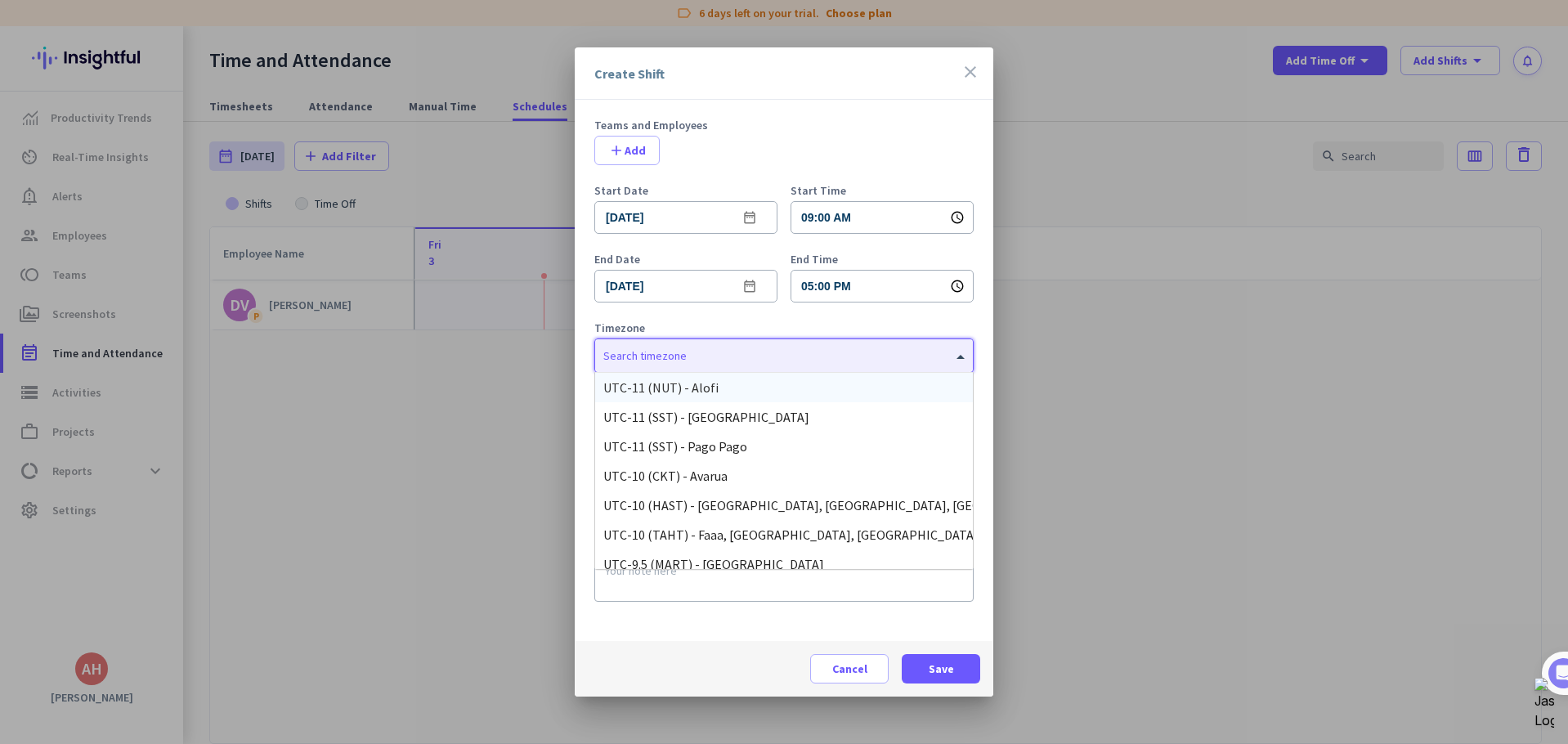
click at [705, 345] on div at bounding box center [784, 352] width 378 height 17
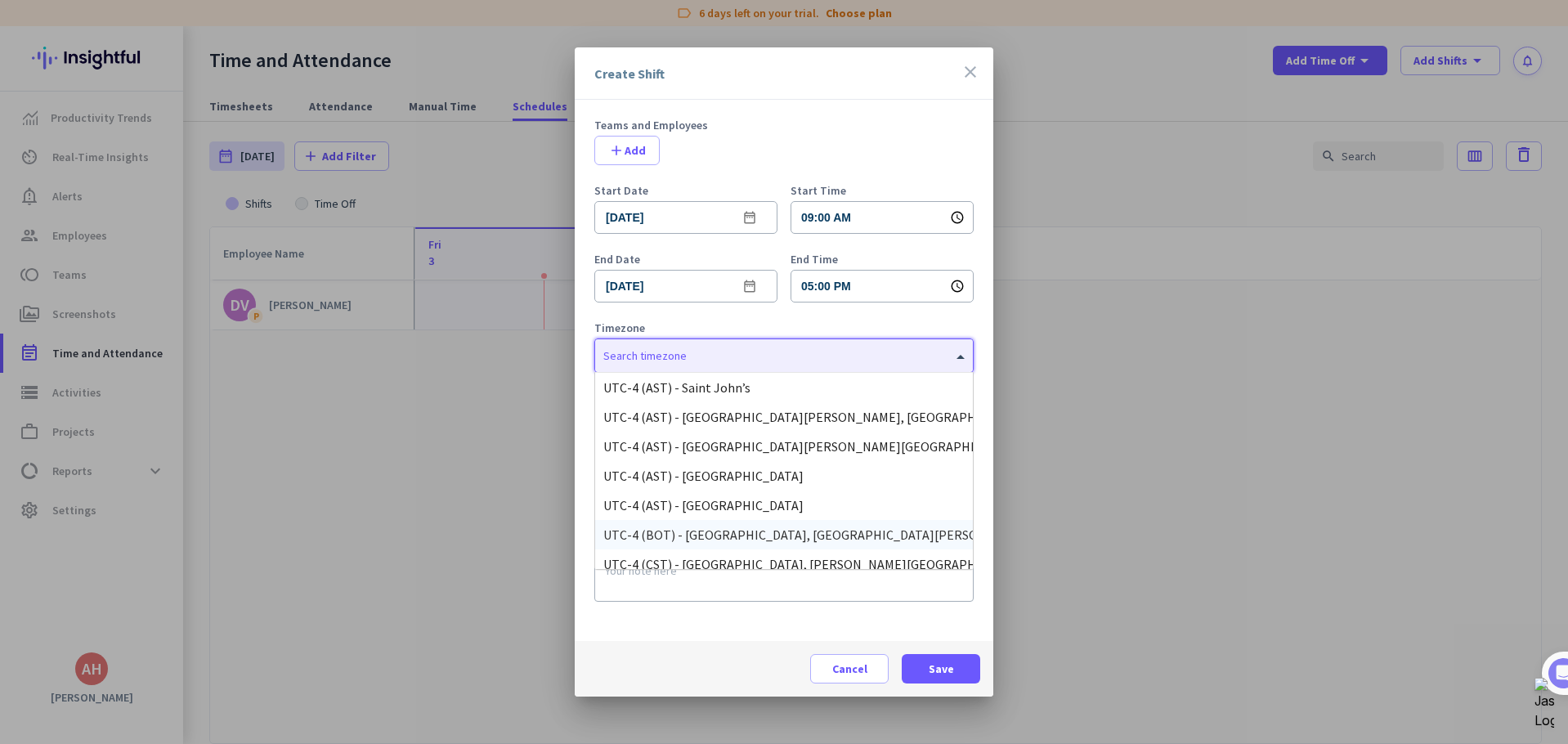
scroll to position [1907, 0]
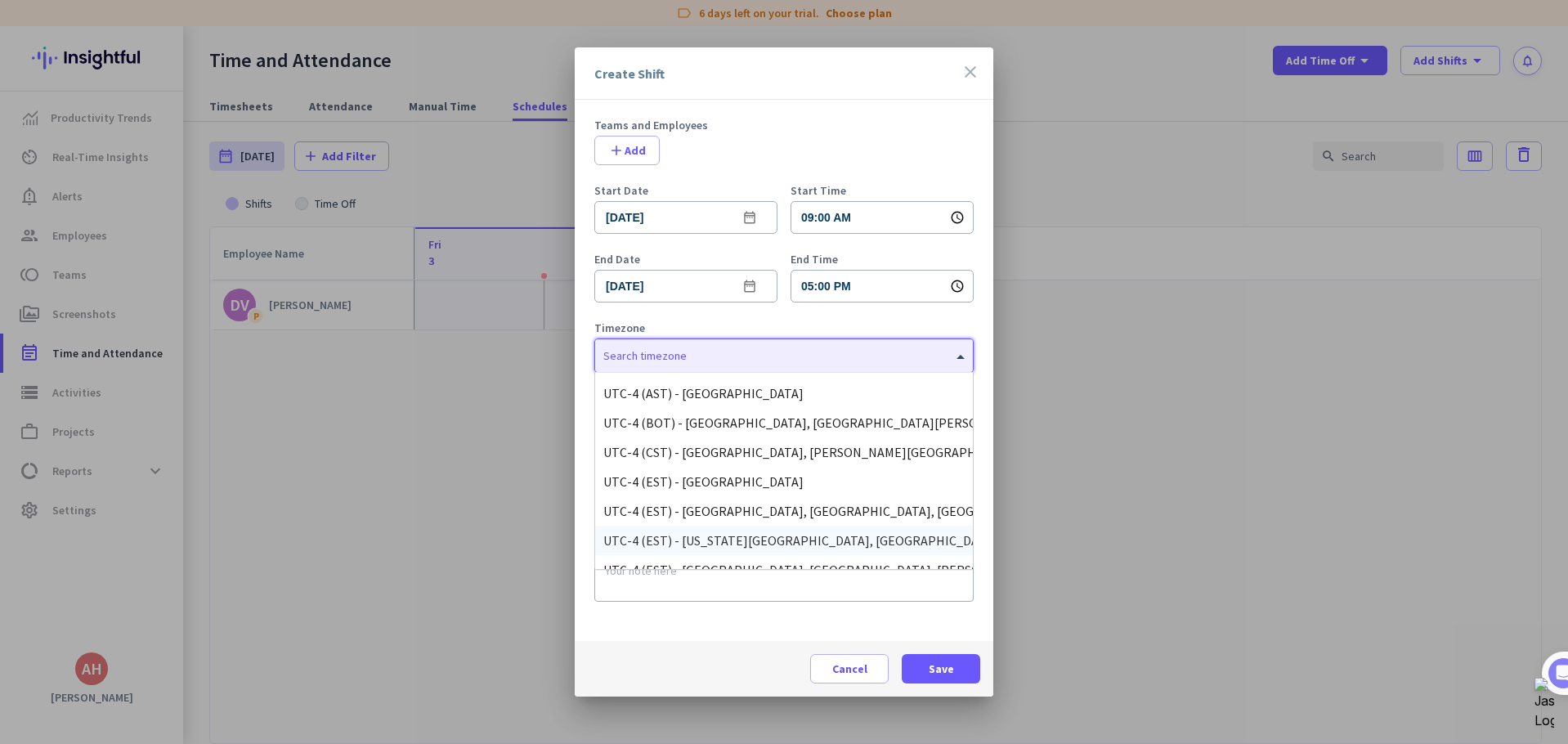
click at [729, 542] on div "UTC-4 (EST) - [US_STATE][GEOGRAPHIC_DATA], [GEOGRAPHIC_DATA], [GEOGRAPHIC_DATA]…" at bounding box center [784, 540] width 361 height 17
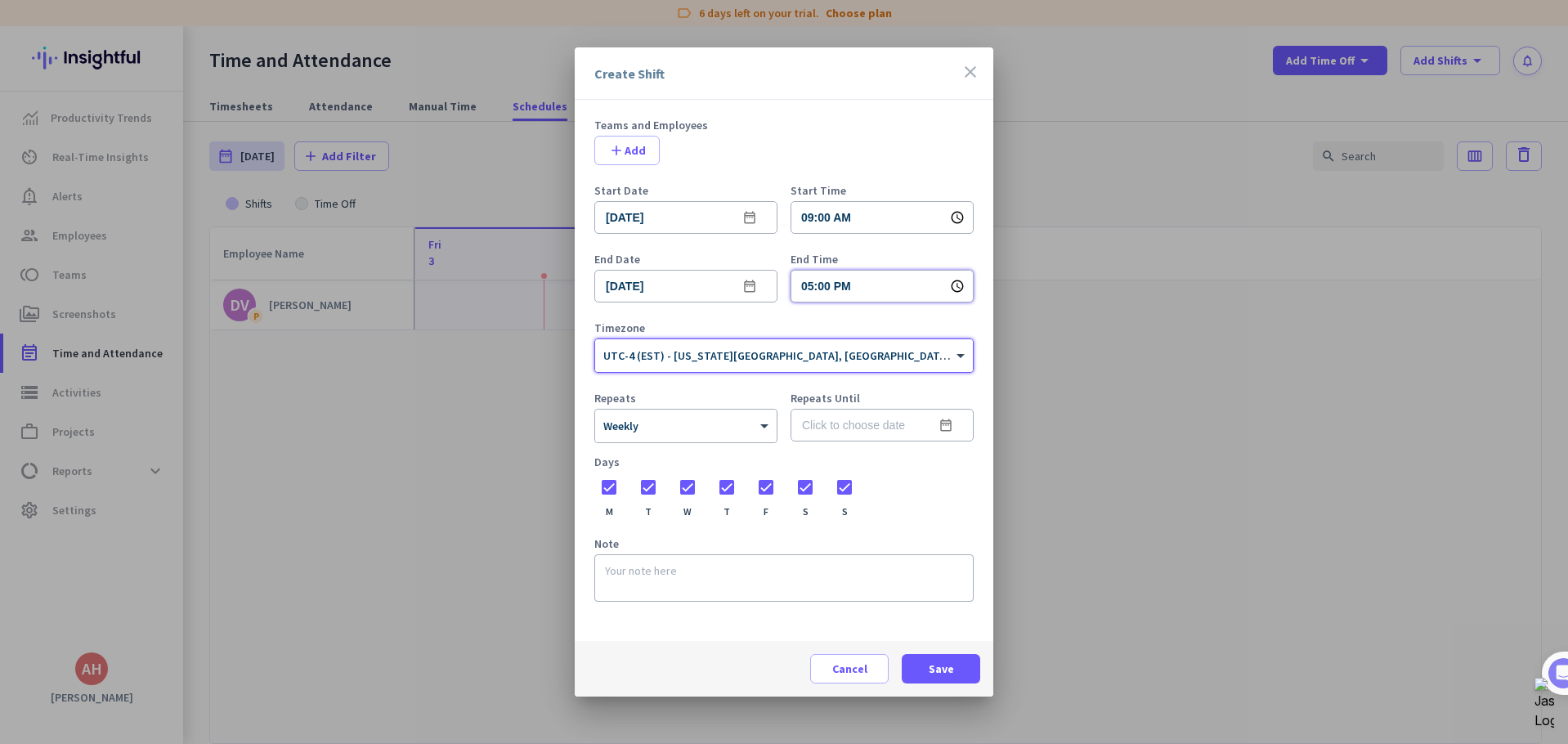
click at [879, 285] on input "05:00 PM" at bounding box center [882, 285] width 183 height 32
click at [809, 406] on li "09" at bounding box center [815, 403] width 49 height 26
click at [802, 426] on li "10" at bounding box center [815, 429] width 49 height 26
type input "10:00 PM"
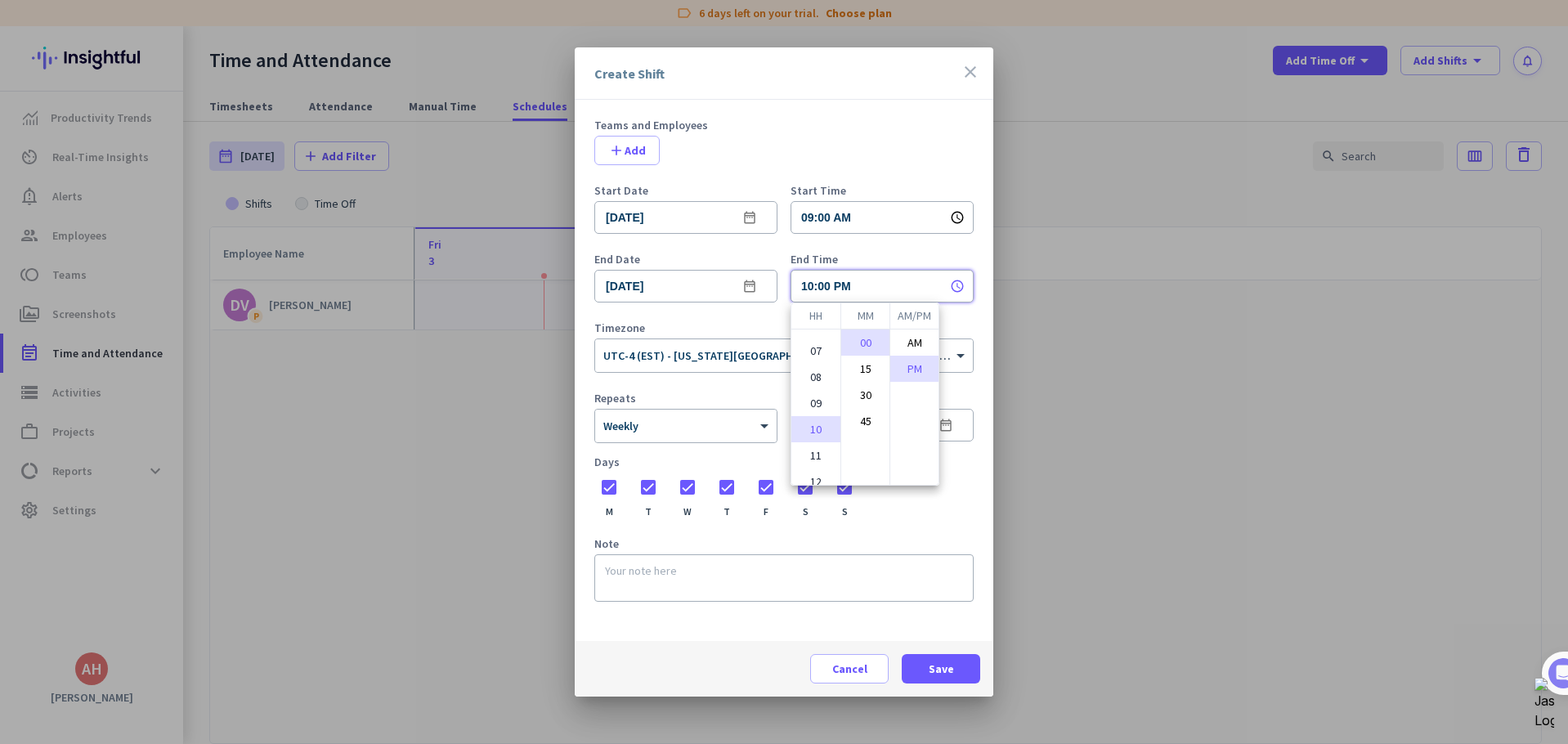
click at [740, 324] on div at bounding box center [784, 372] width 1568 height 744
click at [910, 426] on input at bounding box center [882, 425] width 183 height 32
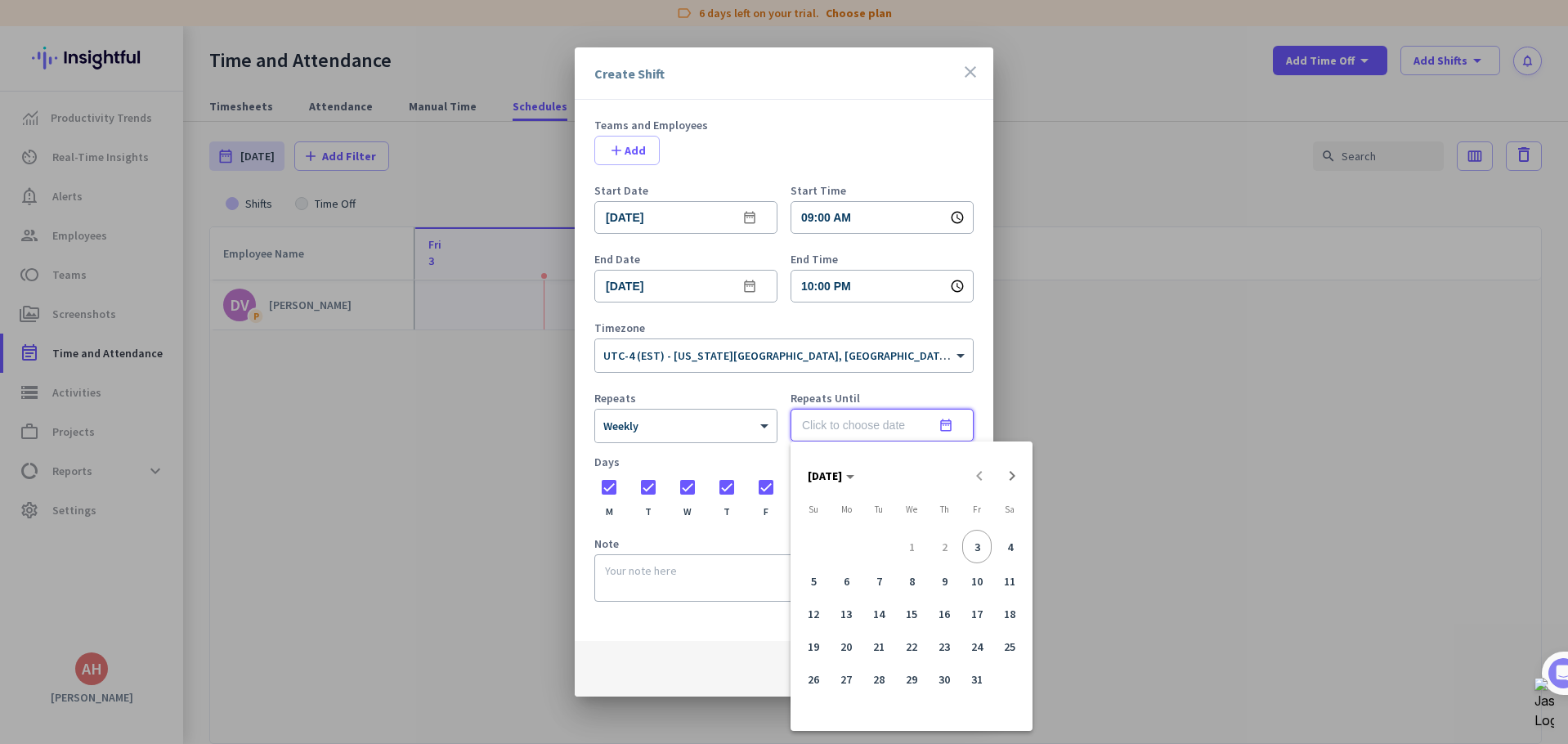
click at [910, 425] on div at bounding box center [784, 372] width 1568 height 744
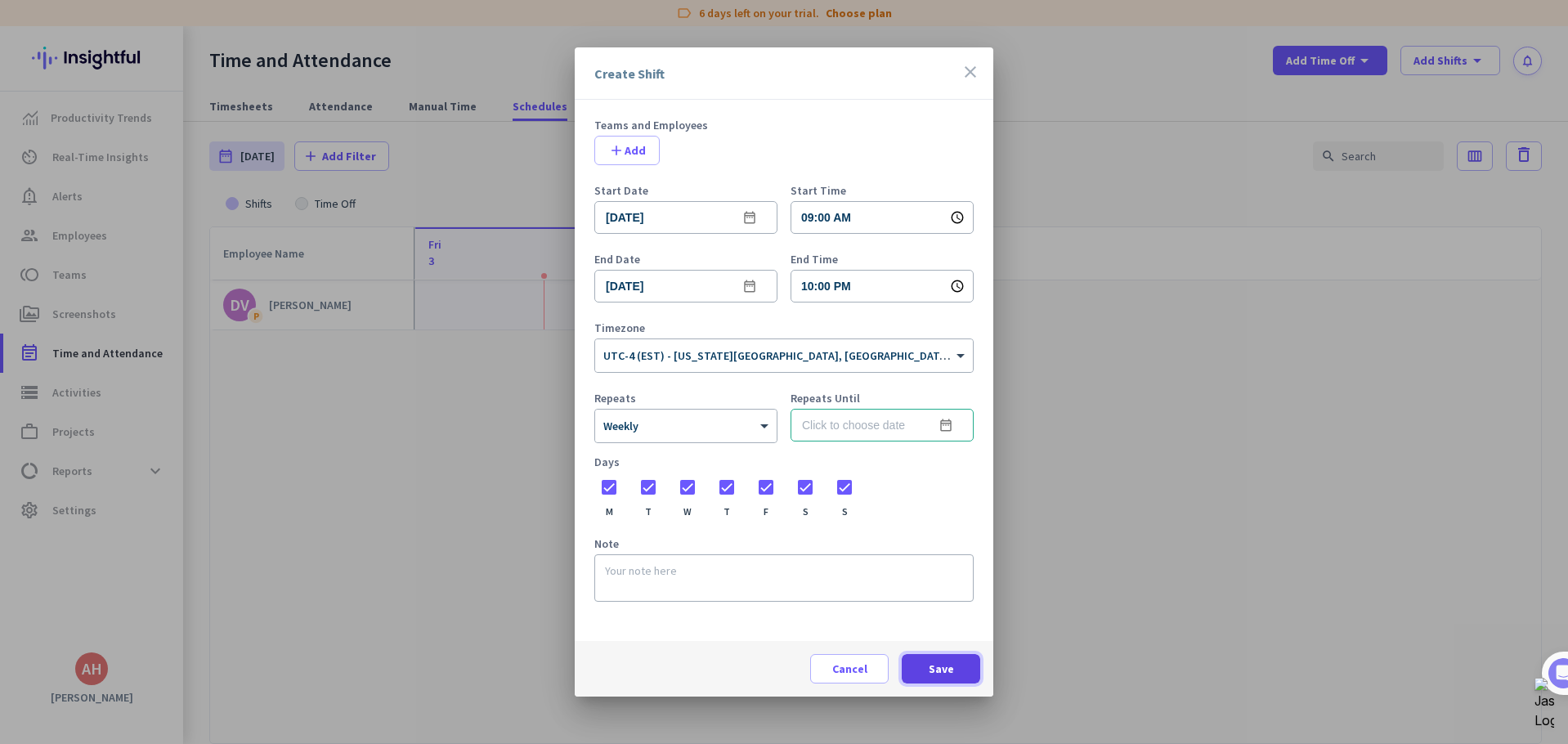
click at [934, 673] on span "Save" at bounding box center [940, 669] width 25 height 17
click at [910, 417] on input at bounding box center [882, 425] width 183 height 32
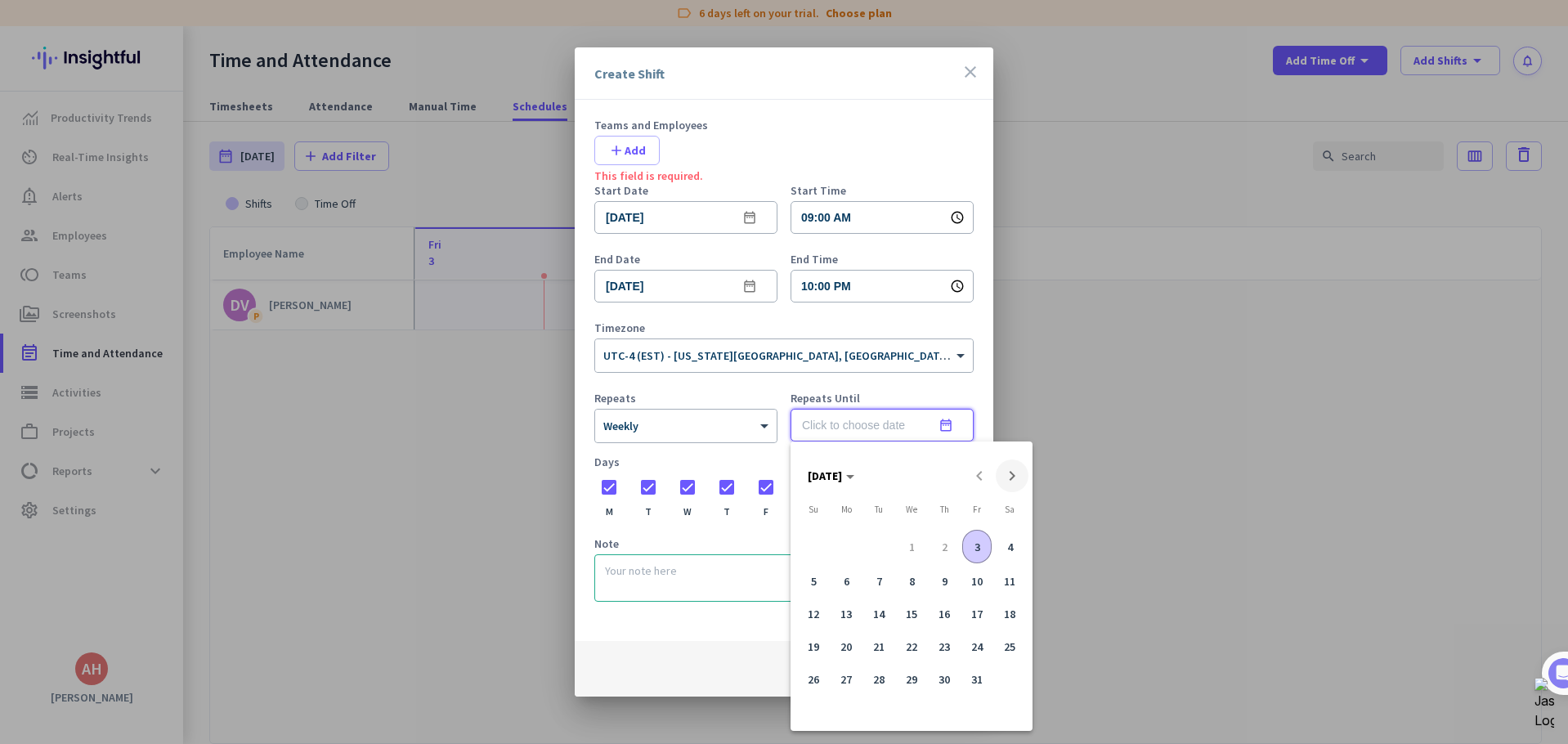
click at [1003, 473] on span "Next month" at bounding box center [1012, 475] width 32 height 32
click at [1007, 644] on span "28" at bounding box center [1010, 642] width 30 height 30
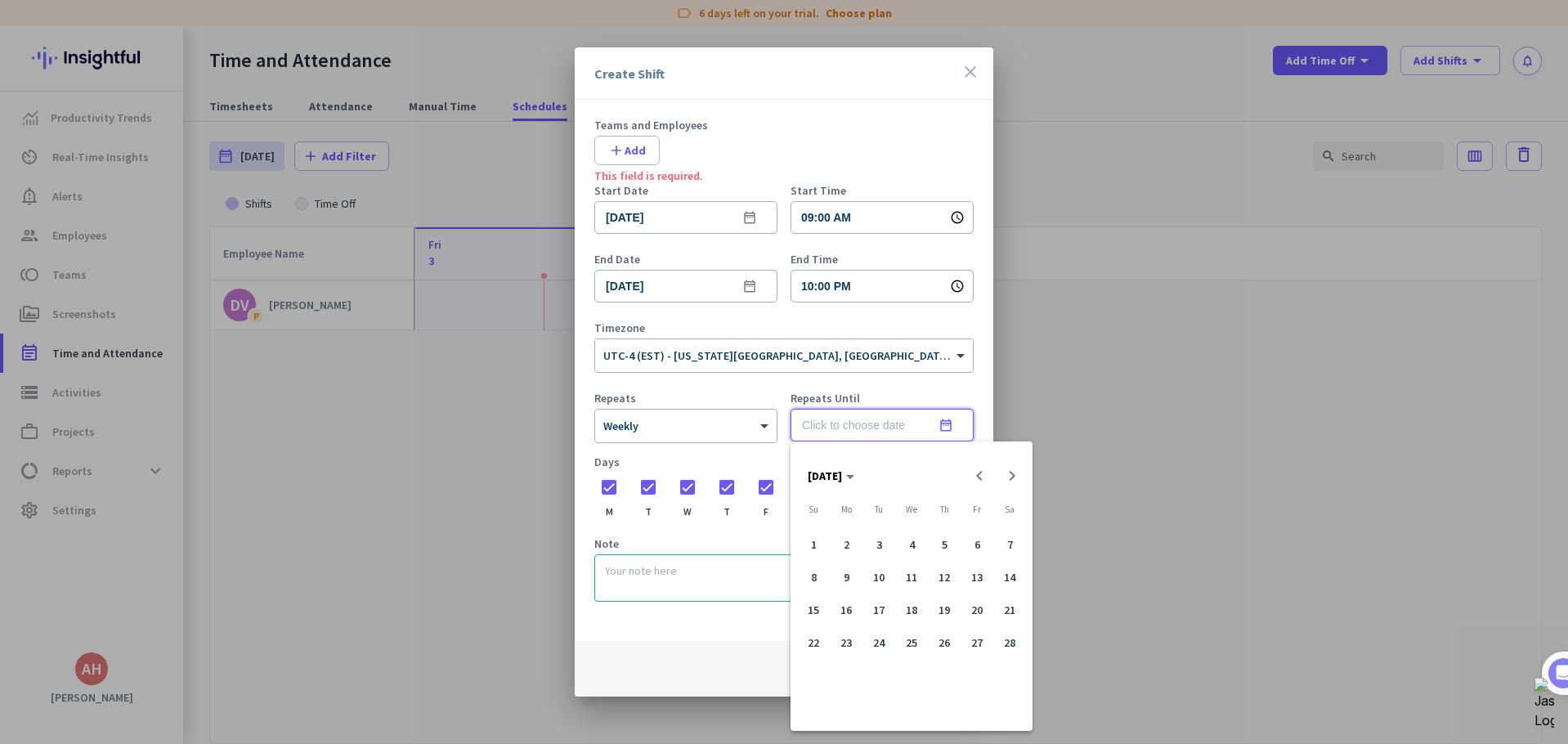
type input "[DATE]"
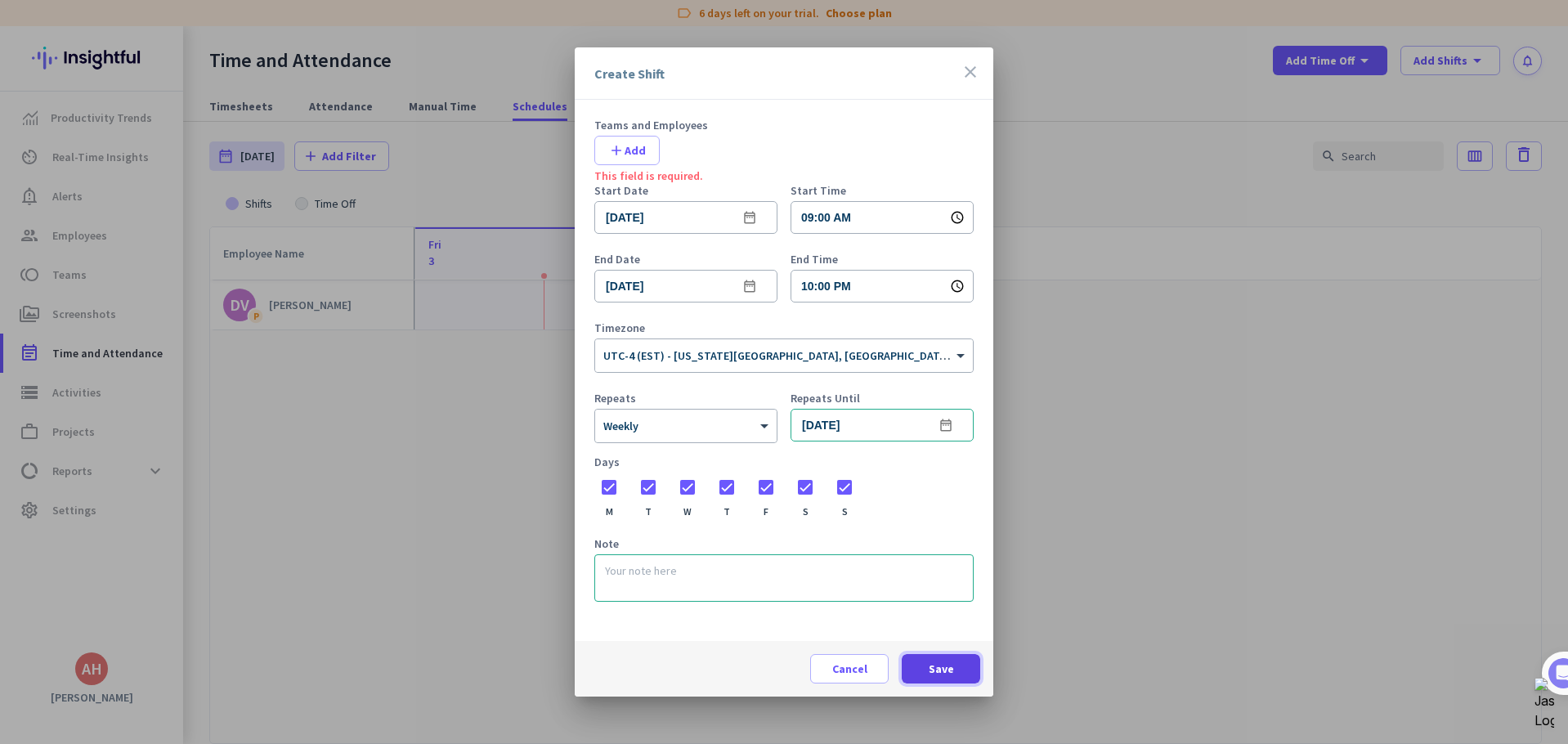
click at [942, 669] on span "Save" at bounding box center [940, 669] width 25 height 17
click at [637, 152] on span "add Add" at bounding box center [627, 151] width 38 height 17
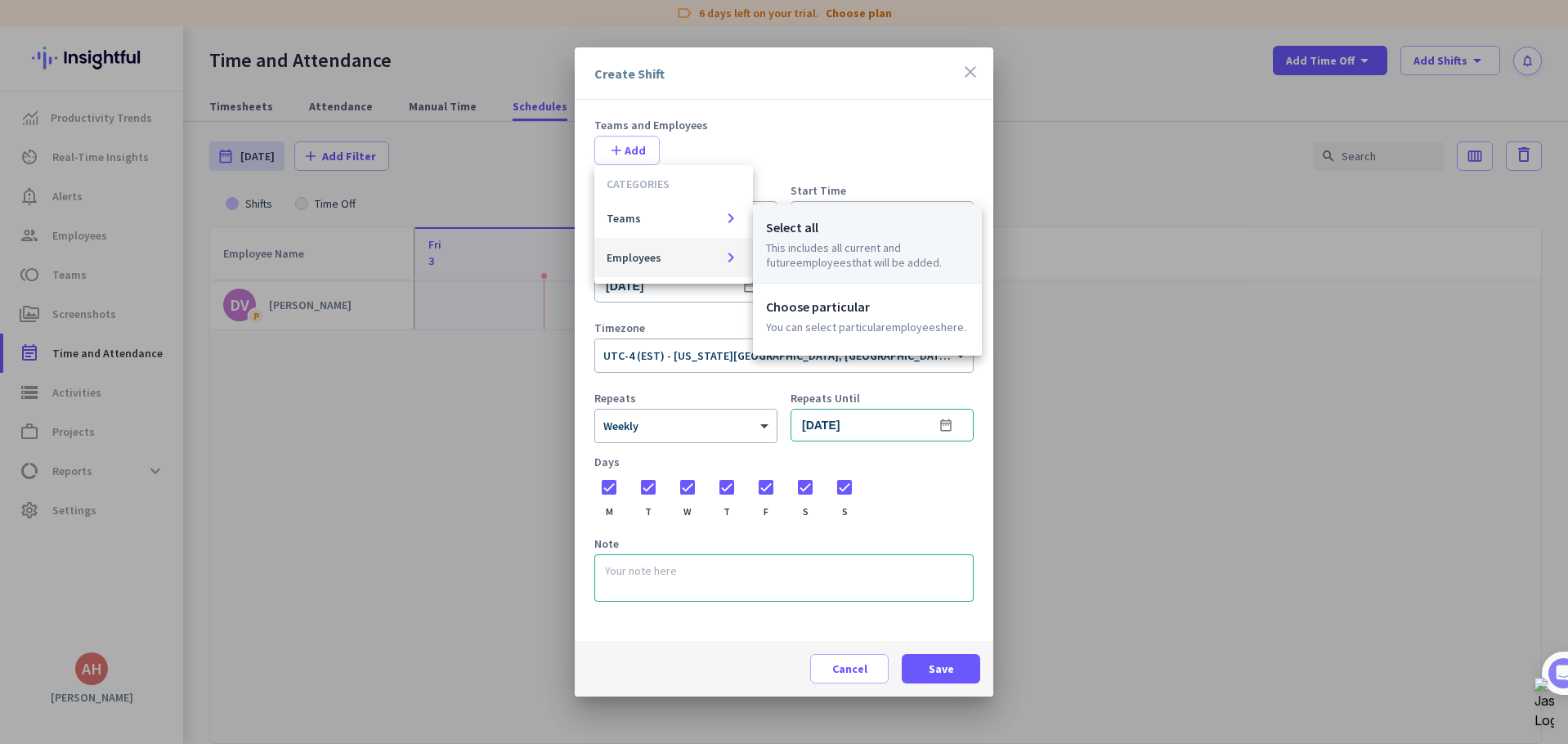
click at [866, 231] on p "Select all" at bounding box center [867, 227] width 203 height 19
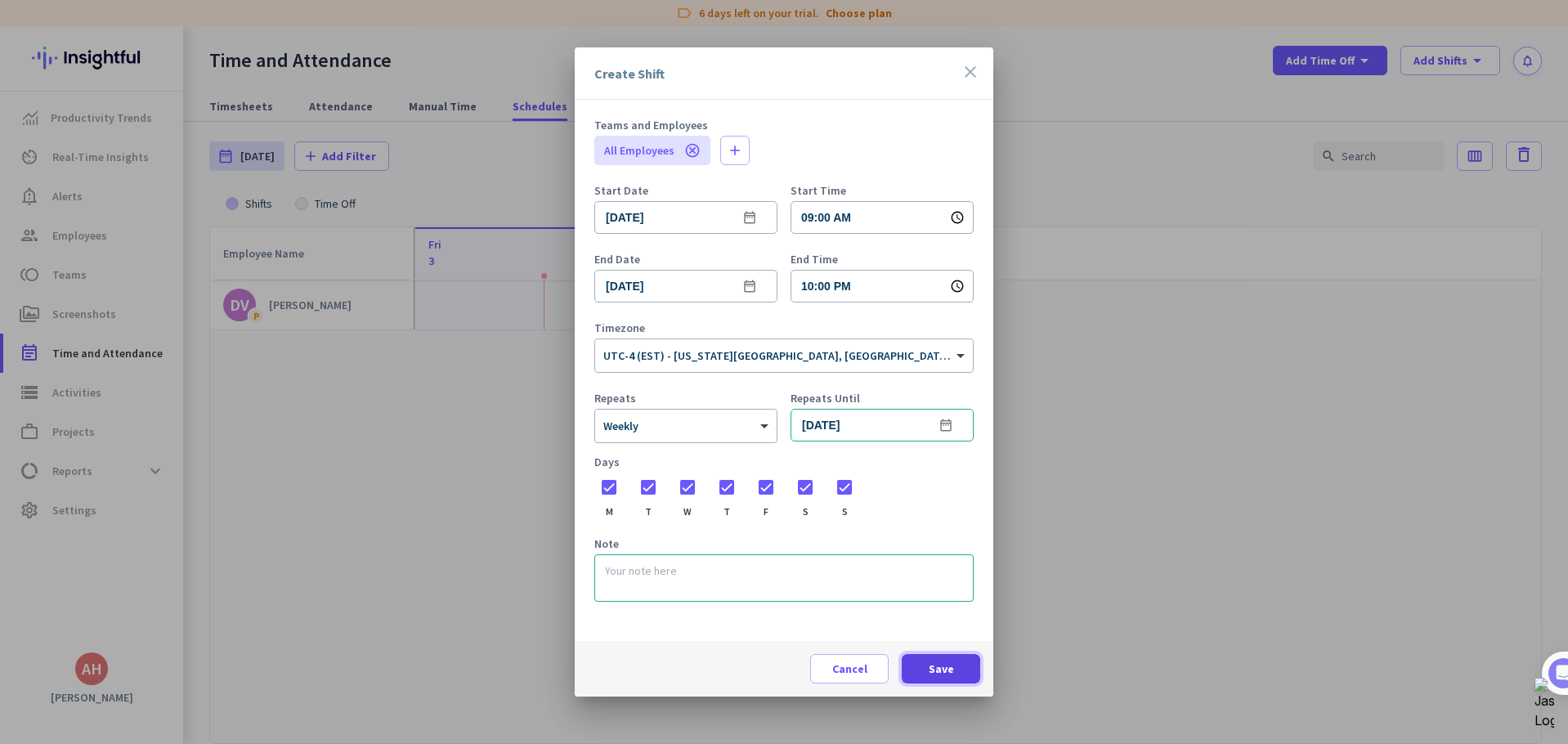
click at [928, 667] on span at bounding box center [940, 668] width 79 height 39
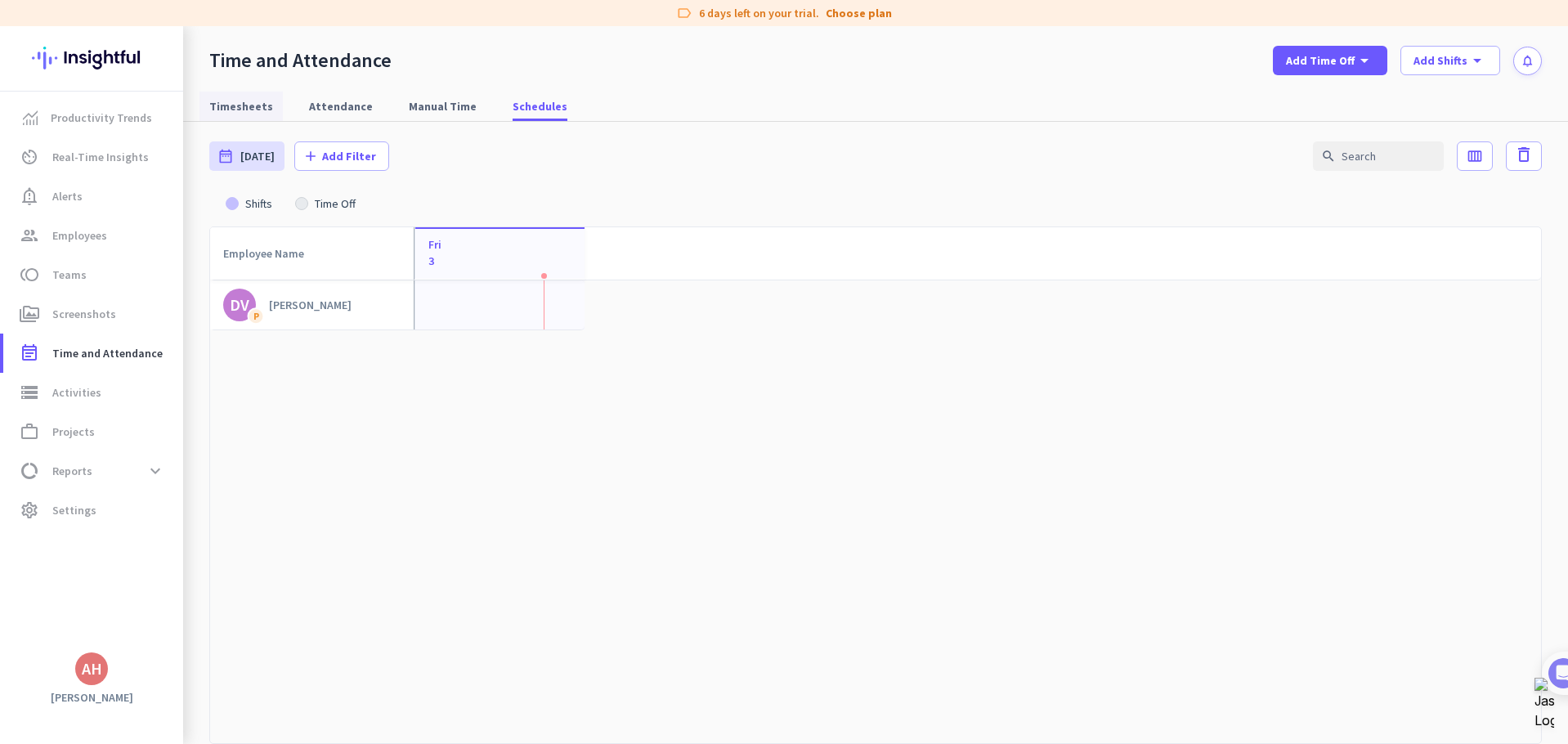
click at [258, 102] on span "Timesheets" at bounding box center [241, 106] width 64 height 17
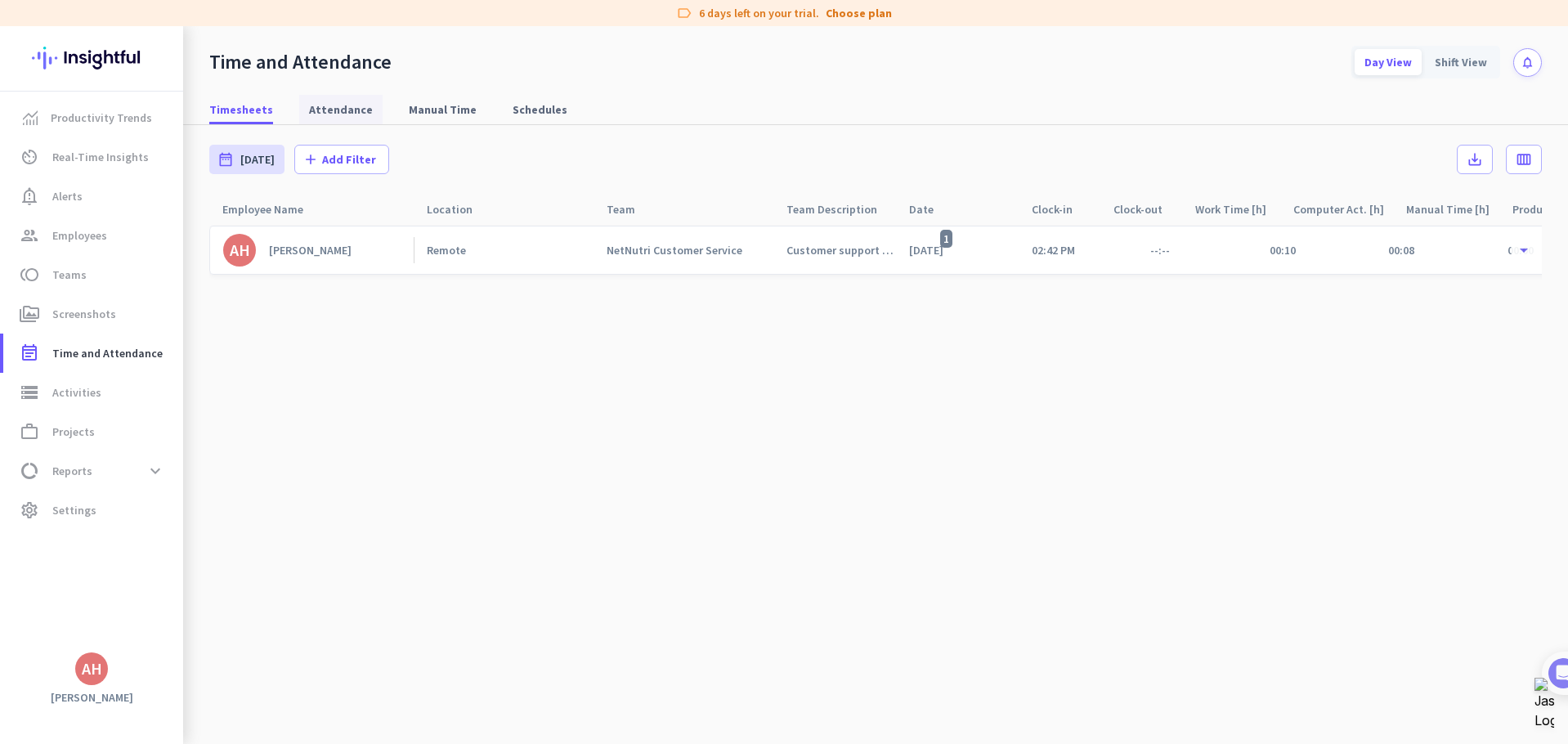
click at [329, 108] on span "Attendance" at bounding box center [341, 110] width 64 height 17
type input "[DATE] - [DATE]"
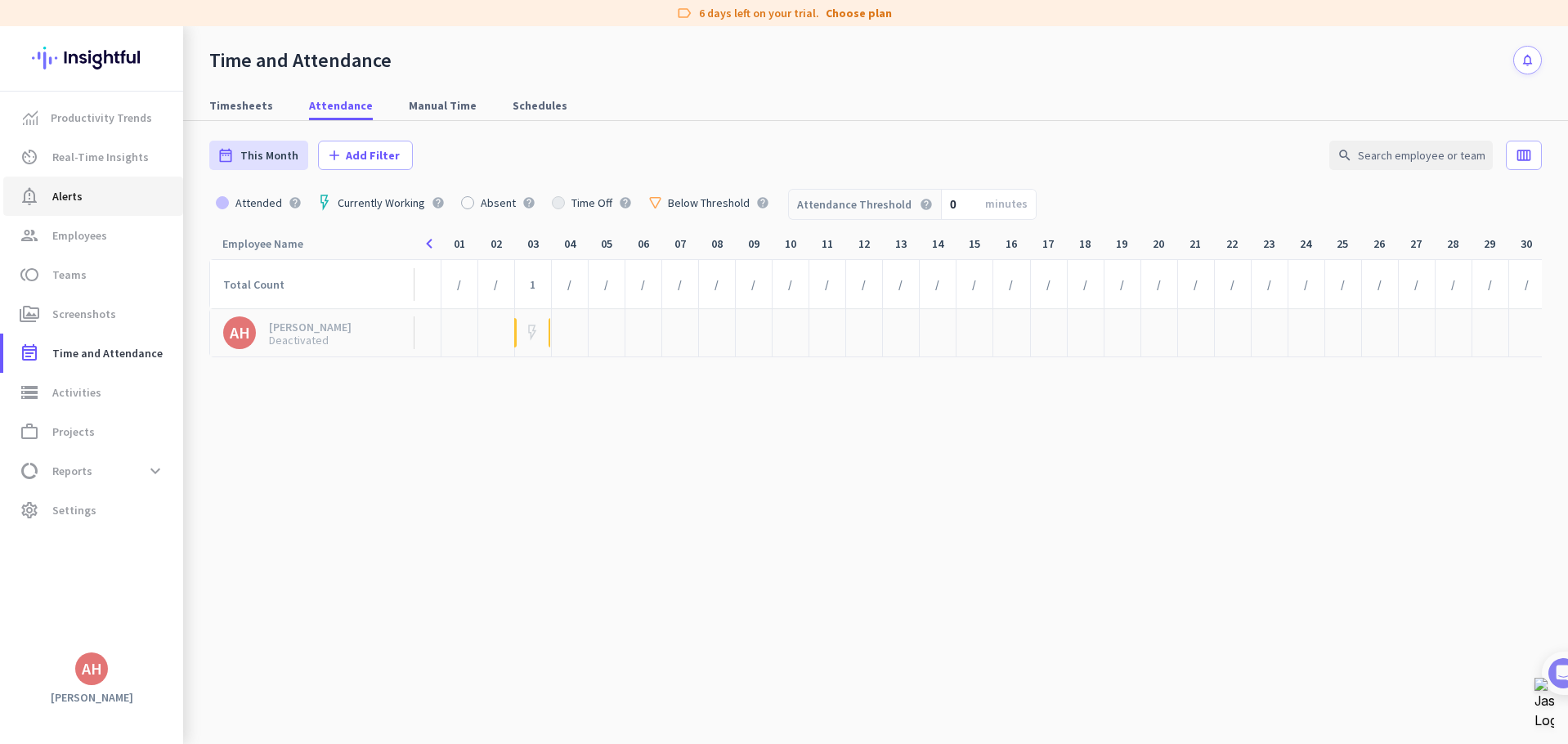
click at [89, 200] on span "notification_important Alerts" at bounding box center [93, 195] width 154 height 19
type input "[DATE] - [DATE]"
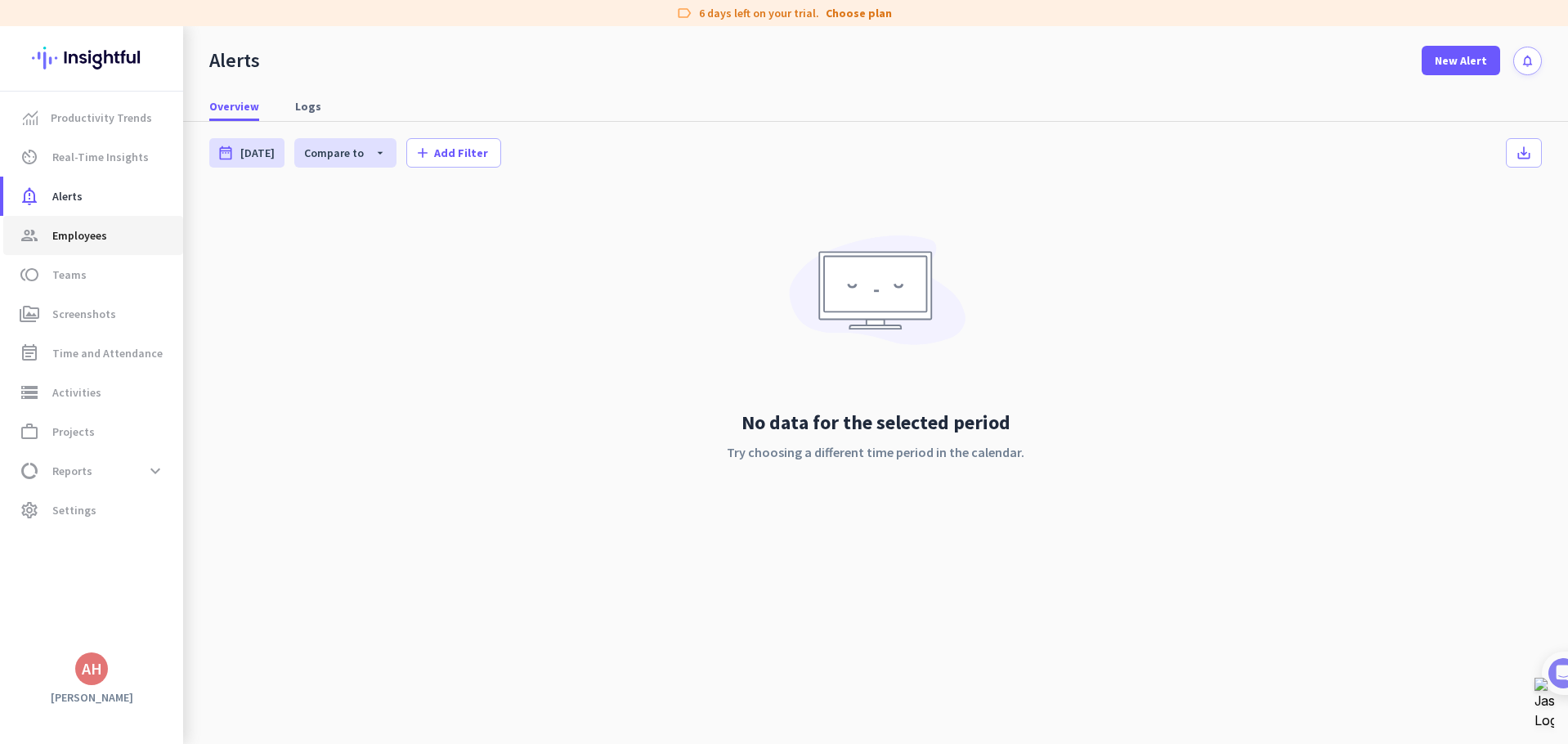
click at [84, 235] on span "Employees" at bounding box center [80, 235] width 55 height 19
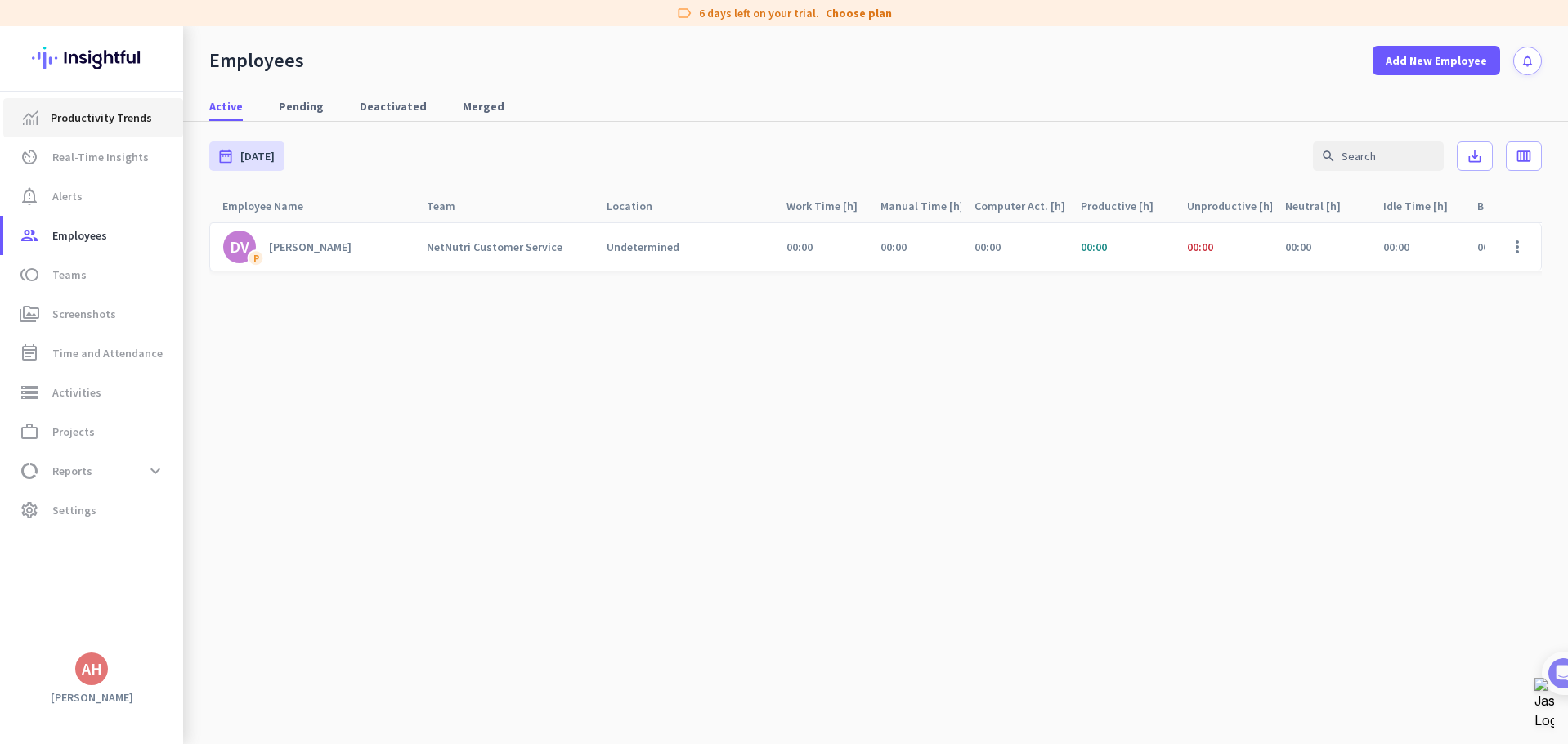
click at [89, 113] on span "Productivity Trends" at bounding box center [102, 118] width 102 height 19
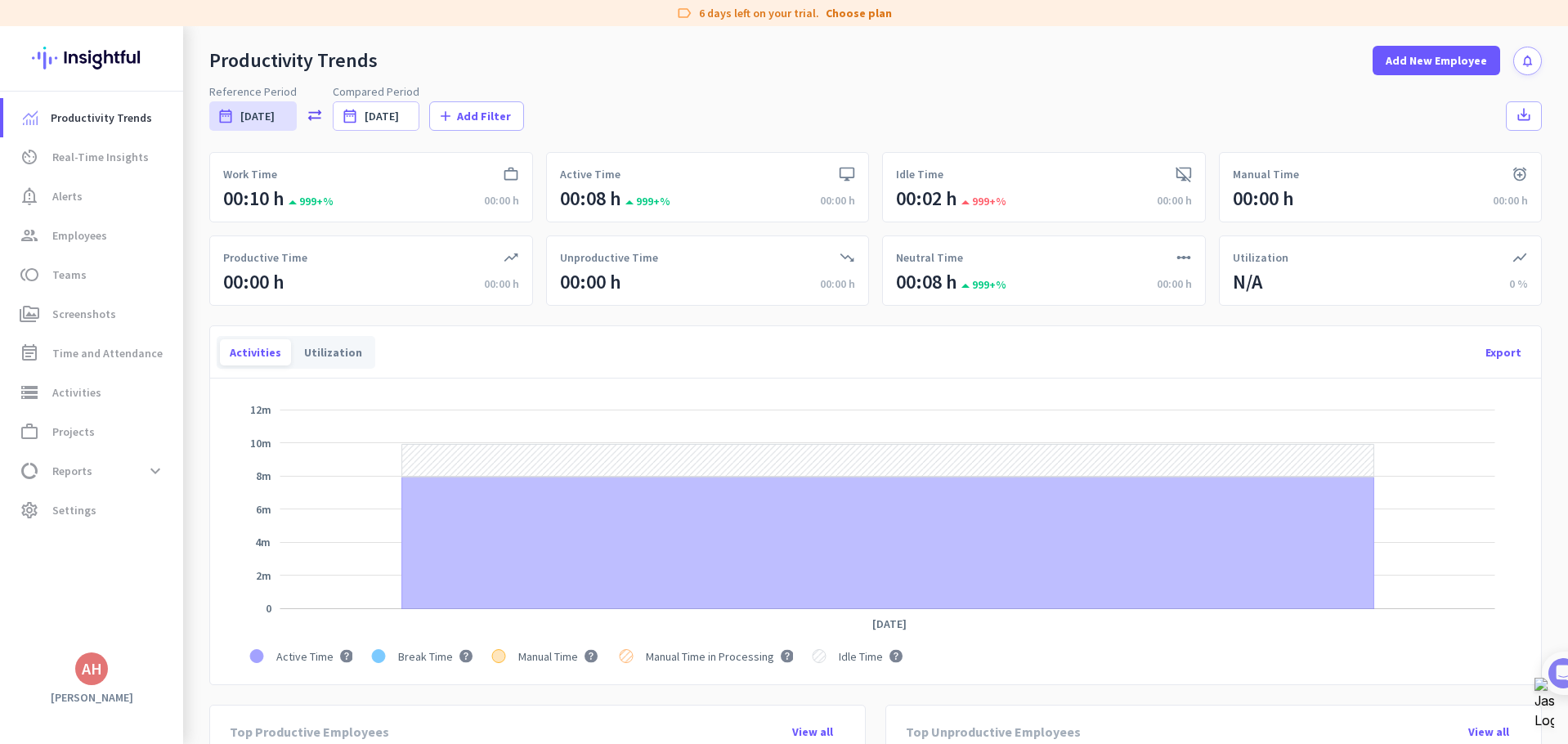
click at [122, 59] on img at bounding box center [91, 57] width 119 height 64
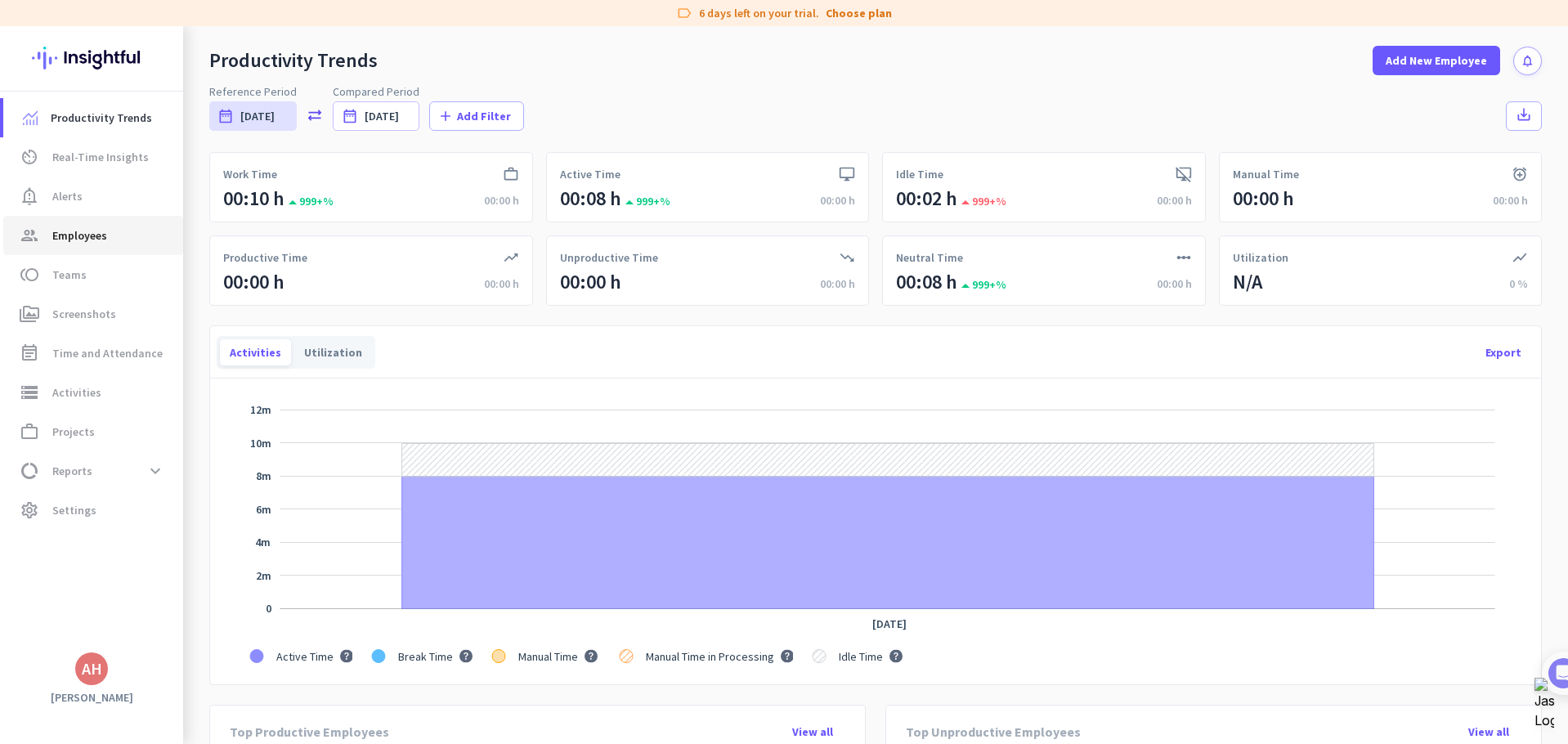
click at [118, 233] on span "group Employees" at bounding box center [93, 235] width 154 height 19
